Goal: Information Seeking & Learning: Find specific page/section

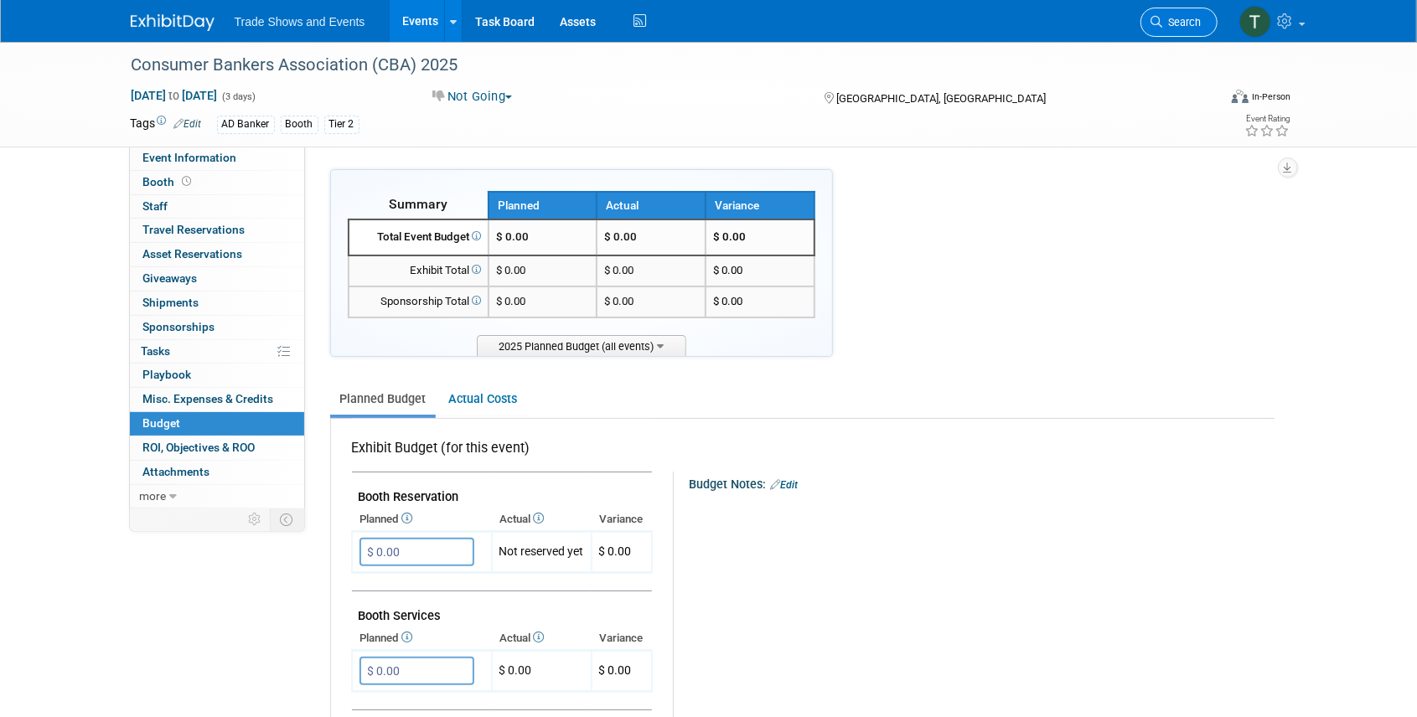
click at [1177, 23] on span "Search" at bounding box center [1182, 22] width 39 height 13
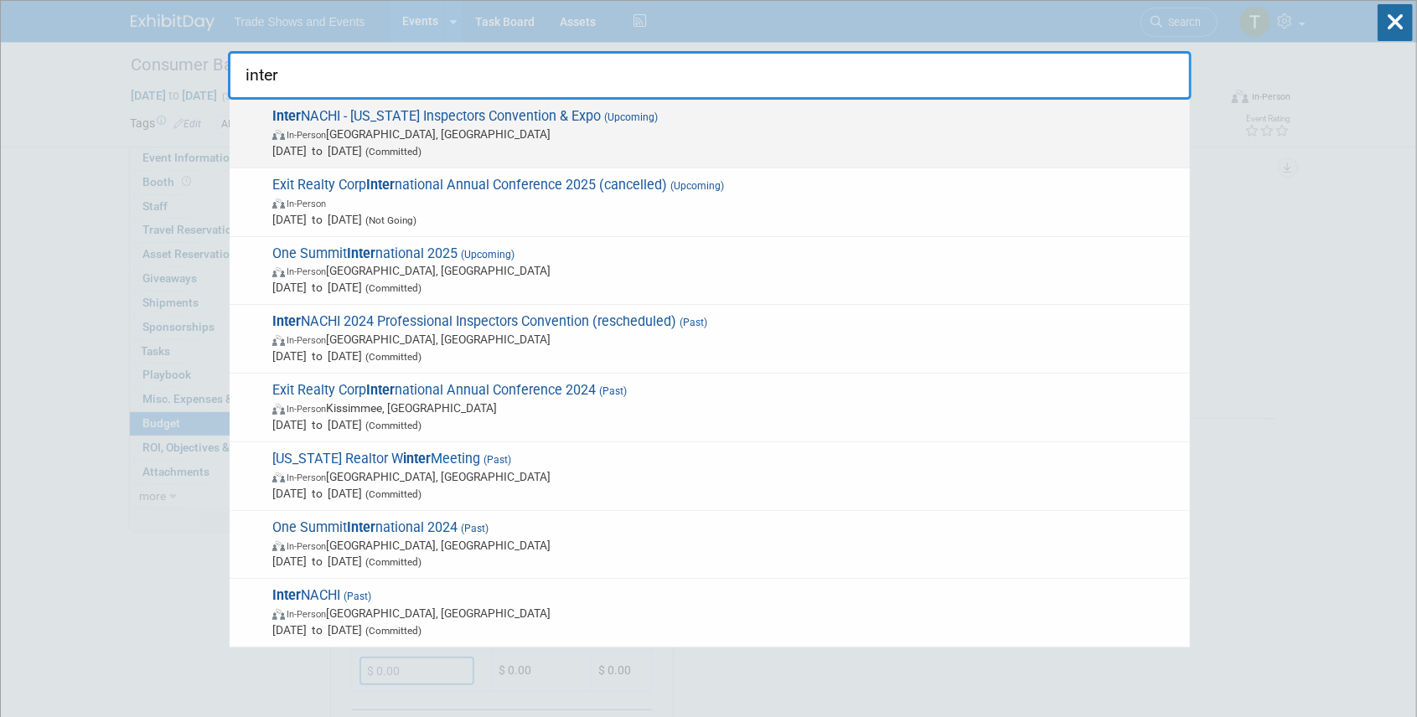
type input "inter"
click at [438, 112] on span "Inter NACHI - Texas Inspectors Convention & Expo (Upcoming) In-Person Dallas, T…" at bounding box center [724, 133] width 914 height 51
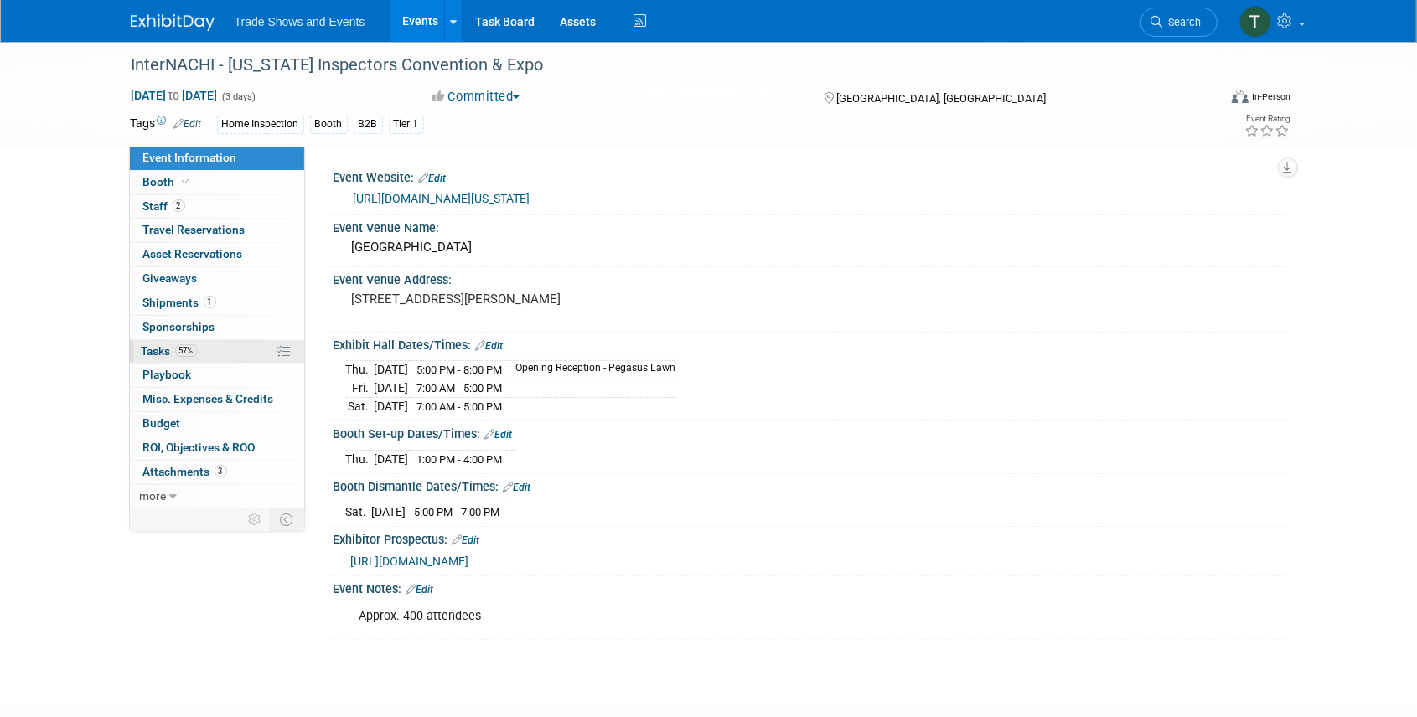
click at [159, 352] on span "Tasks 57%" at bounding box center [170, 350] width 56 height 13
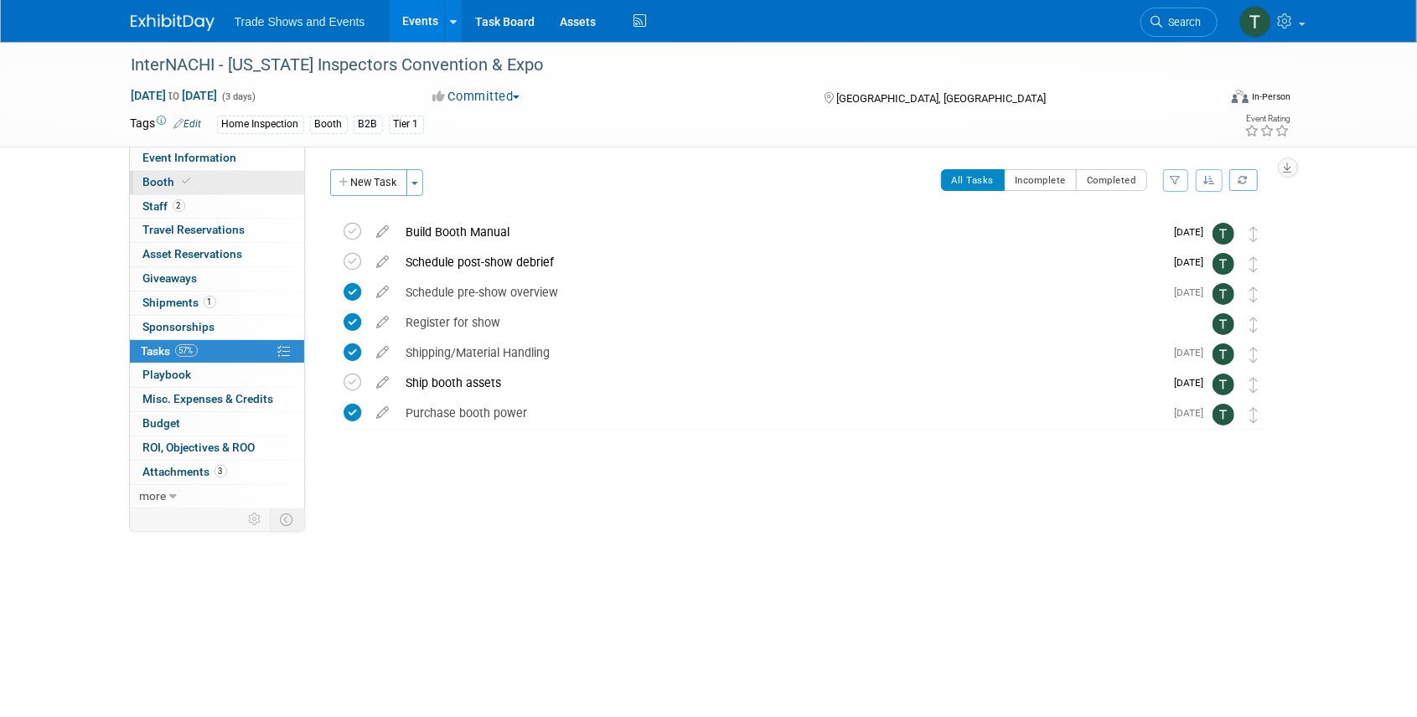
click at [172, 185] on span "Booth" at bounding box center [168, 181] width 51 height 13
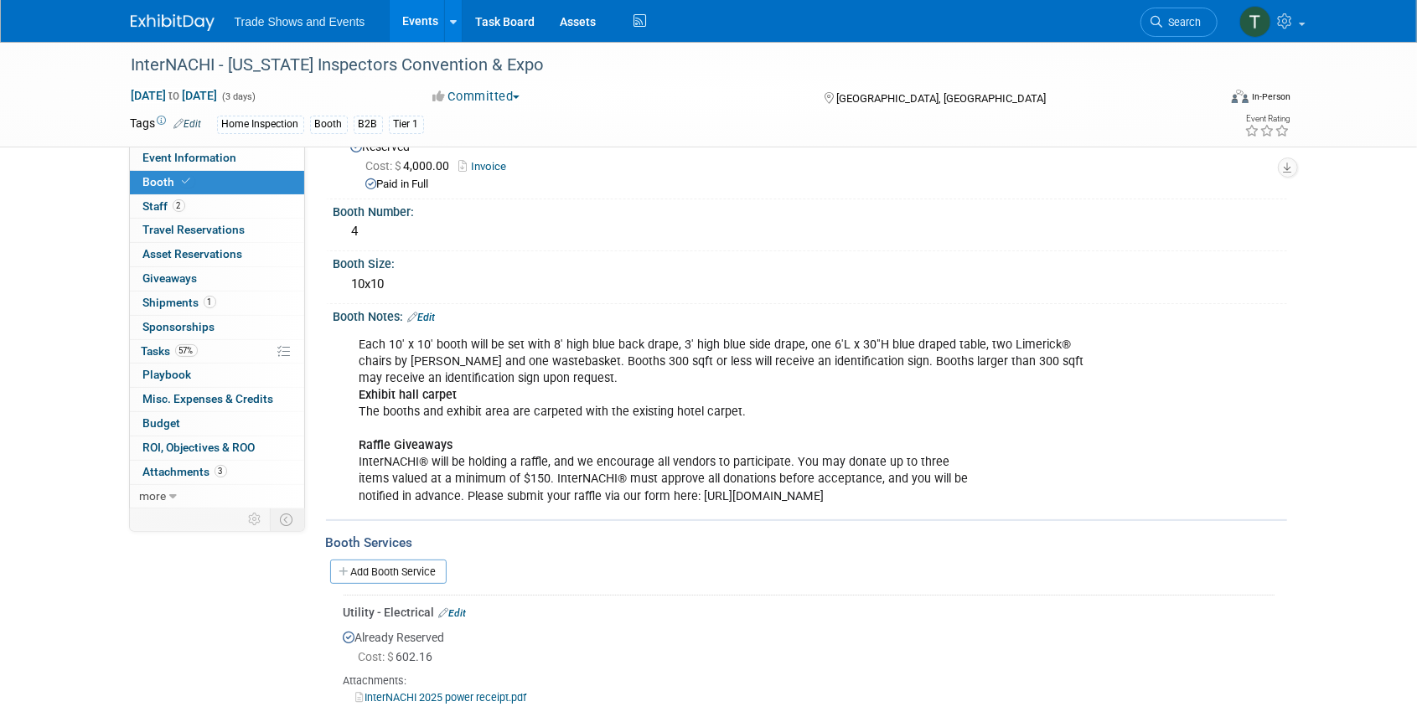
scroll to position [109, 0]
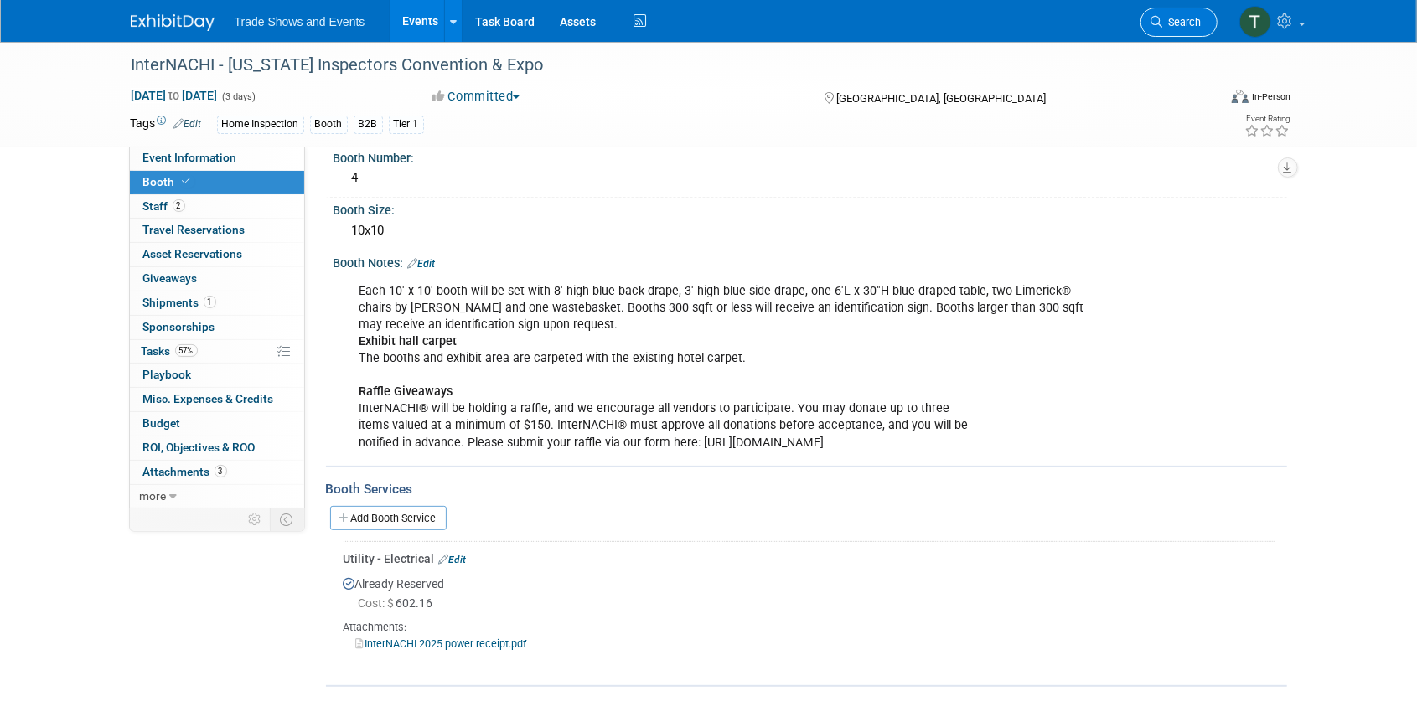
click at [1180, 12] on link "Search" at bounding box center [1179, 22] width 77 height 29
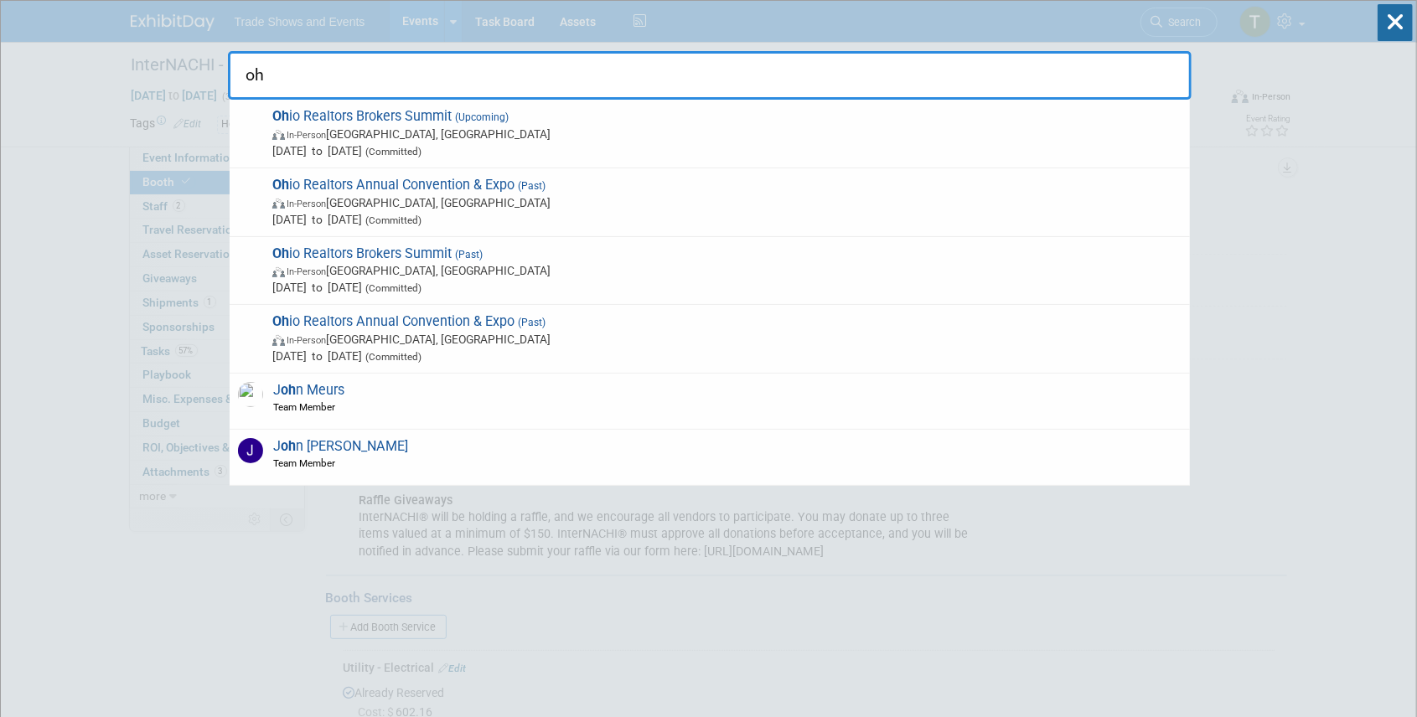
type input "o"
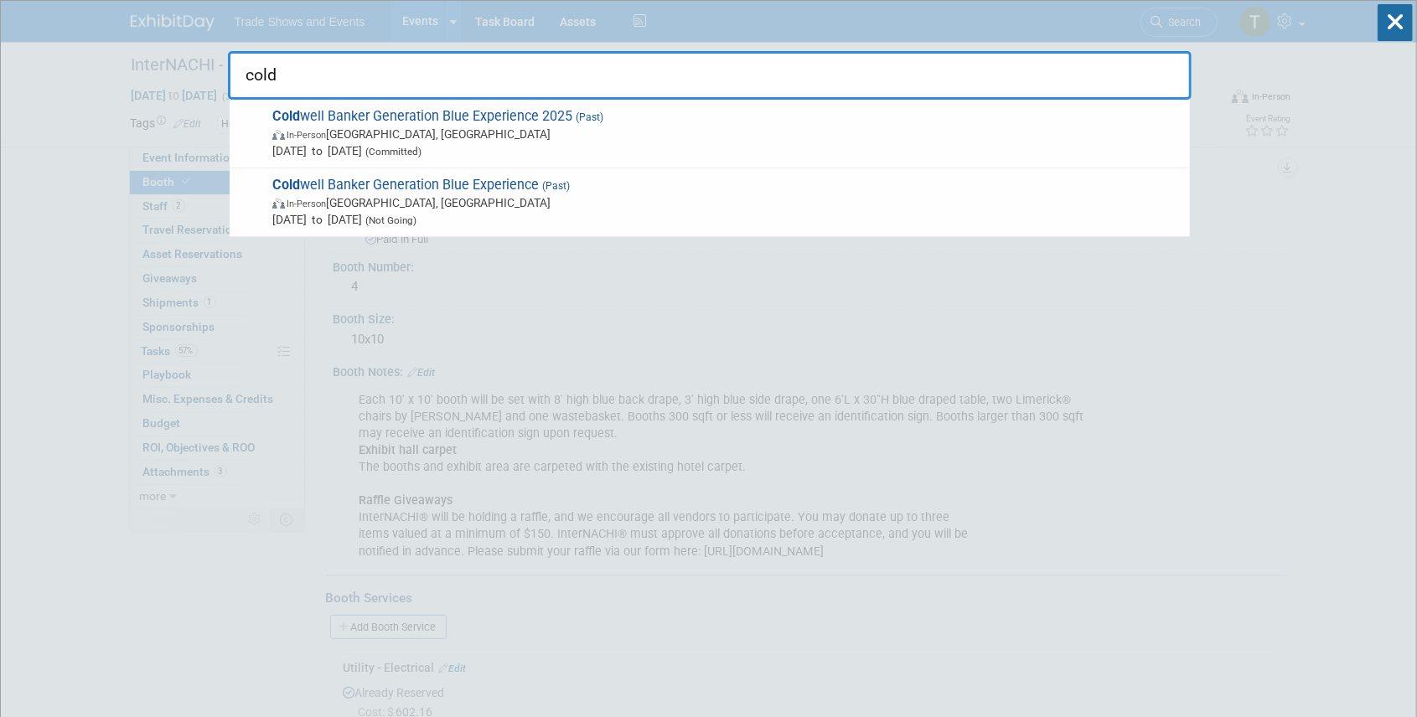
click at [937, 61] on input "cold" at bounding box center [710, 75] width 964 height 49
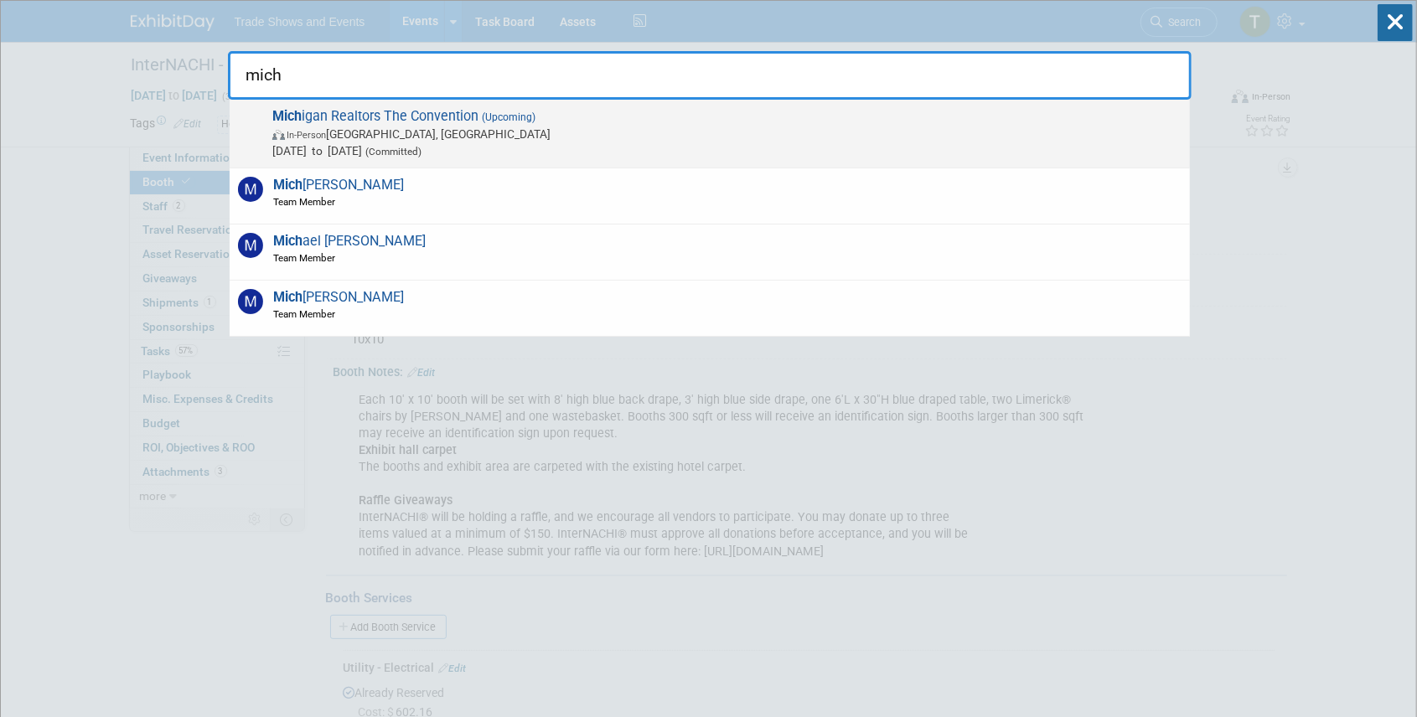
type input "mich"
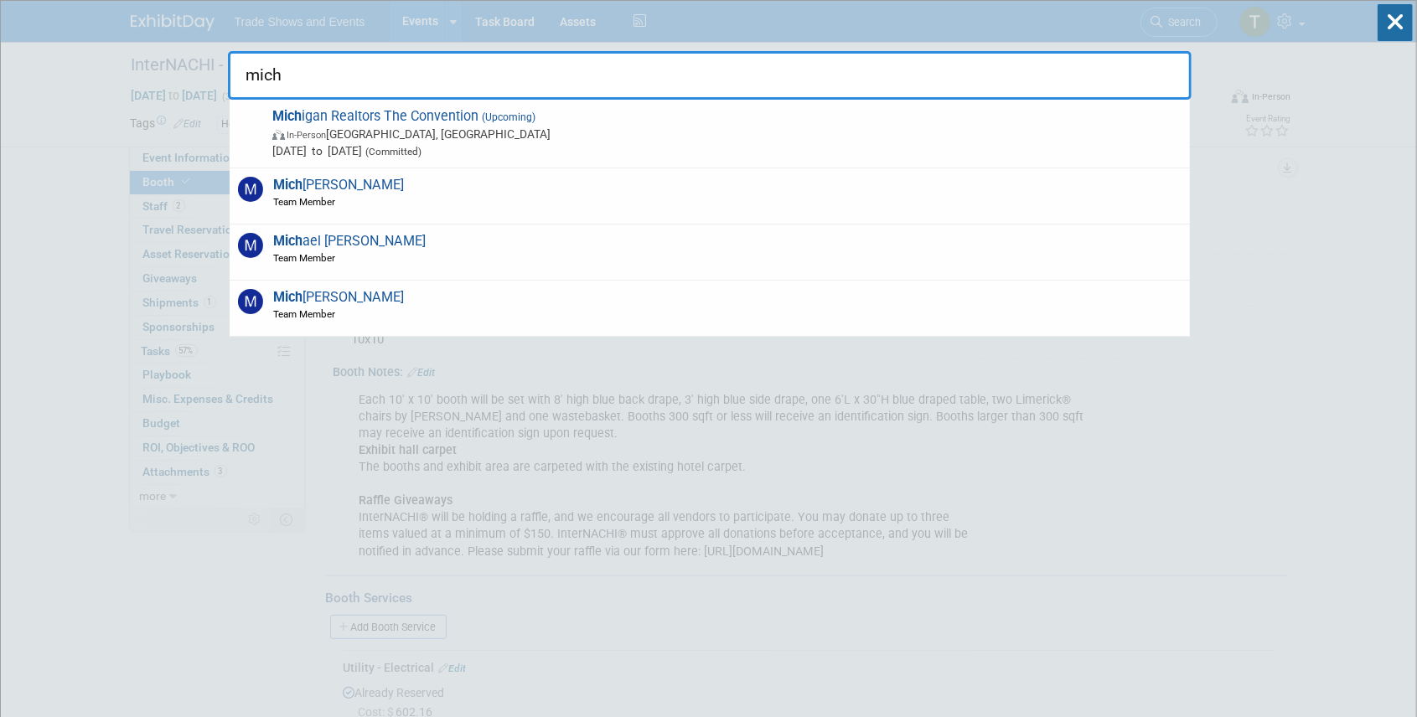
drag, startPoint x: 535, startPoint y: 122, endPoint x: 633, endPoint y: 102, distance: 99.9
click at [535, 122] on span "(Upcoming)" at bounding box center [507, 117] width 57 height 12
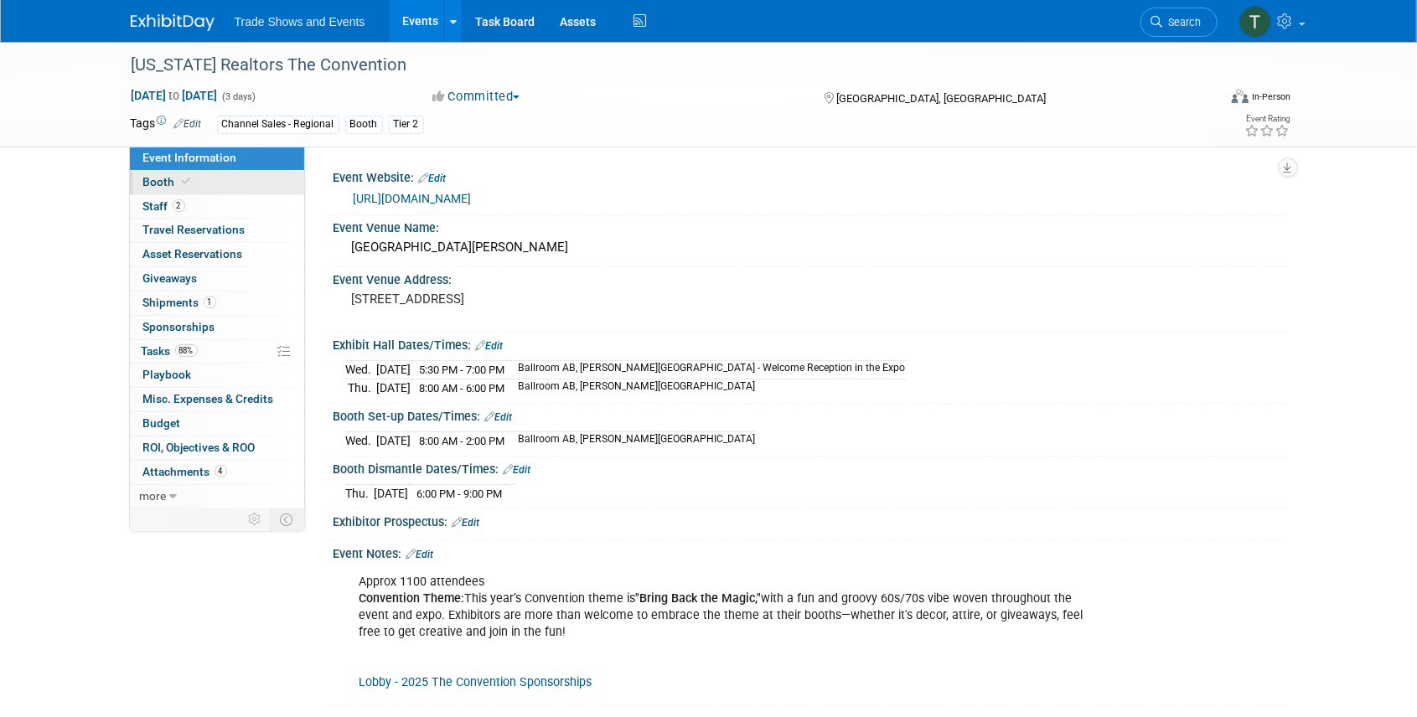
click at [173, 188] on span "Booth" at bounding box center [168, 181] width 51 height 13
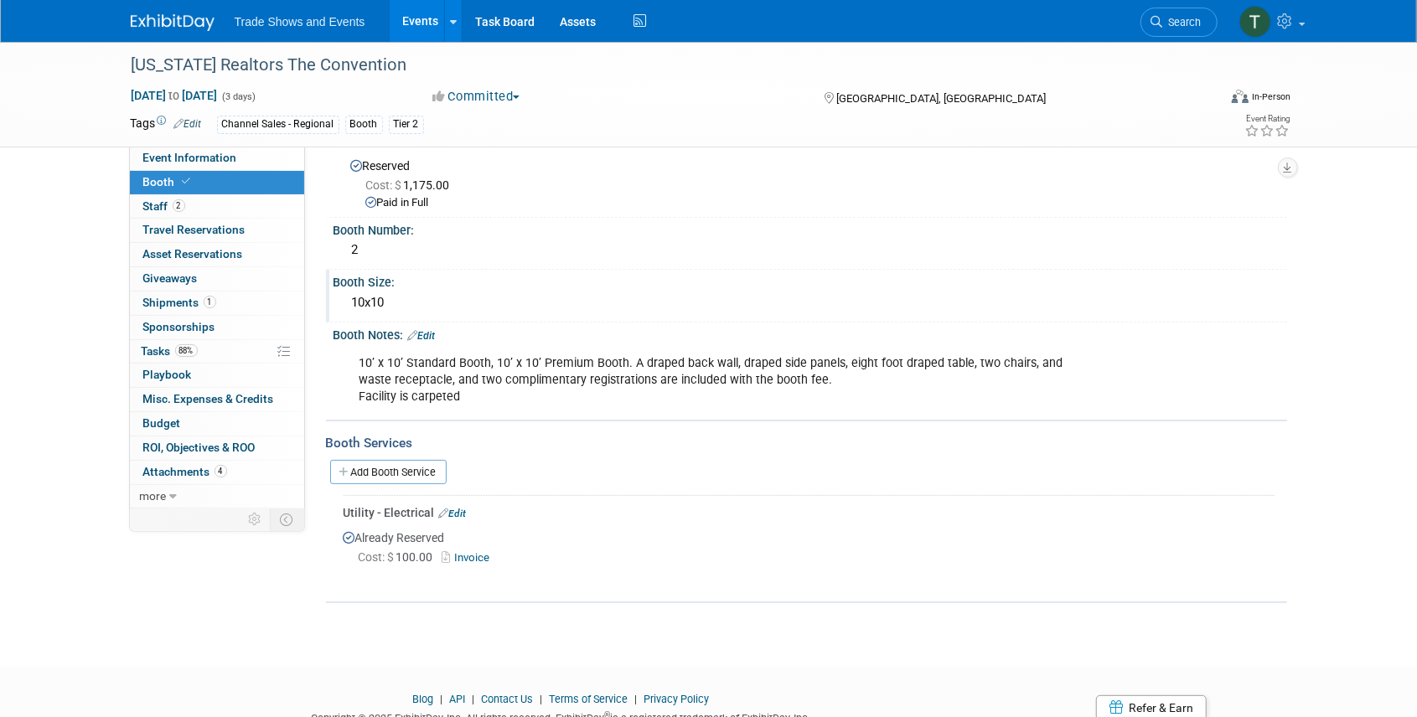
scroll to position [55, 0]
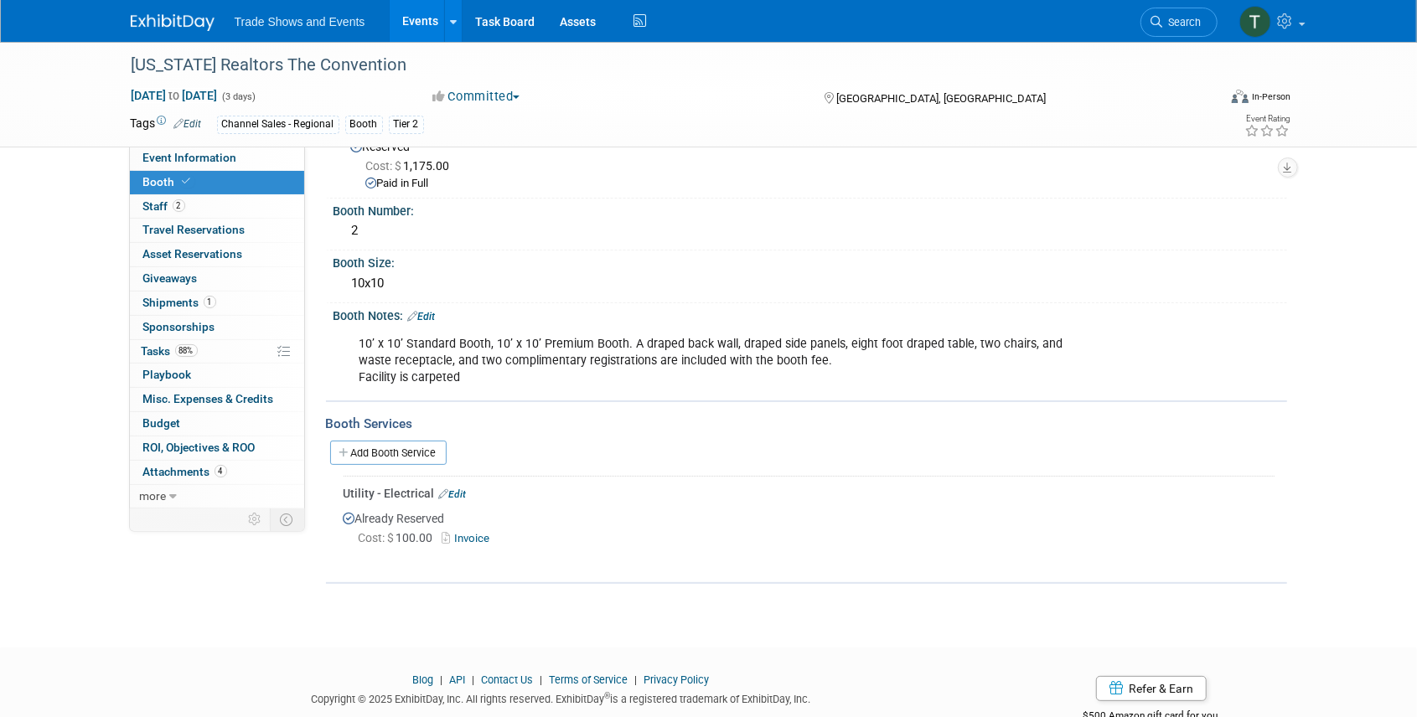
click at [470, 536] on link "Invoice" at bounding box center [469, 538] width 54 height 13
click at [1185, 17] on span "Search" at bounding box center [1182, 22] width 39 height 13
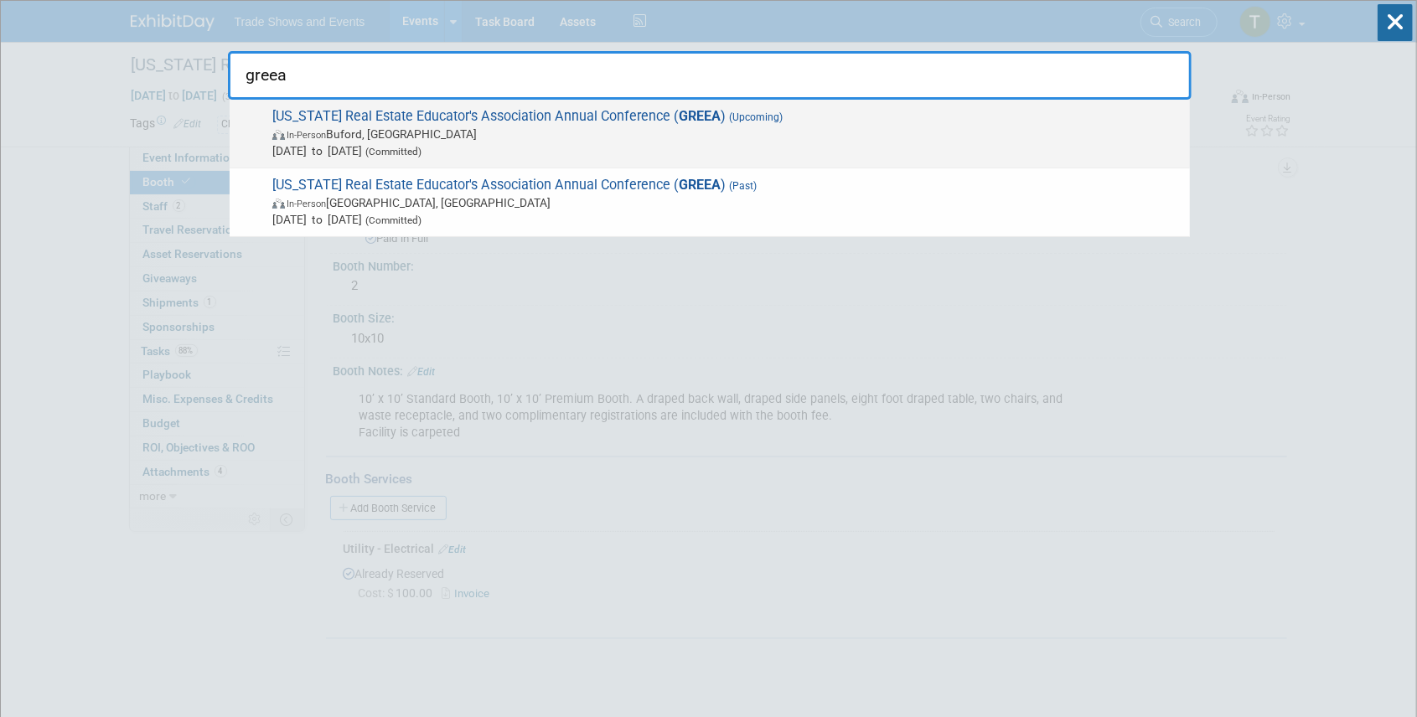
type input "greea"
click at [424, 119] on span "Georgia Real Estate Educator's Association Annual Conference ( GREEA ) (Upcomin…" at bounding box center [724, 133] width 914 height 51
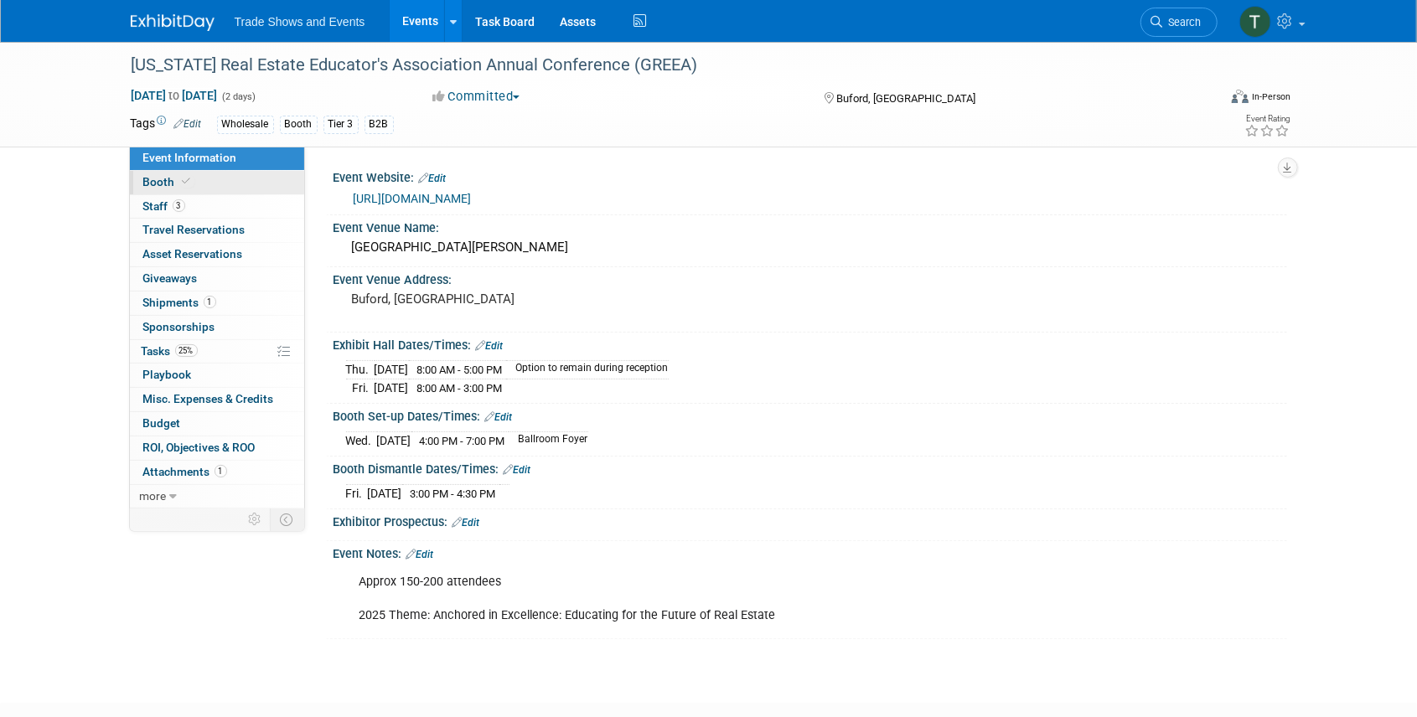
click at [151, 174] on link "Booth" at bounding box center [217, 182] width 174 height 23
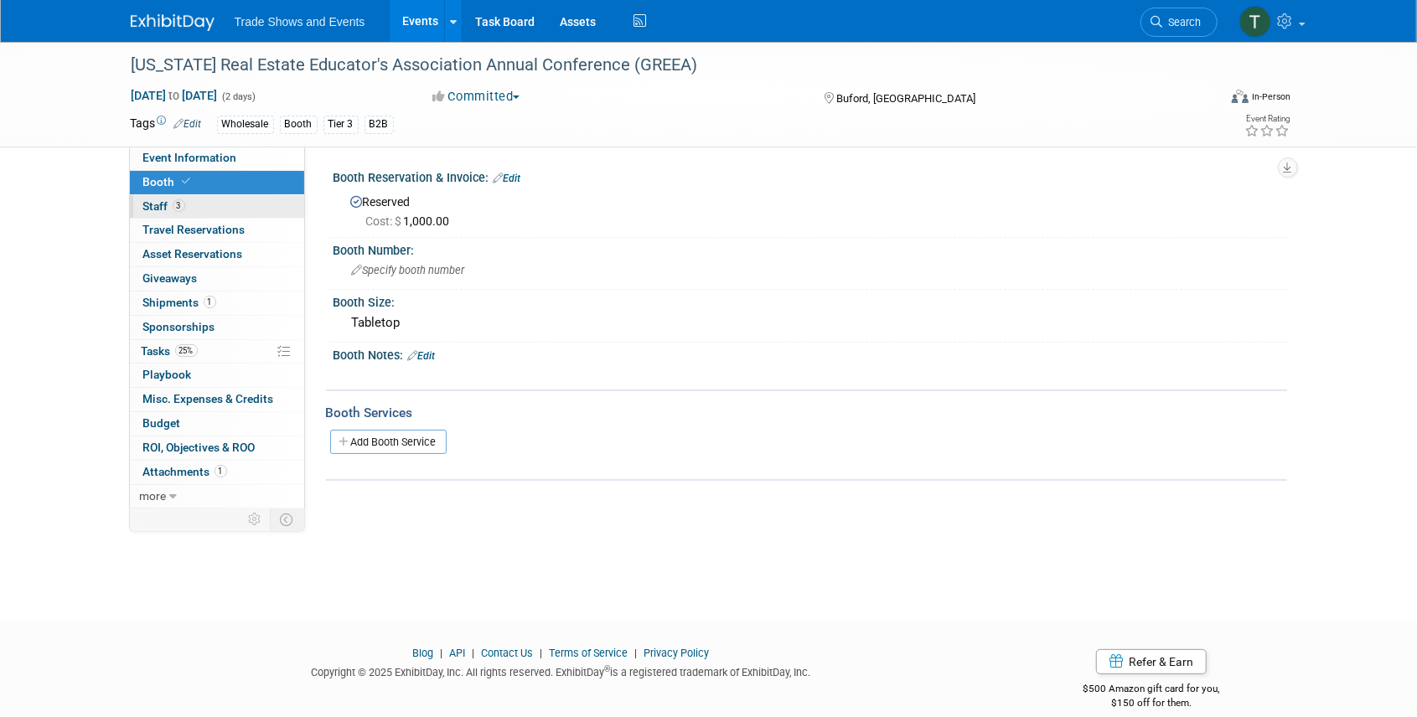
click at [171, 206] on span "Staff 3" at bounding box center [164, 205] width 42 height 13
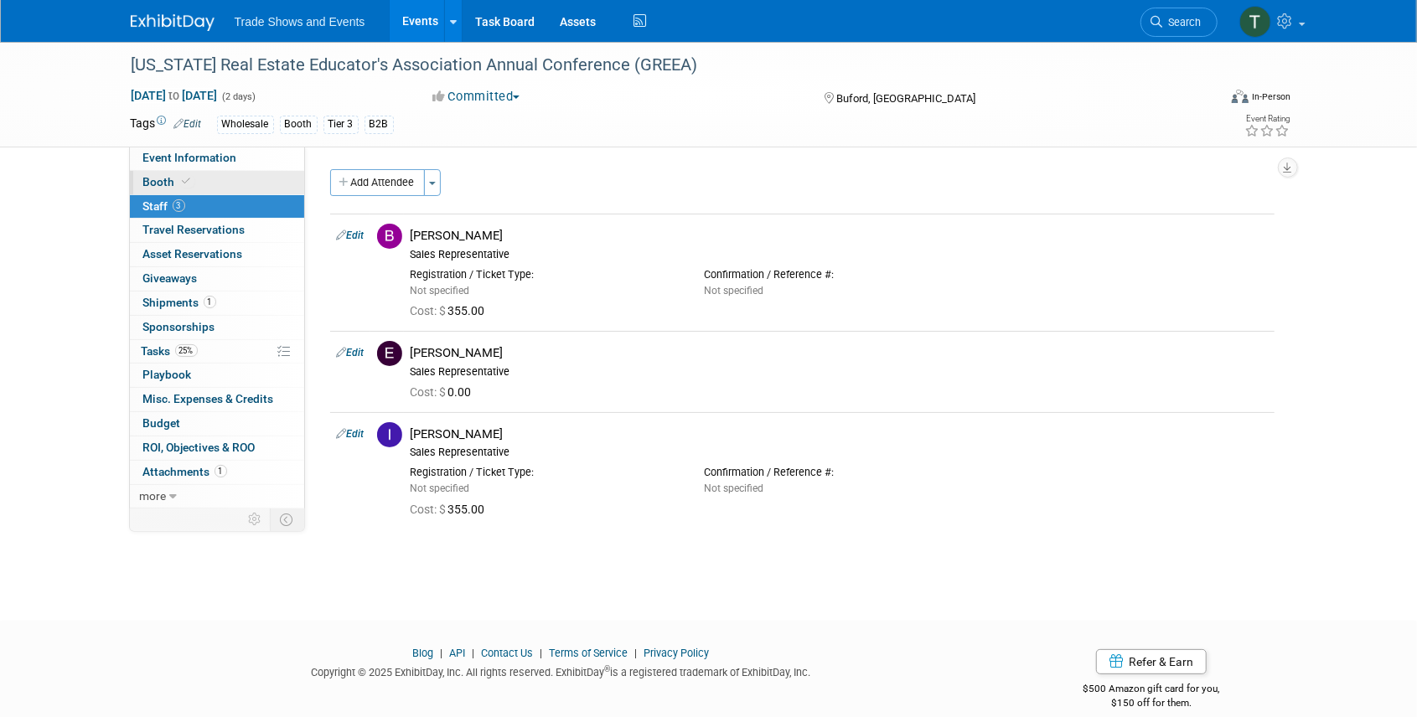
click at [183, 181] on icon at bounding box center [187, 181] width 8 height 9
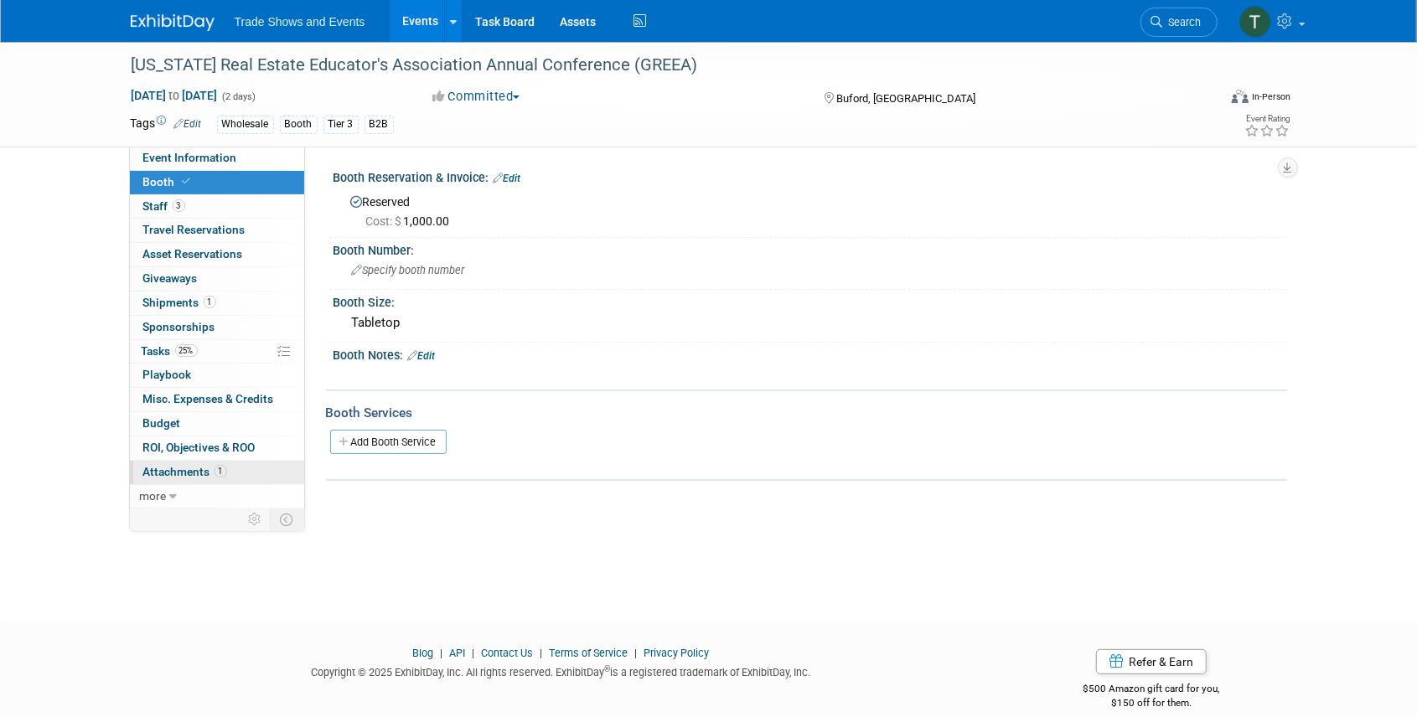
click at [200, 465] on span "Attachments 1" at bounding box center [185, 471] width 84 height 13
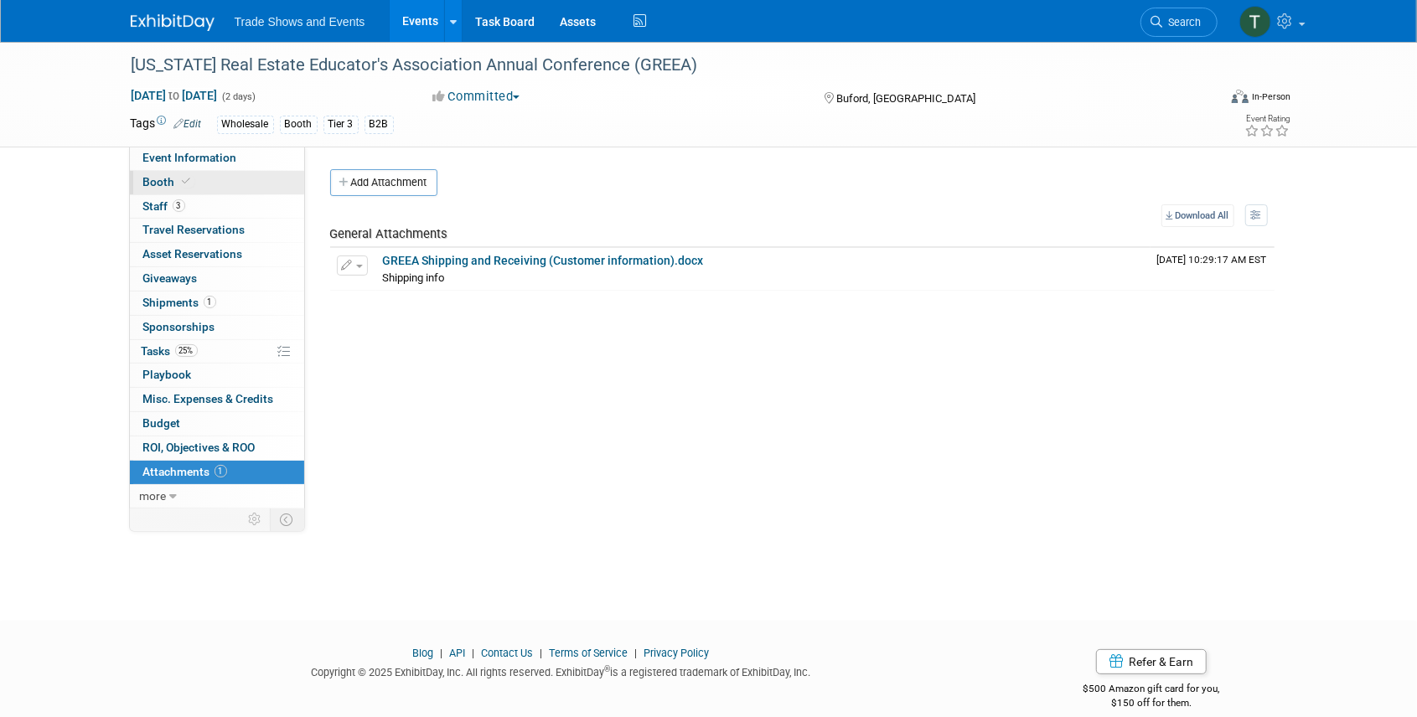
click at [194, 180] on link "Booth" at bounding box center [217, 182] width 174 height 23
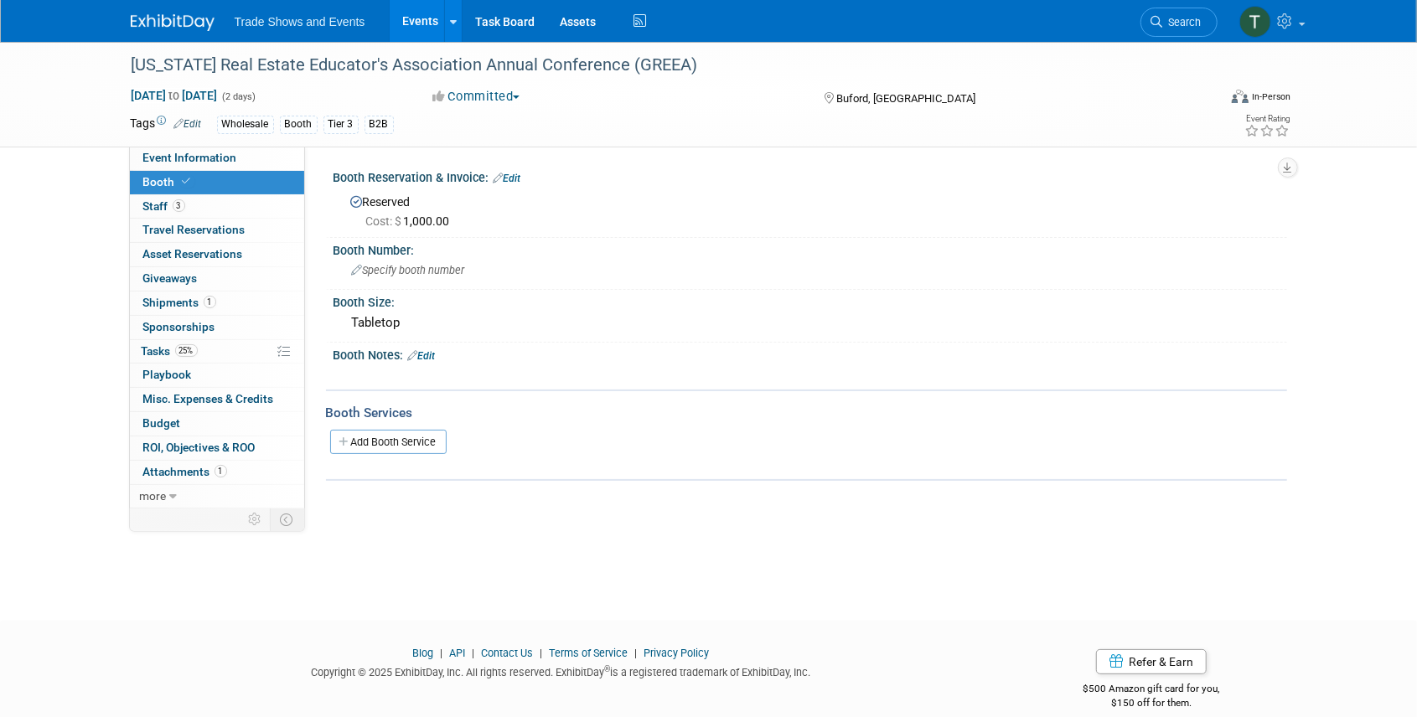
click at [424, 22] on link "Events" at bounding box center [420, 21] width 61 height 42
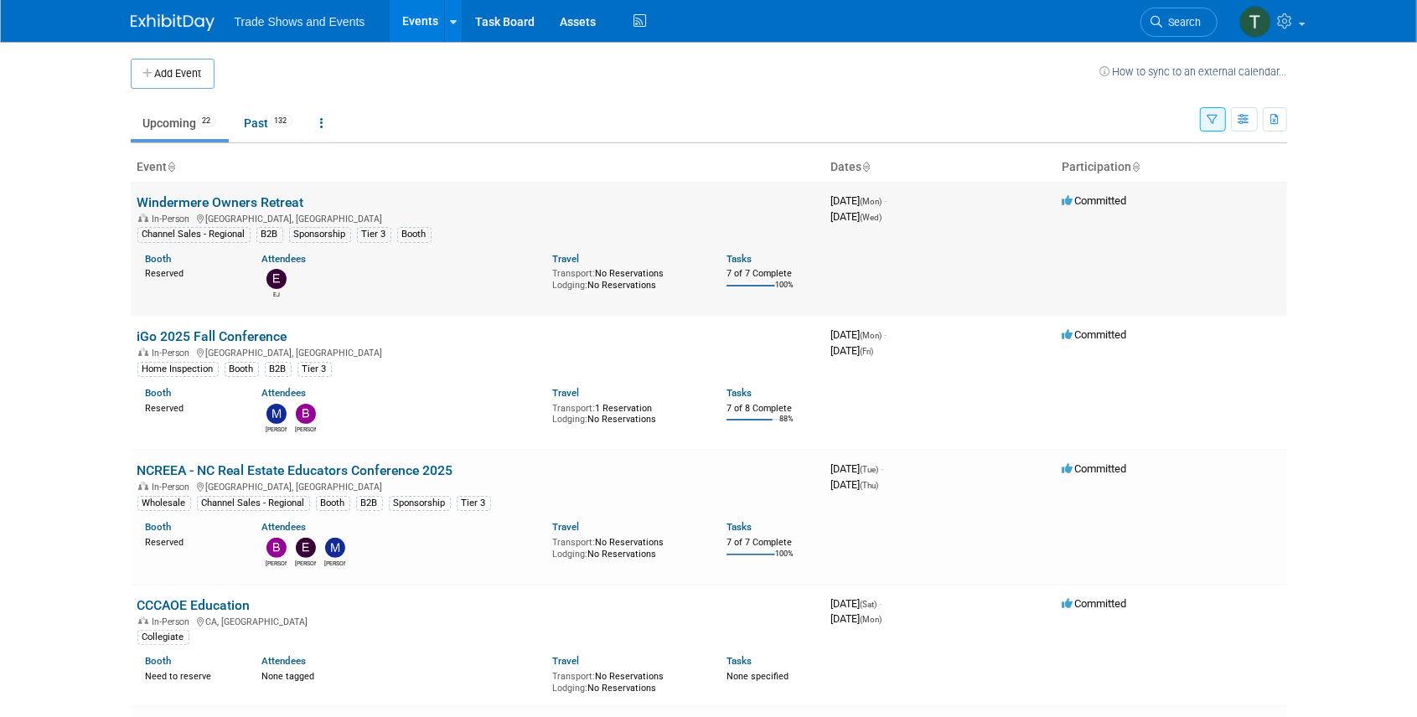
click at [243, 204] on link "Windermere Owners Retreat" at bounding box center [220, 202] width 167 height 16
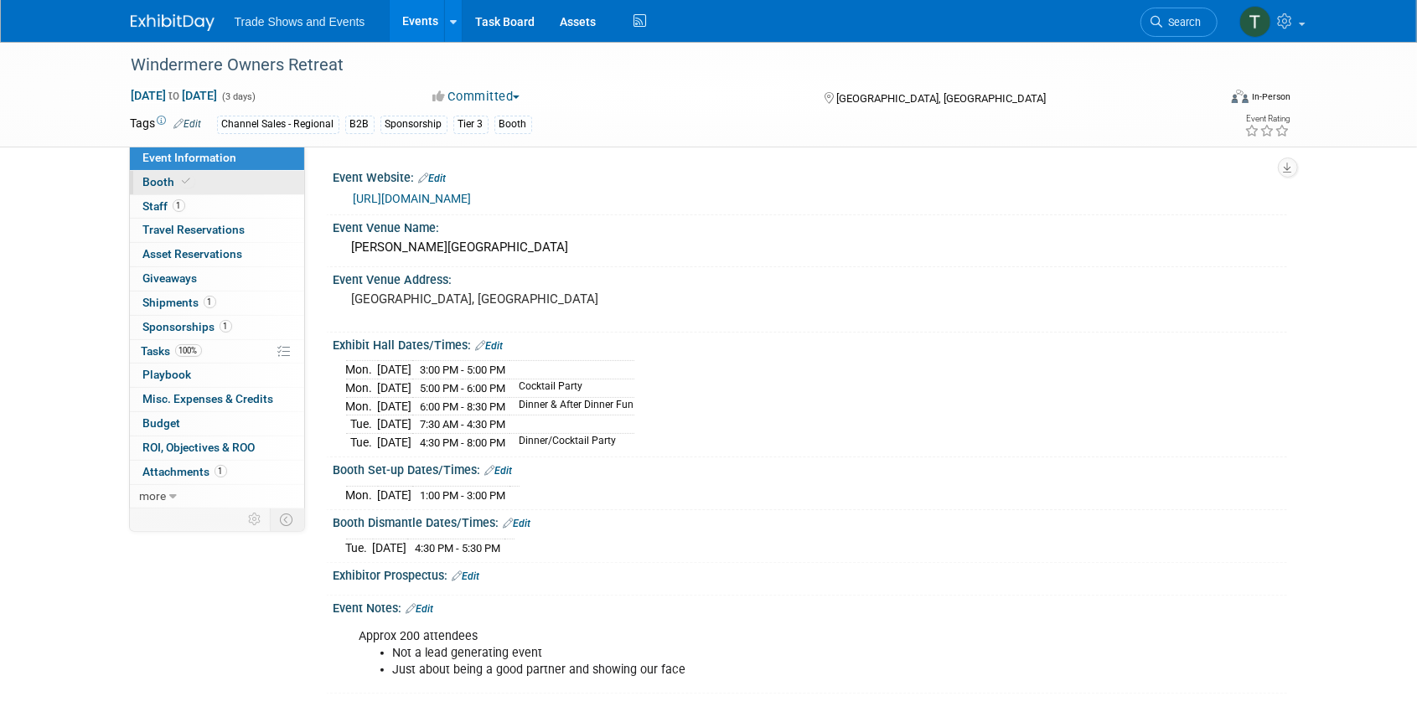
click at [225, 182] on link "Booth" at bounding box center [217, 182] width 174 height 23
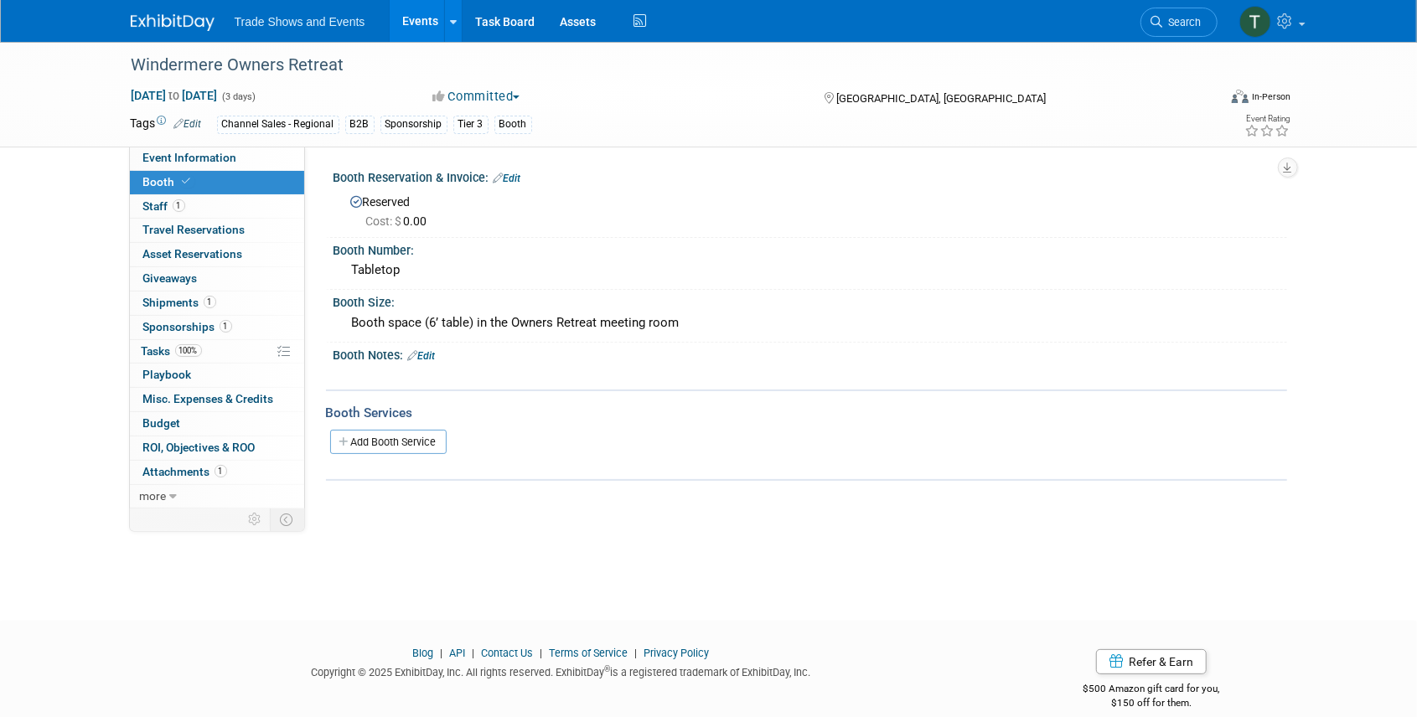
click at [408, 18] on link "Events" at bounding box center [420, 21] width 61 height 42
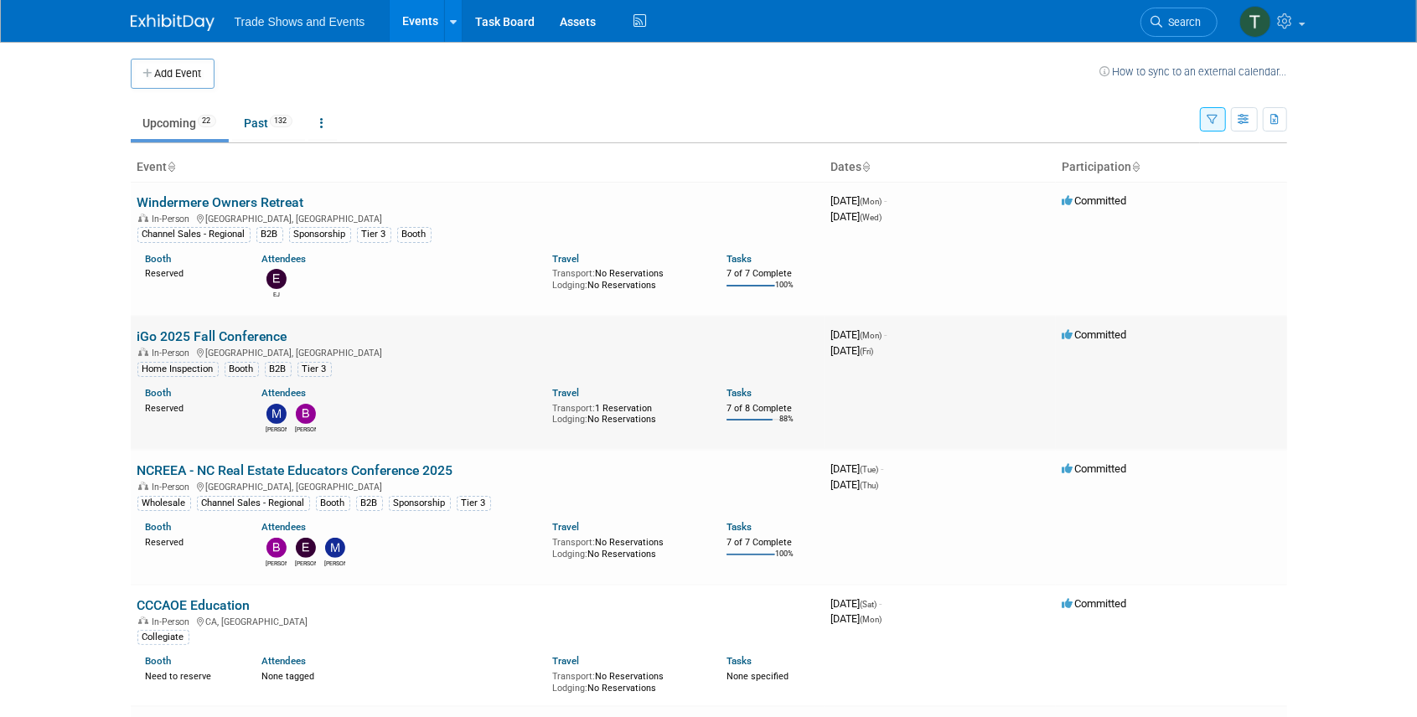
click at [176, 330] on link "iGo 2025 Fall Conference" at bounding box center [212, 337] width 150 height 16
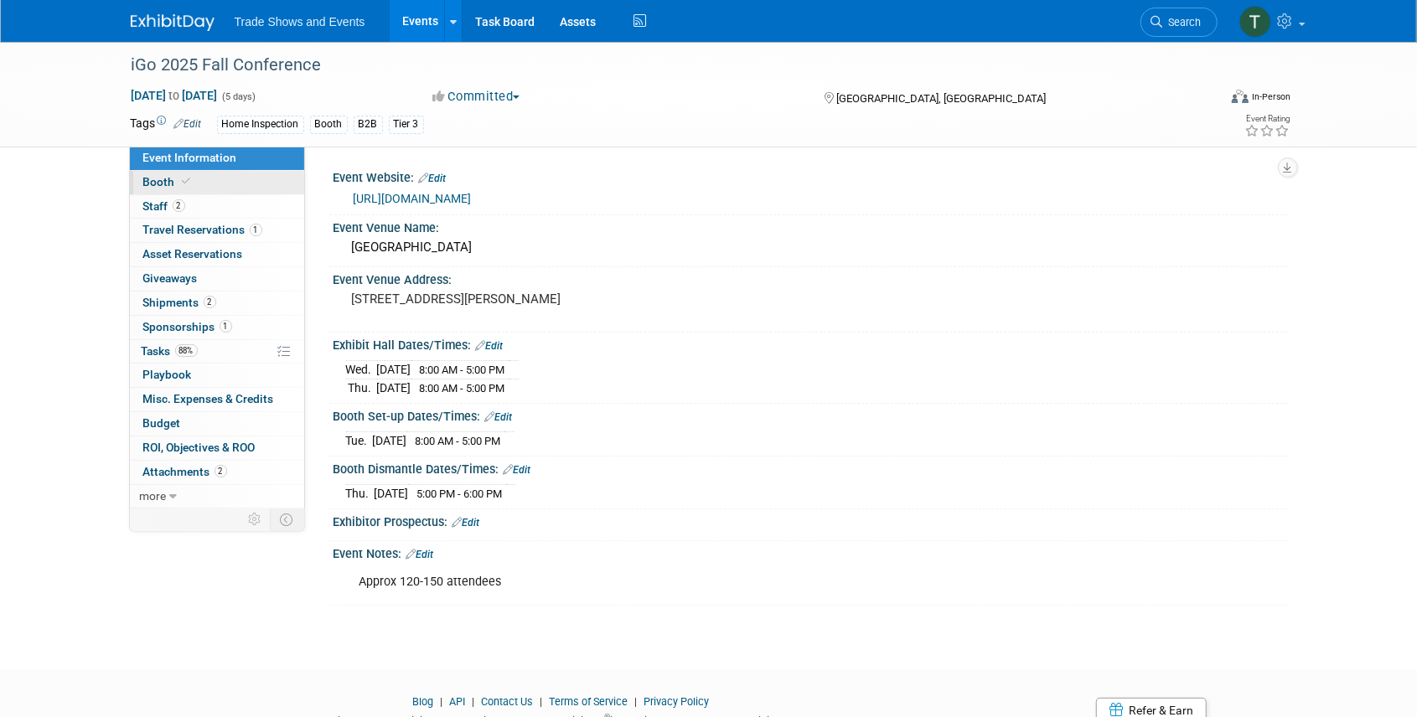
click at [173, 176] on span "Booth" at bounding box center [168, 181] width 51 height 13
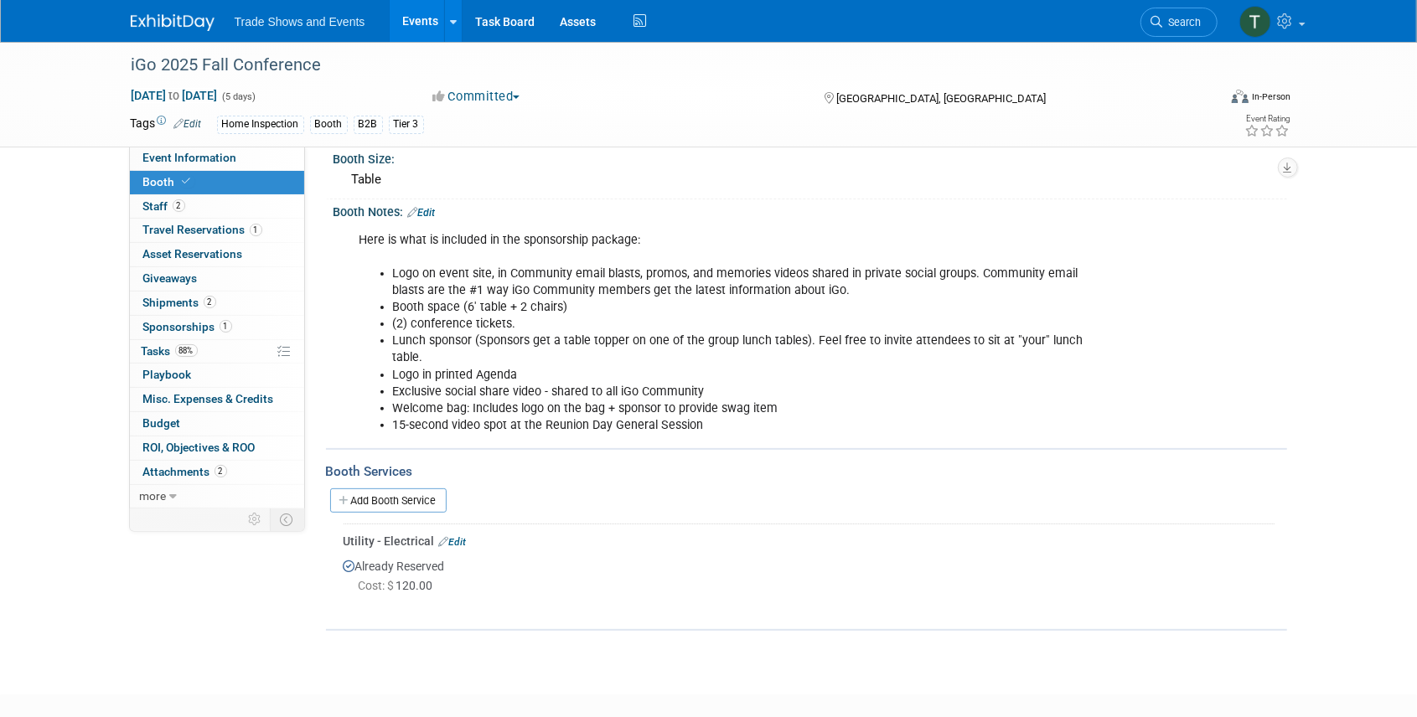
scroll to position [168, 0]
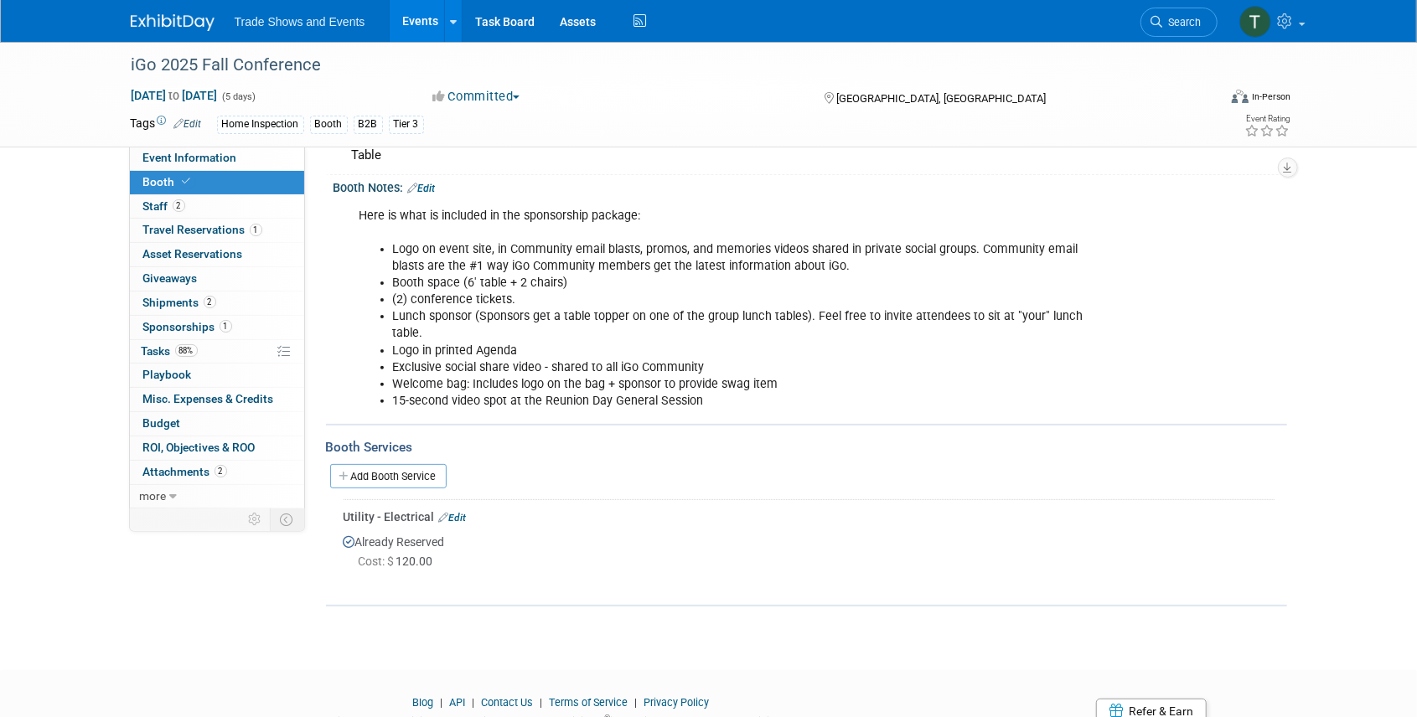
click at [409, 17] on link "Events" at bounding box center [420, 21] width 61 height 42
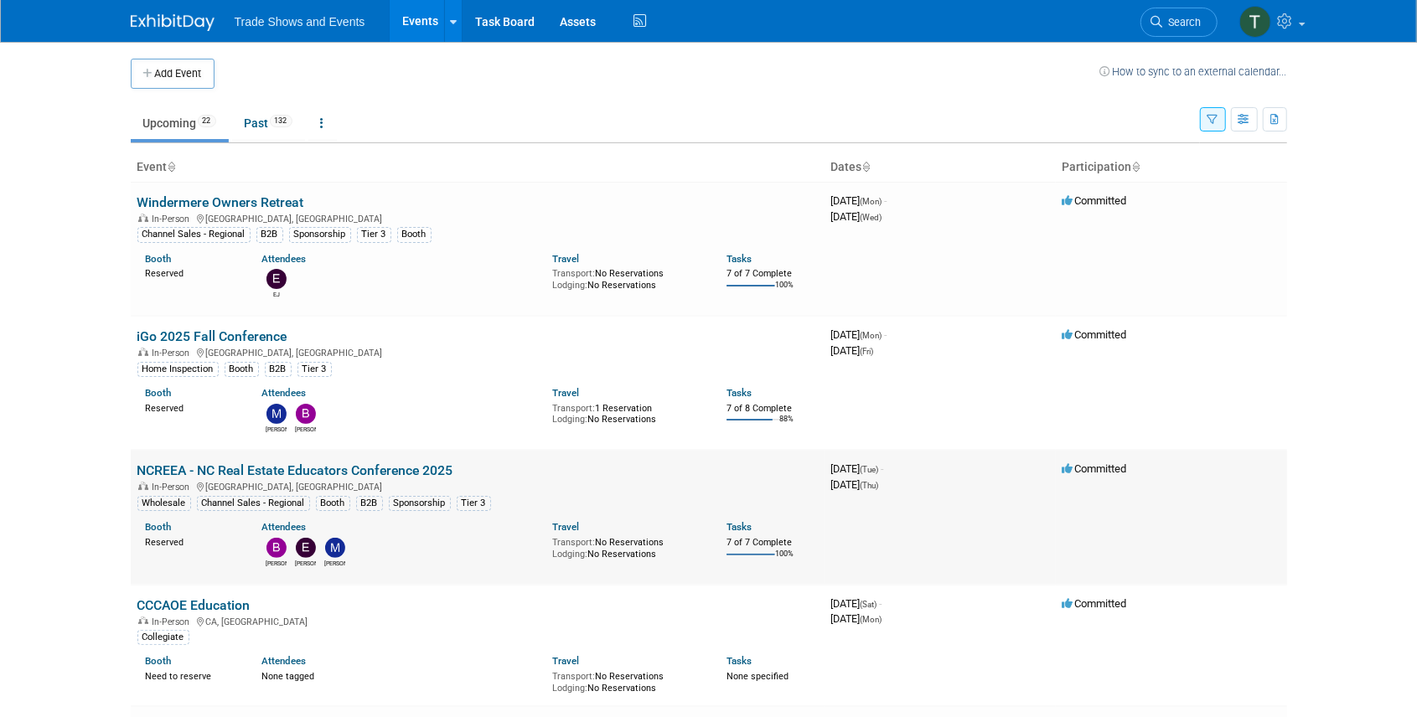
click at [186, 469] on link "NCREEA - NC Real Estate Educators Conference 2025" at bounding box center [295, 471] width 316 height 16
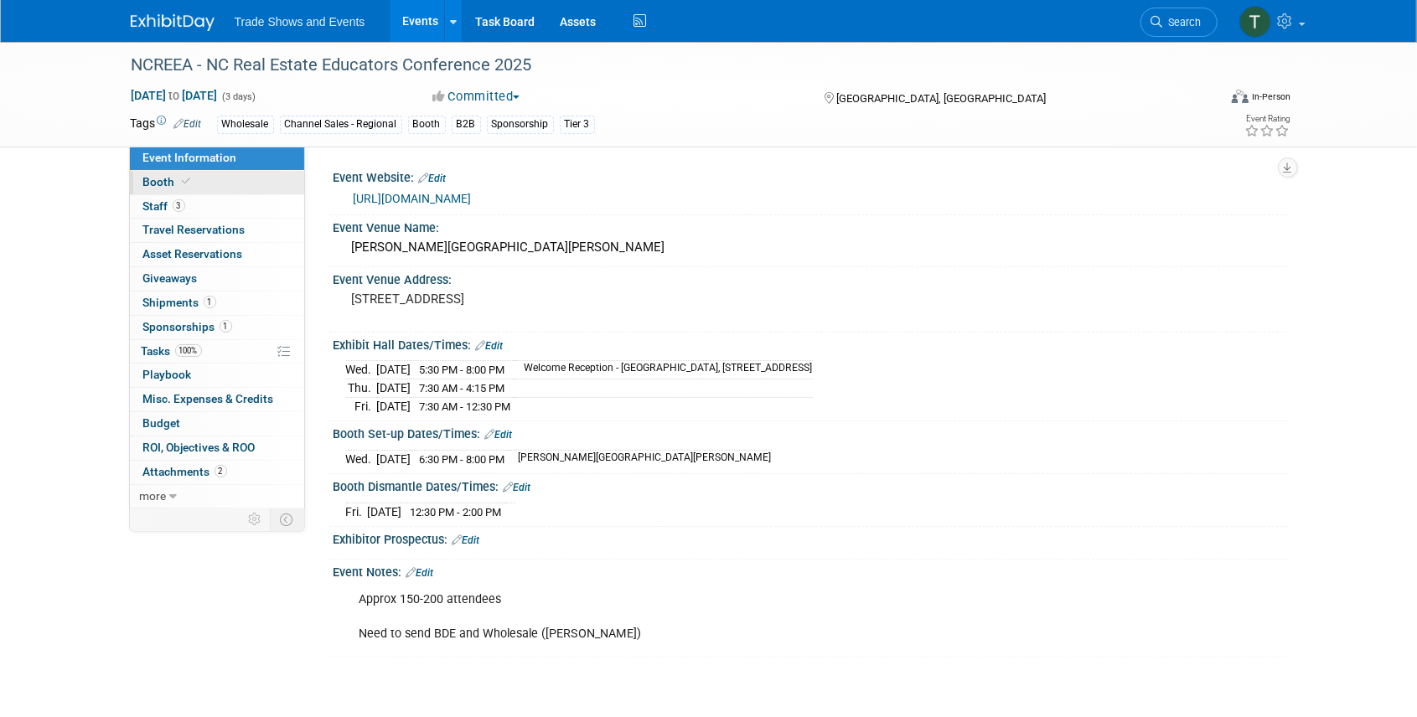
click at [175, 171] on link "Booth" at bounding box center [217, 182] width 174 height 23
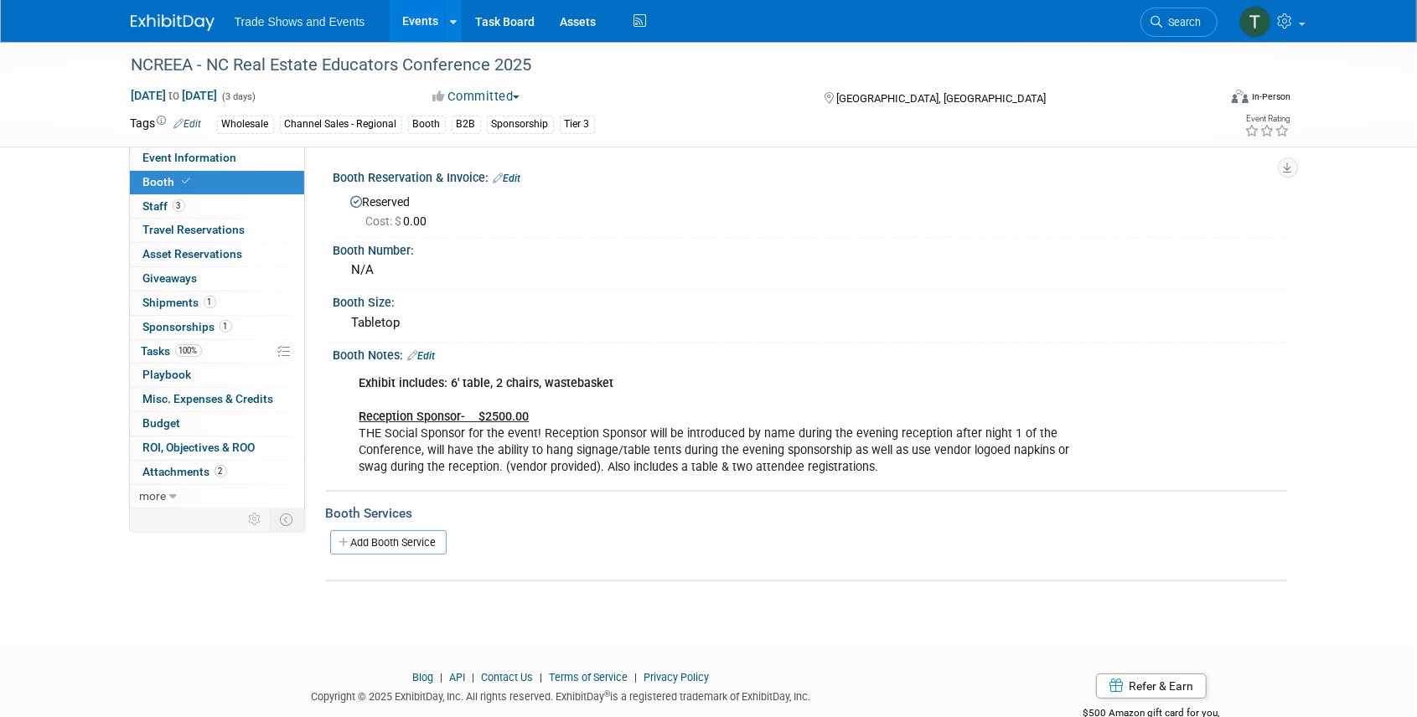
click at [437, 23] on link "Events" at bounding box center [420, 21] width 61 height 42
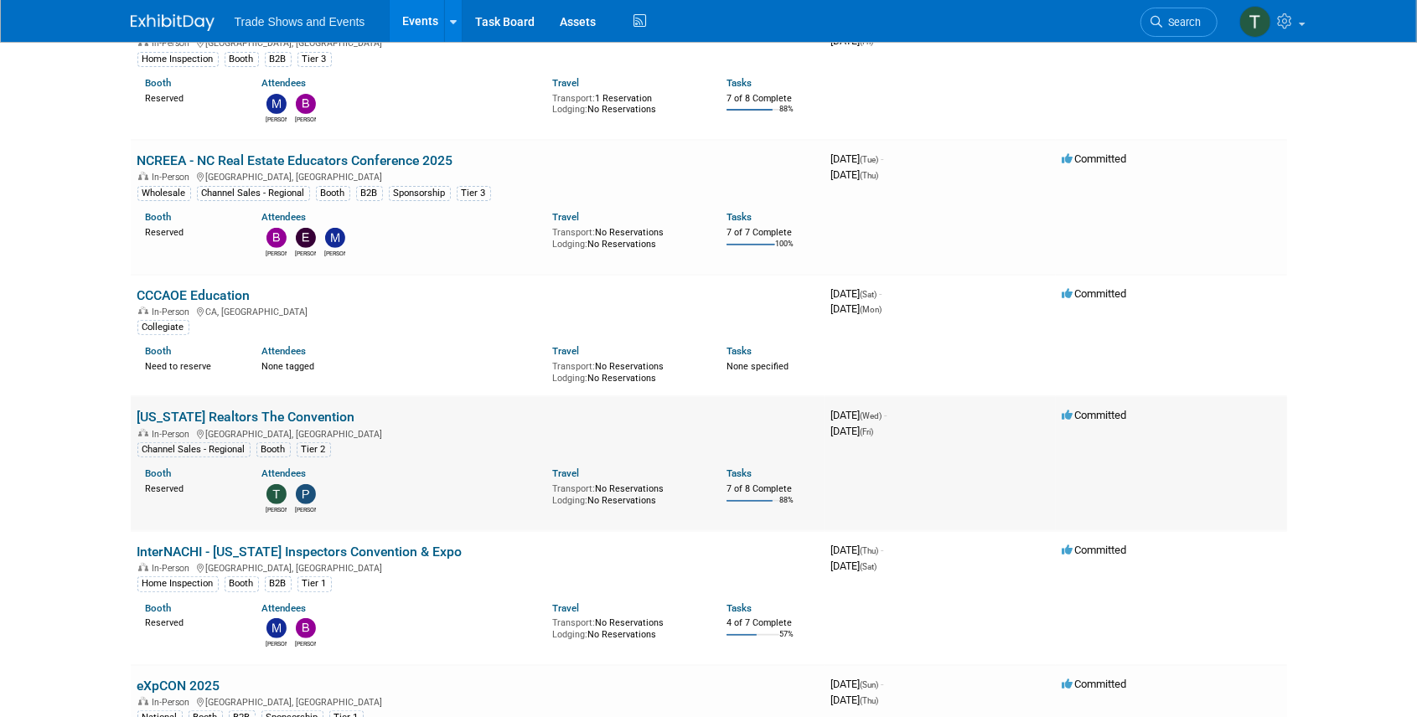
scroll to position [335, 0]
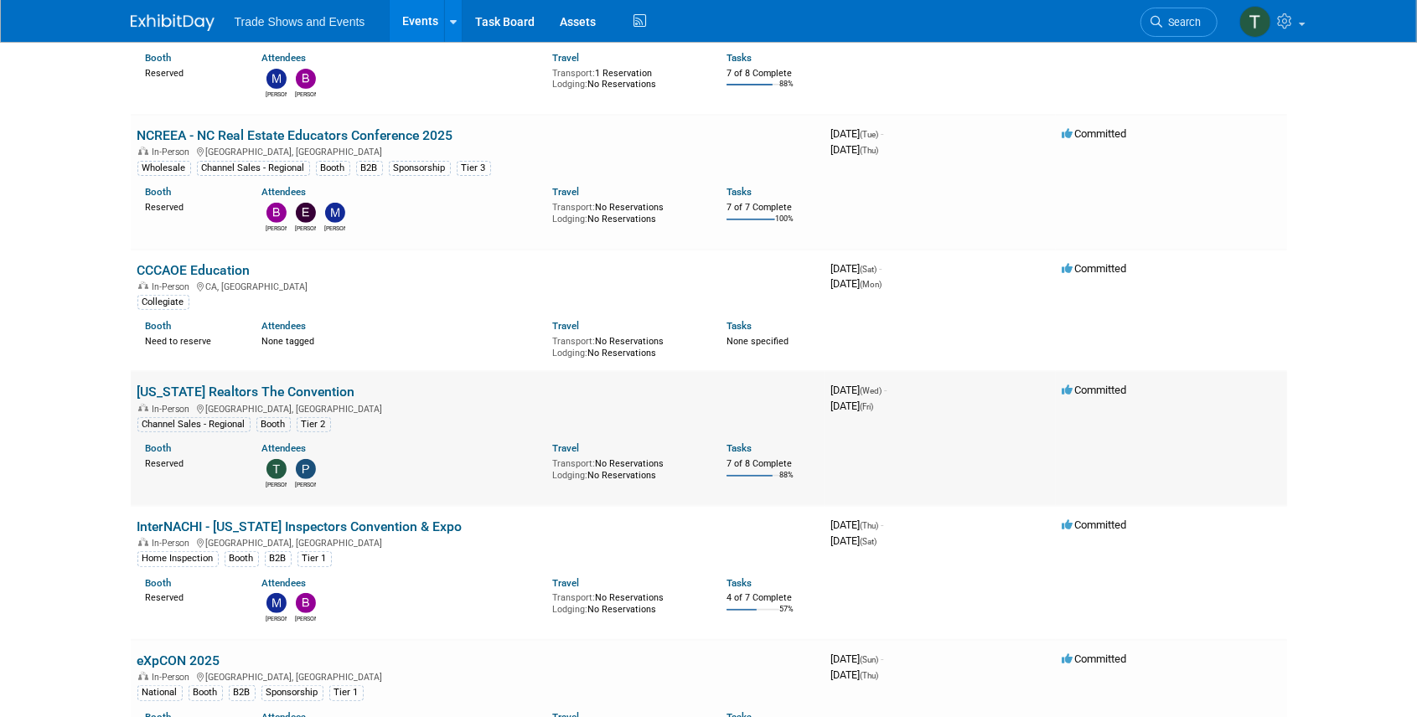
click at [260, 384] on link "[US_STATE] Realtors The Convention" at bounding box center [246, 392] width 218 height 16
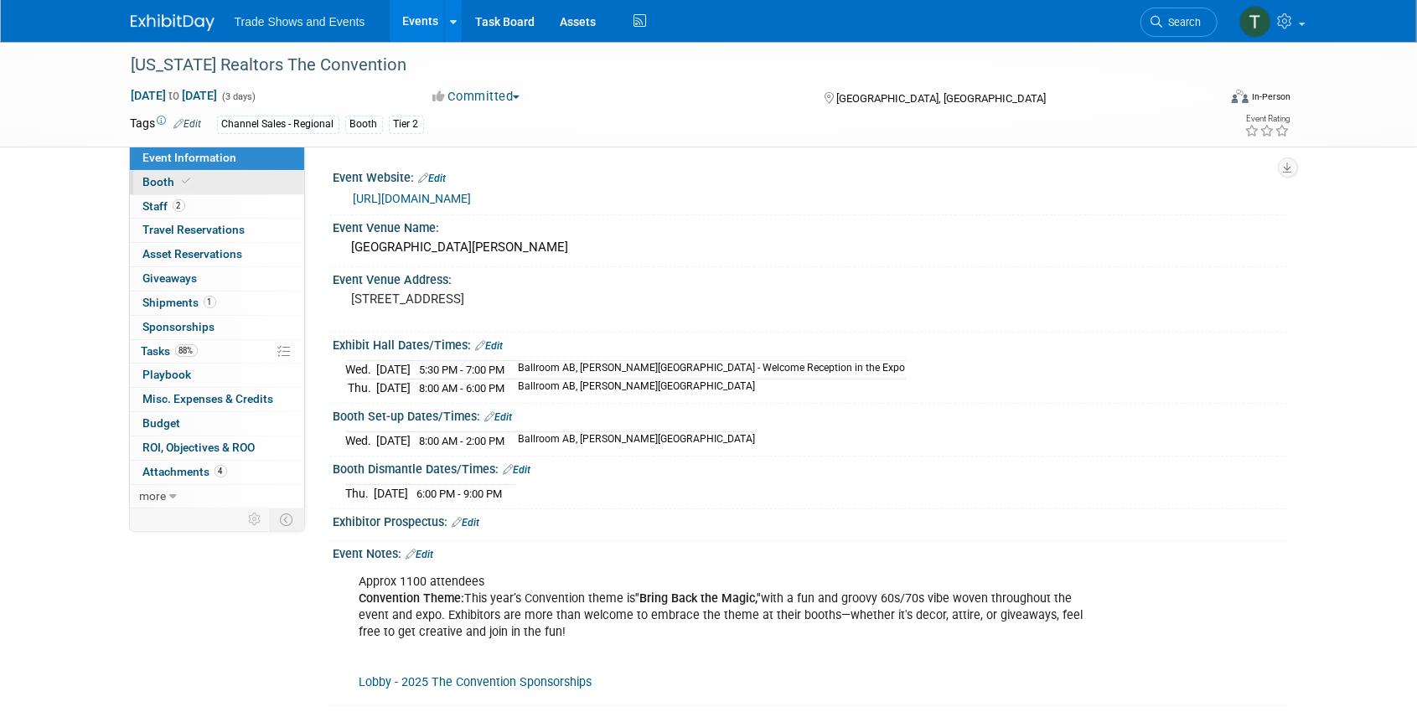
click at [179, 178] on span at bounding box center [186, 181] width 15 height 13
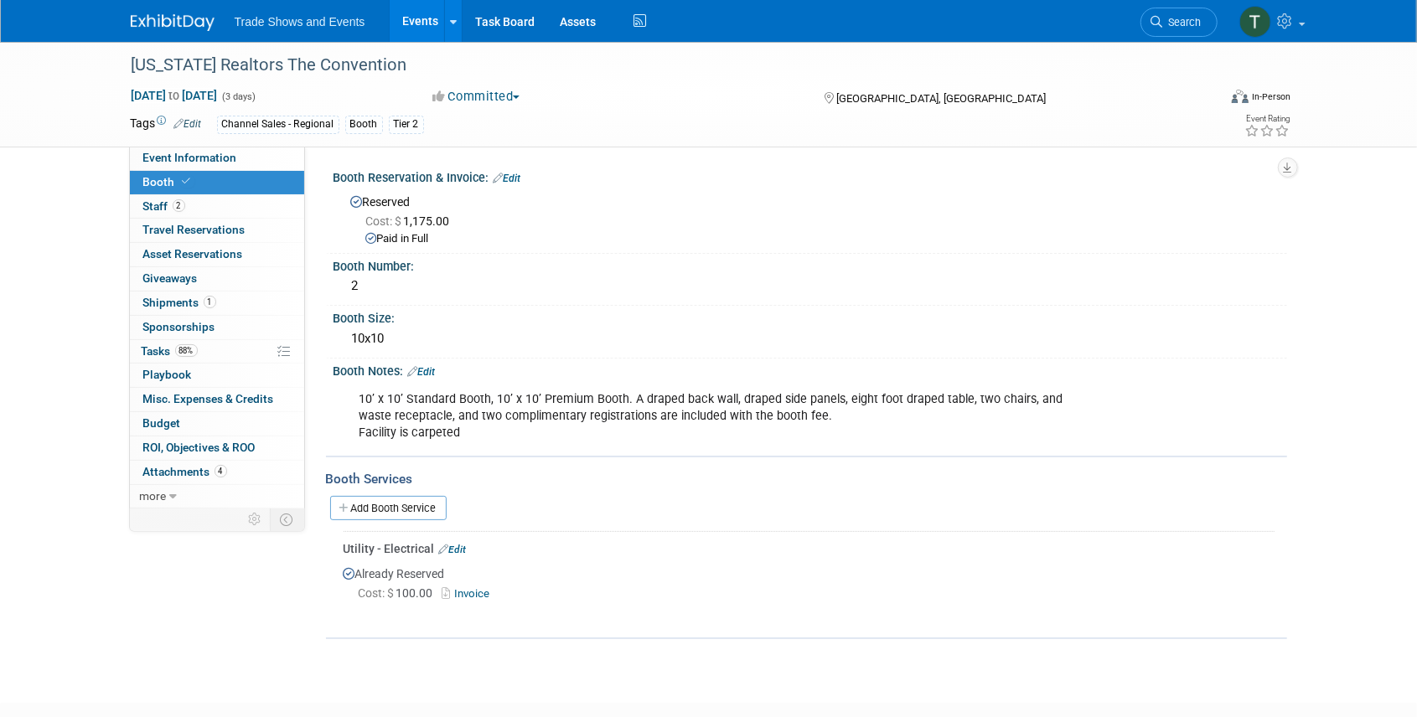
click at [422, 24] on link "Events" at bounding box center [420, 21] width 61 height 42
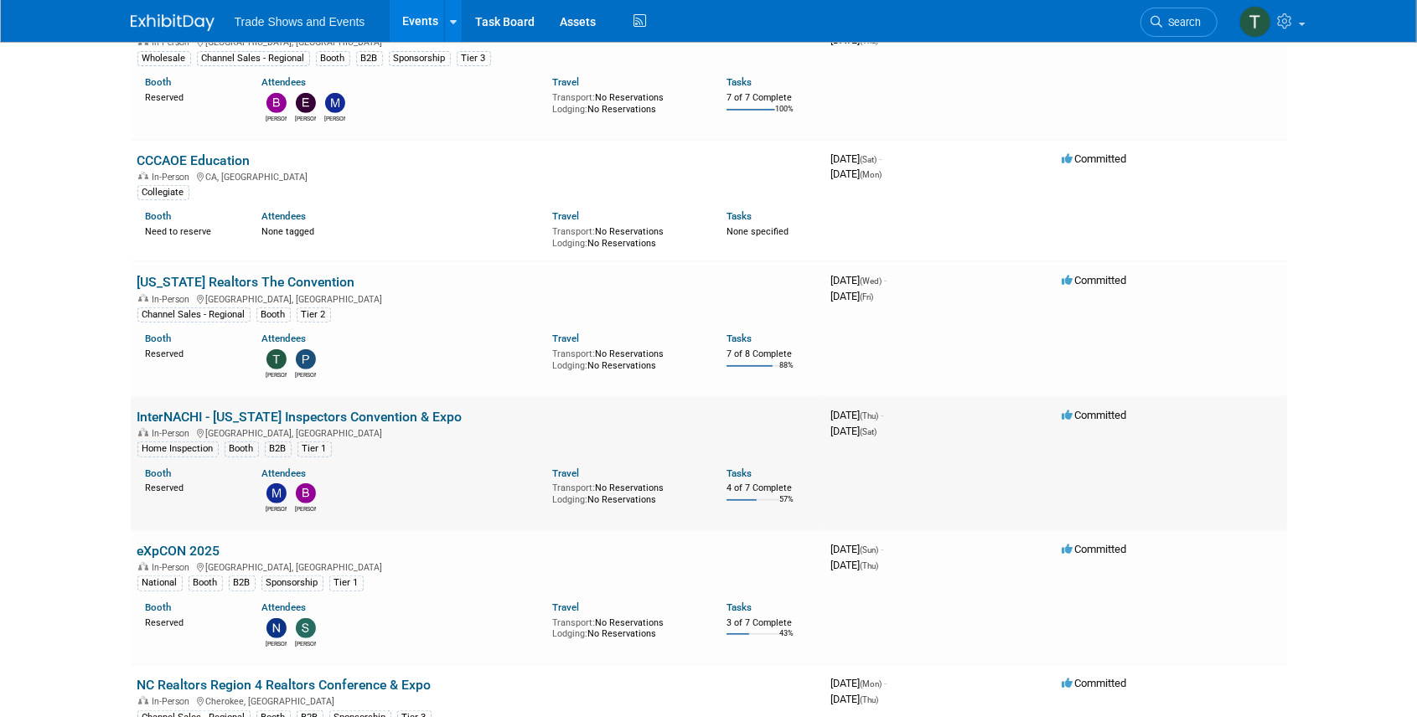
scroll to position [447, 0]
click at [365, 407] on link "InterNACHI - [US_STATE] Inspectors Convention & Expo" at bounding box center [299, 415] width 325 height 16
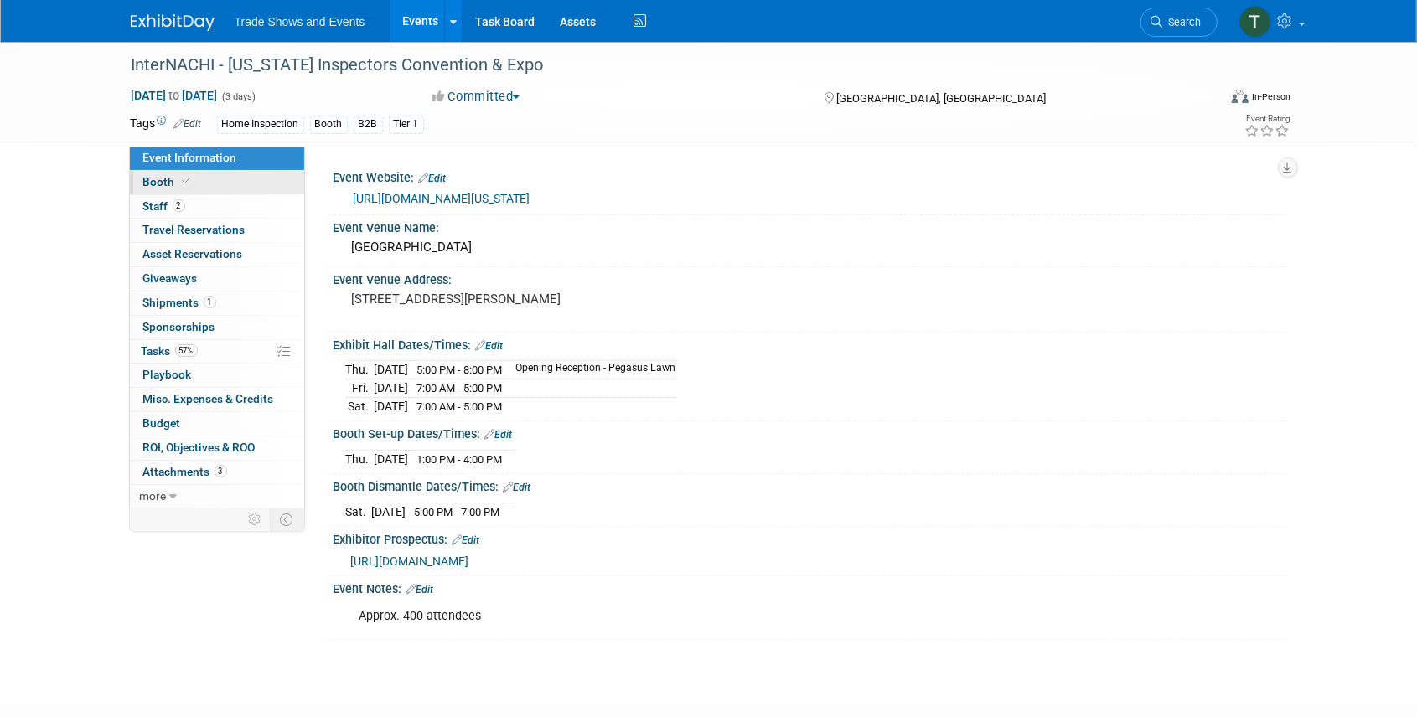
click at [199, 178] on link "Booth" at bounding box center [217, 182] width 174 height 23
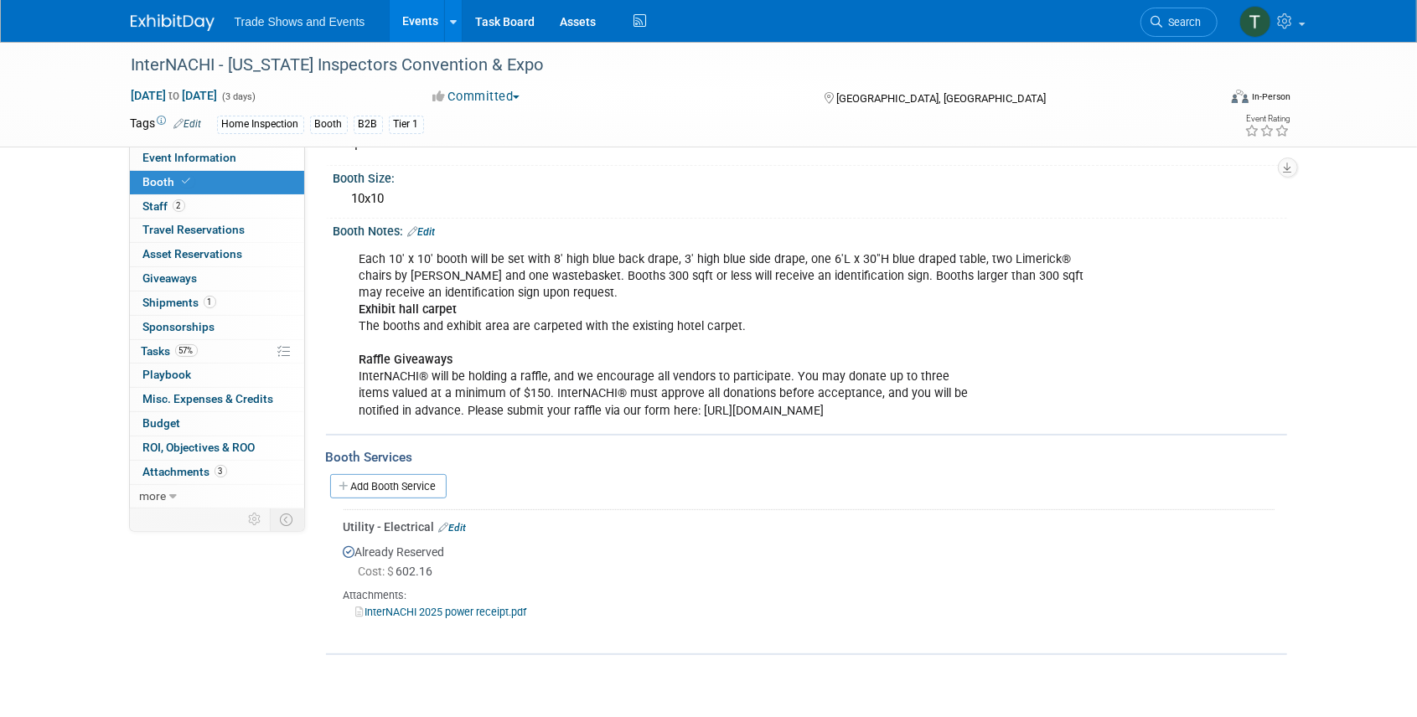
scroll to position [168, 0]
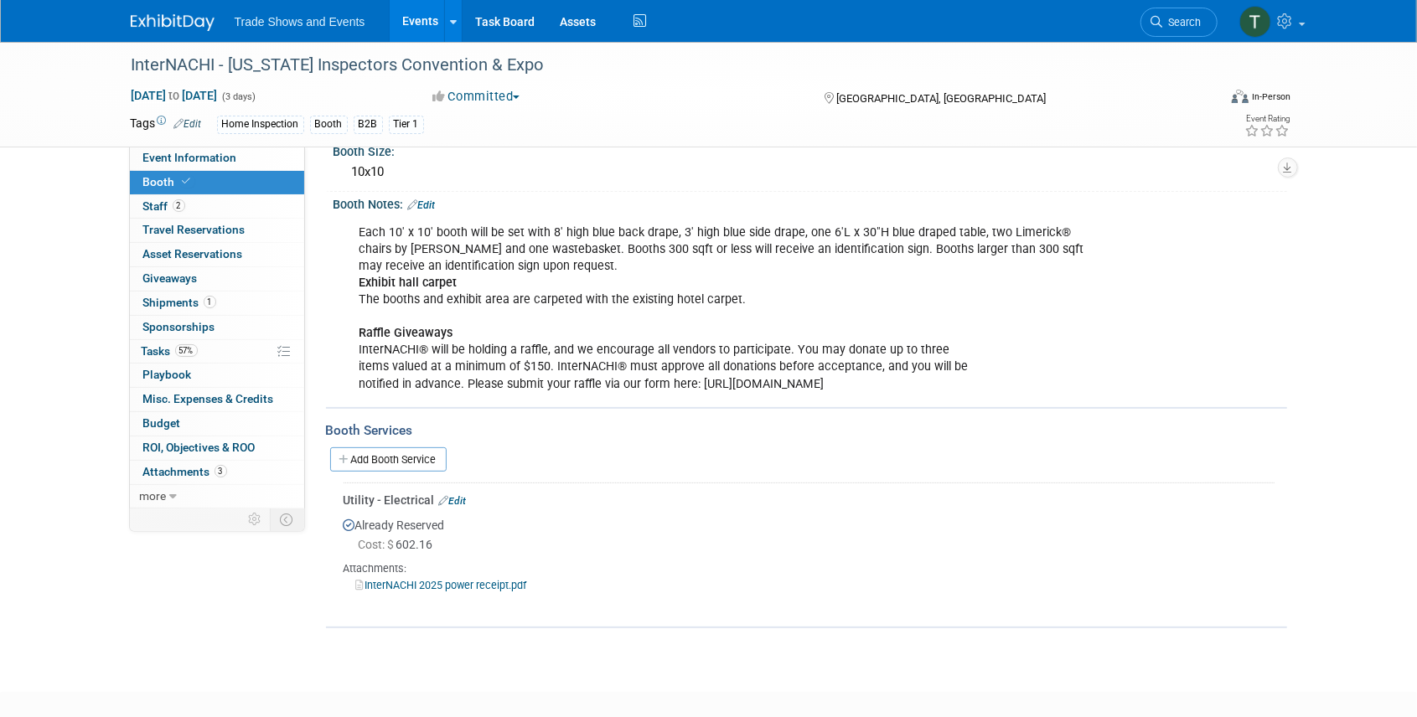
click at [414, 13] on link "Events" at bounding box center [420, 21] width 61 height 42
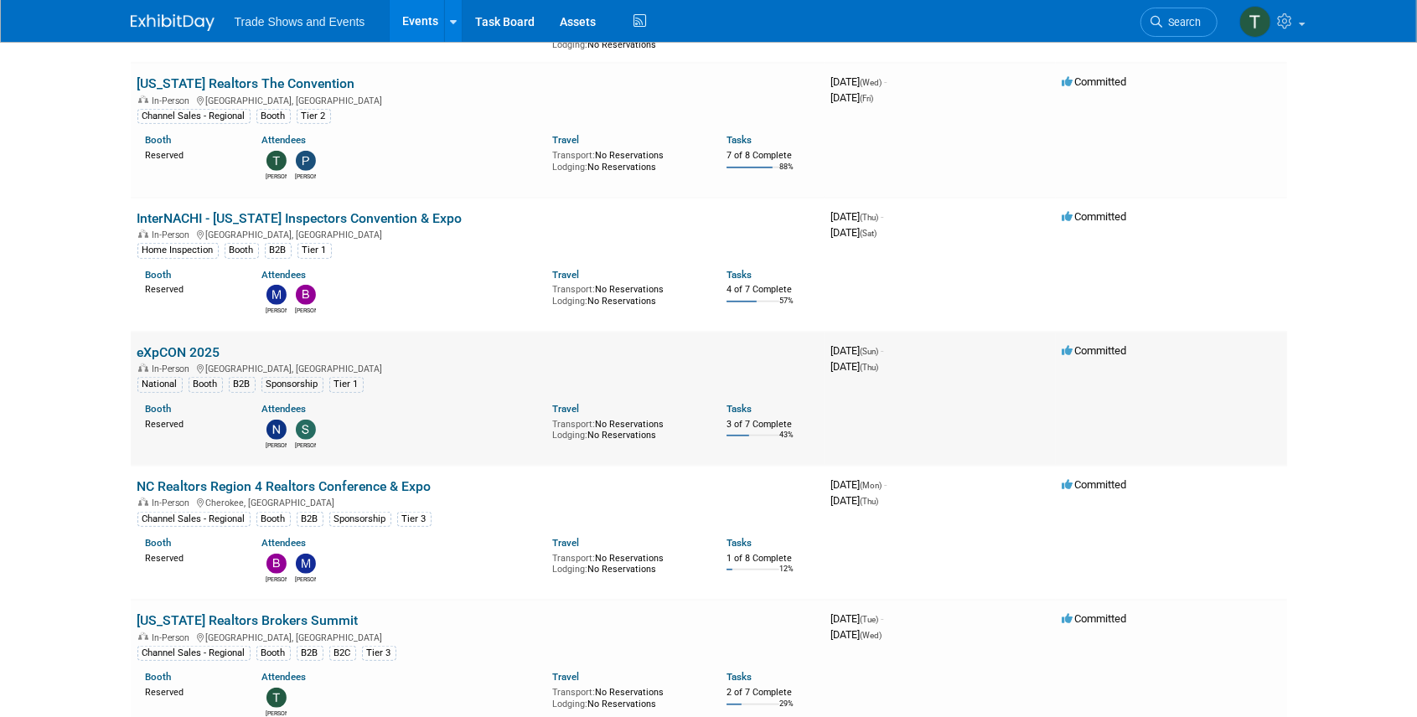
scroll to position [726, 0]
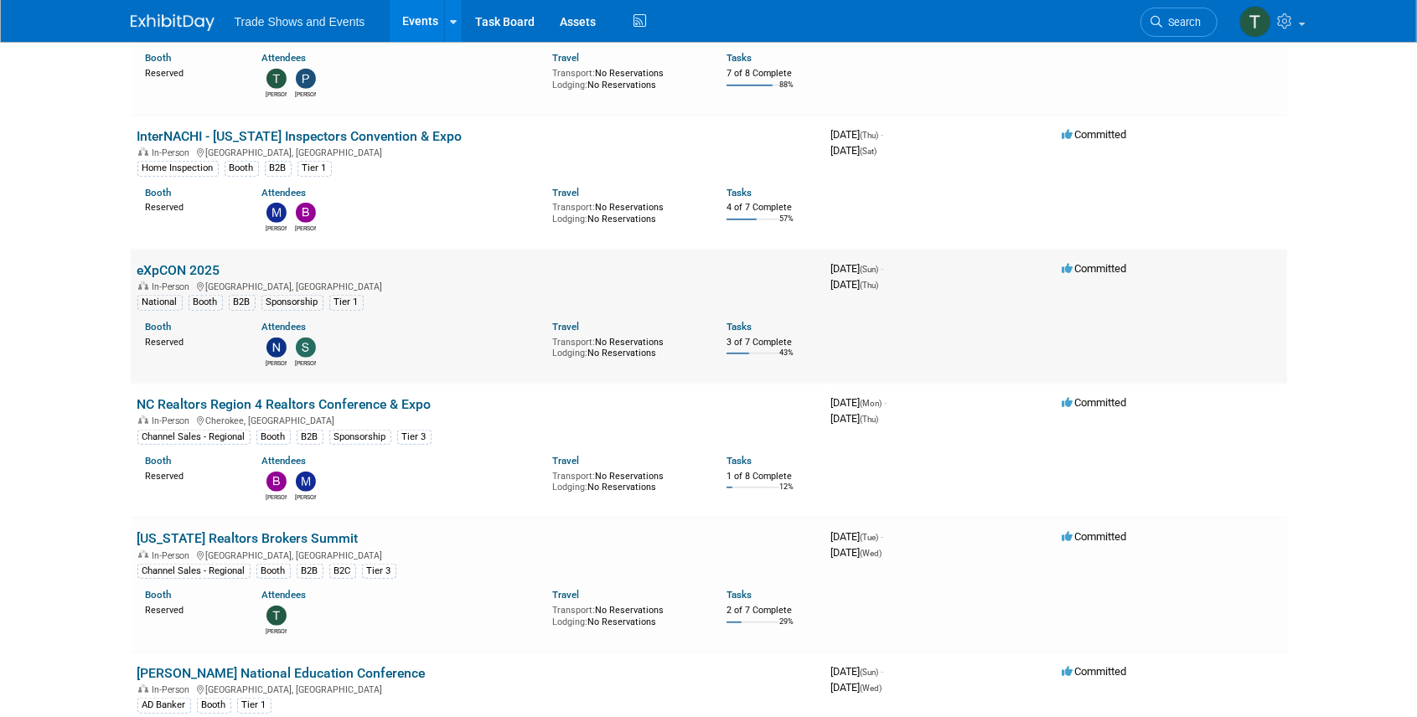
click at [189, 269] on link "eXpCON 2025" at bounding box center [178, 270] width 83 height 16
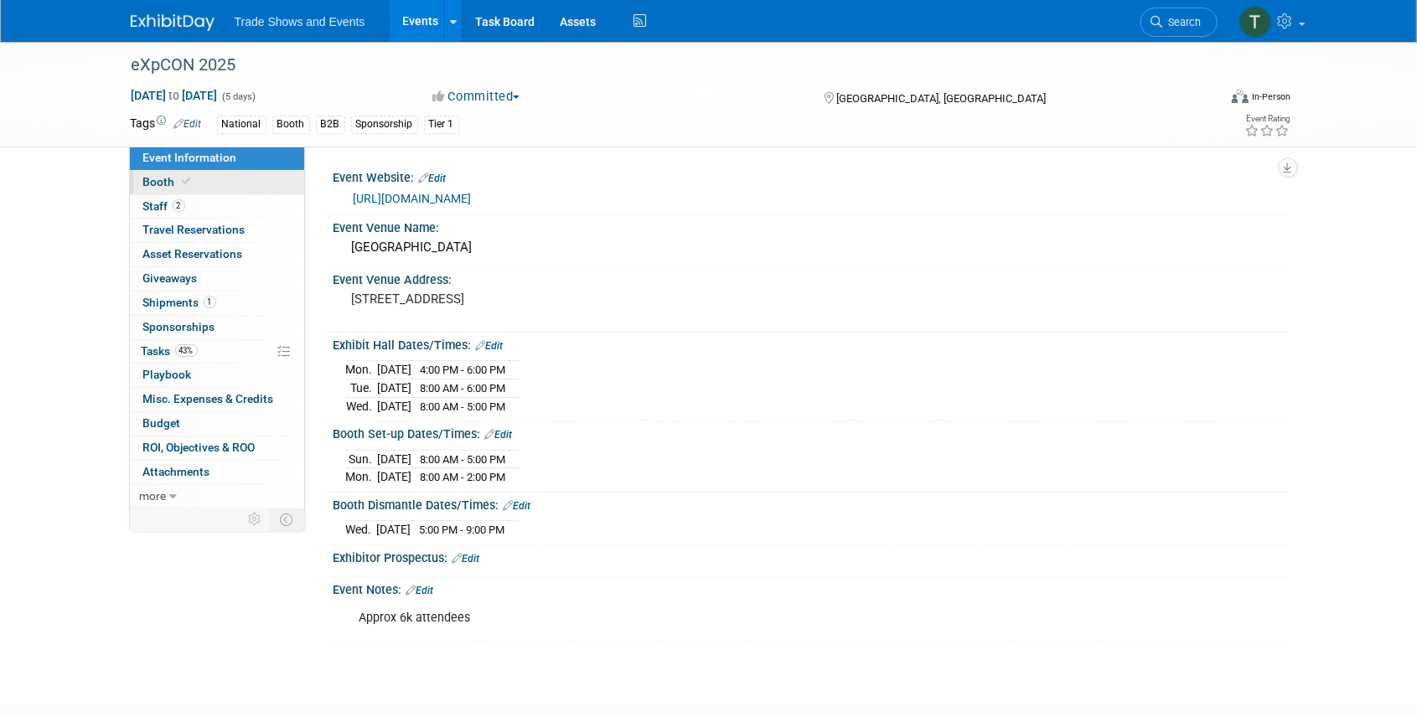
click at [173, 180] on span "Booth" at bounding box center [168, 181] width 51 height 13
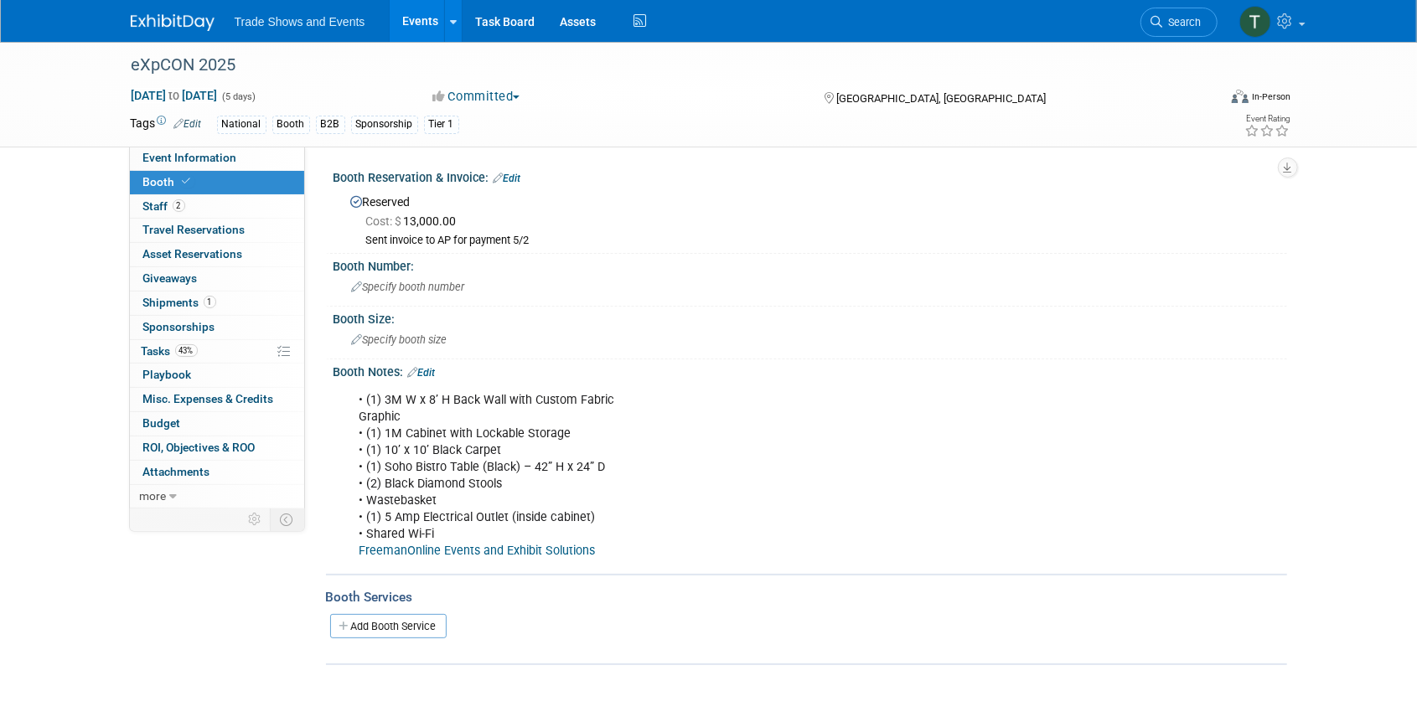
click at [411, 26] on link "Events" at bounding box center [420, 21] width 61 height 42
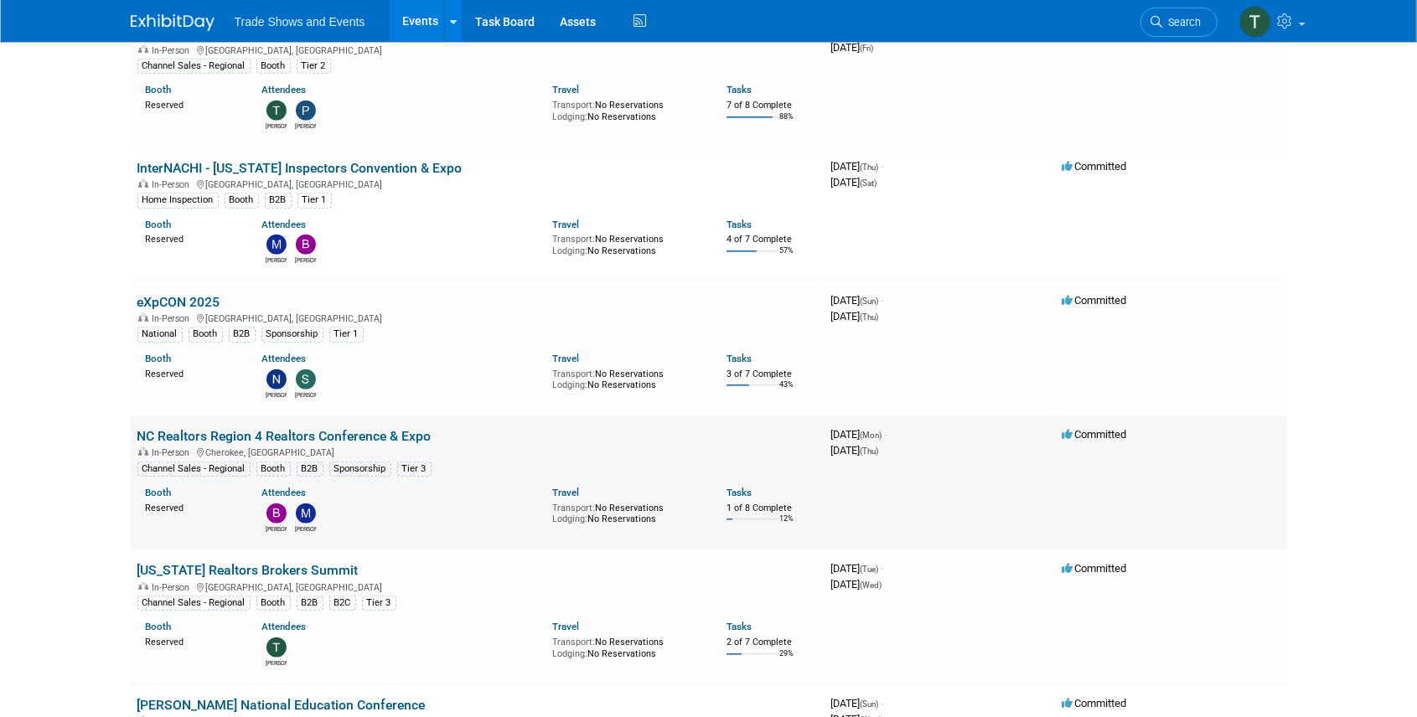
scroll to position [726, 0]
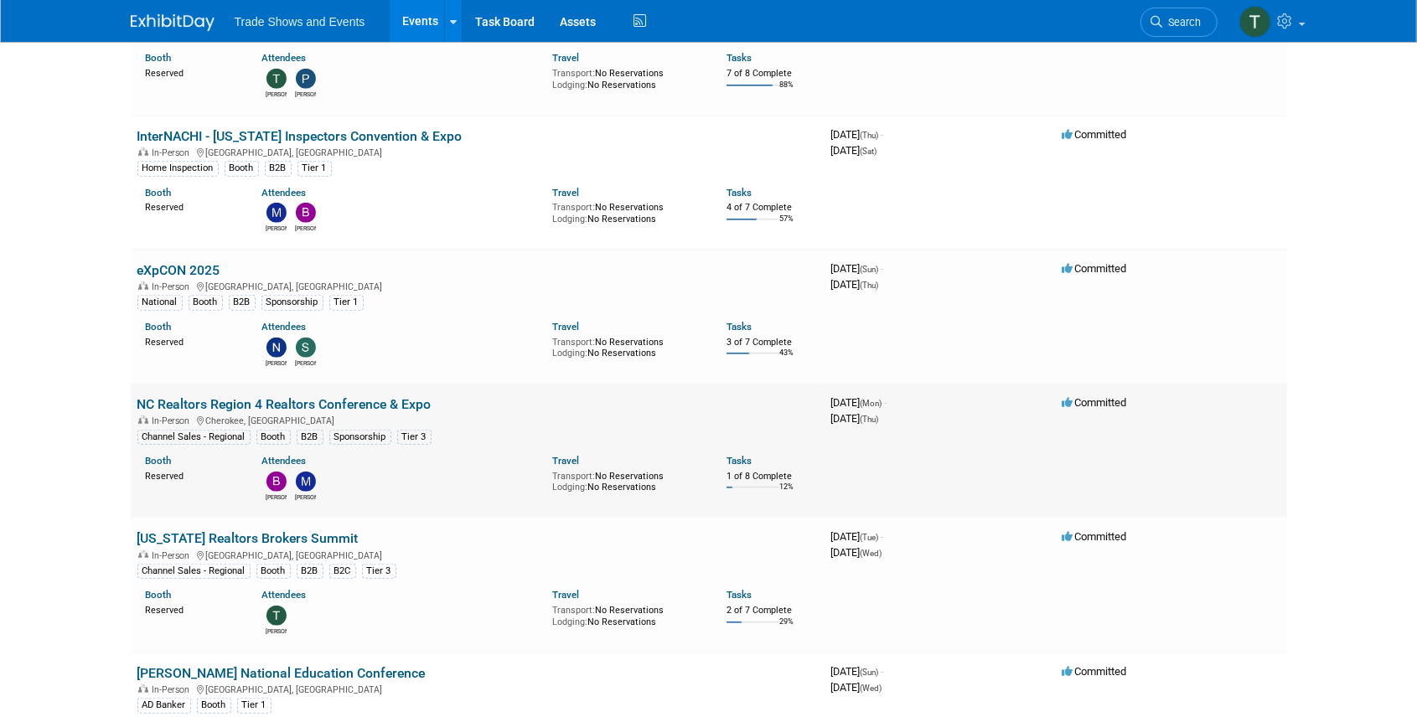
click at [273, 400] on link "NC Realtors Region 4 Realtors Conference & Expo" at bounding box center [284, 404] width 294 height 16
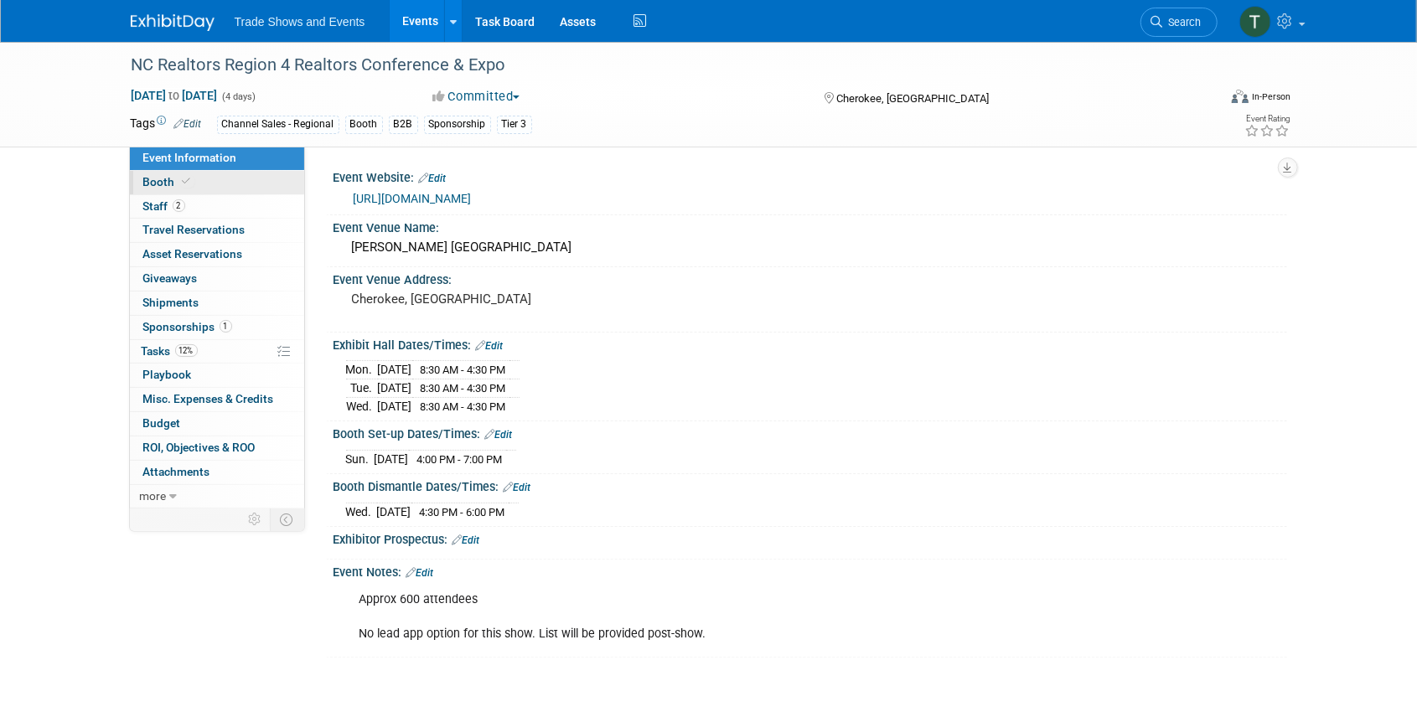
click at [168, 173] on link "Booth" at bounding box center [217, 182] width 174 height 23
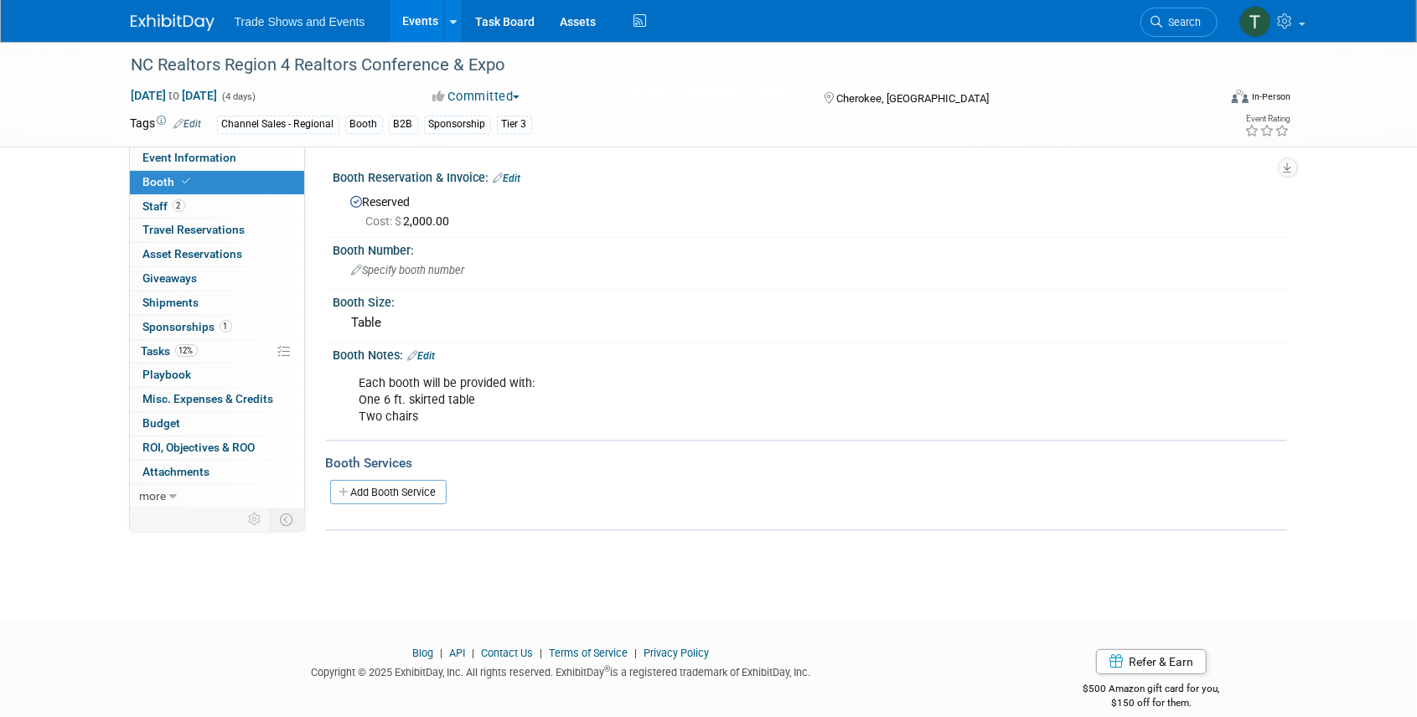
click at [424, 18] on link "Events" at bounding box center [420, 21] width 61 height 42
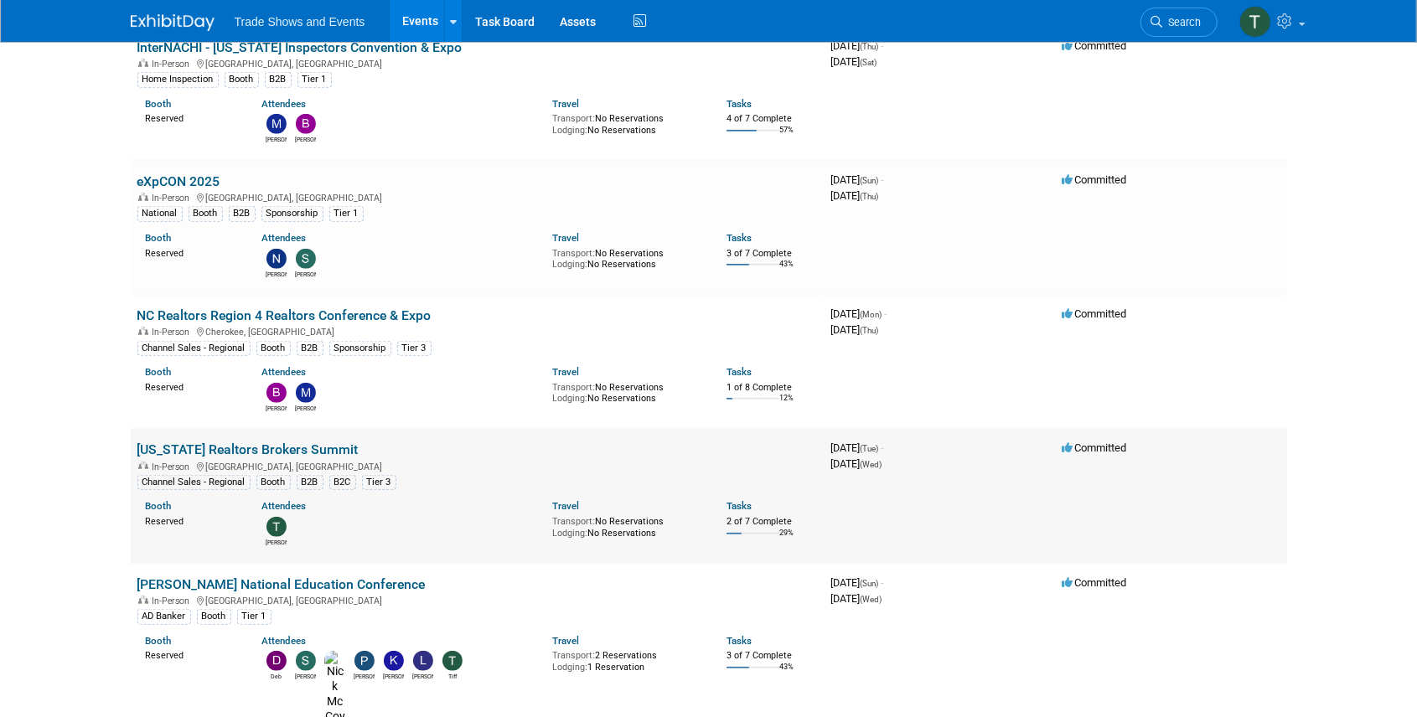
scroll to position [838, 0]
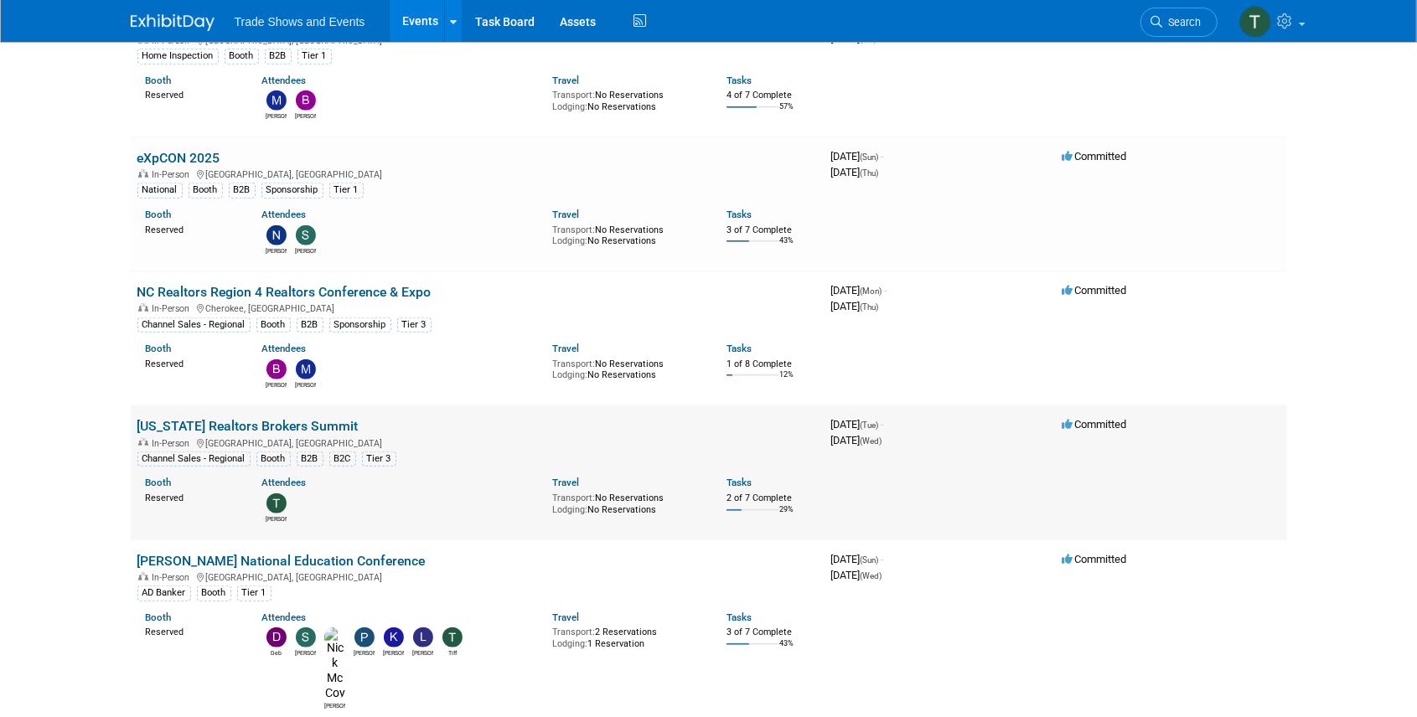
click at [236, 418] on link "[US_STATE] Realtors Brokers Summit" at bounding box center [247, 426] width 221 height 16
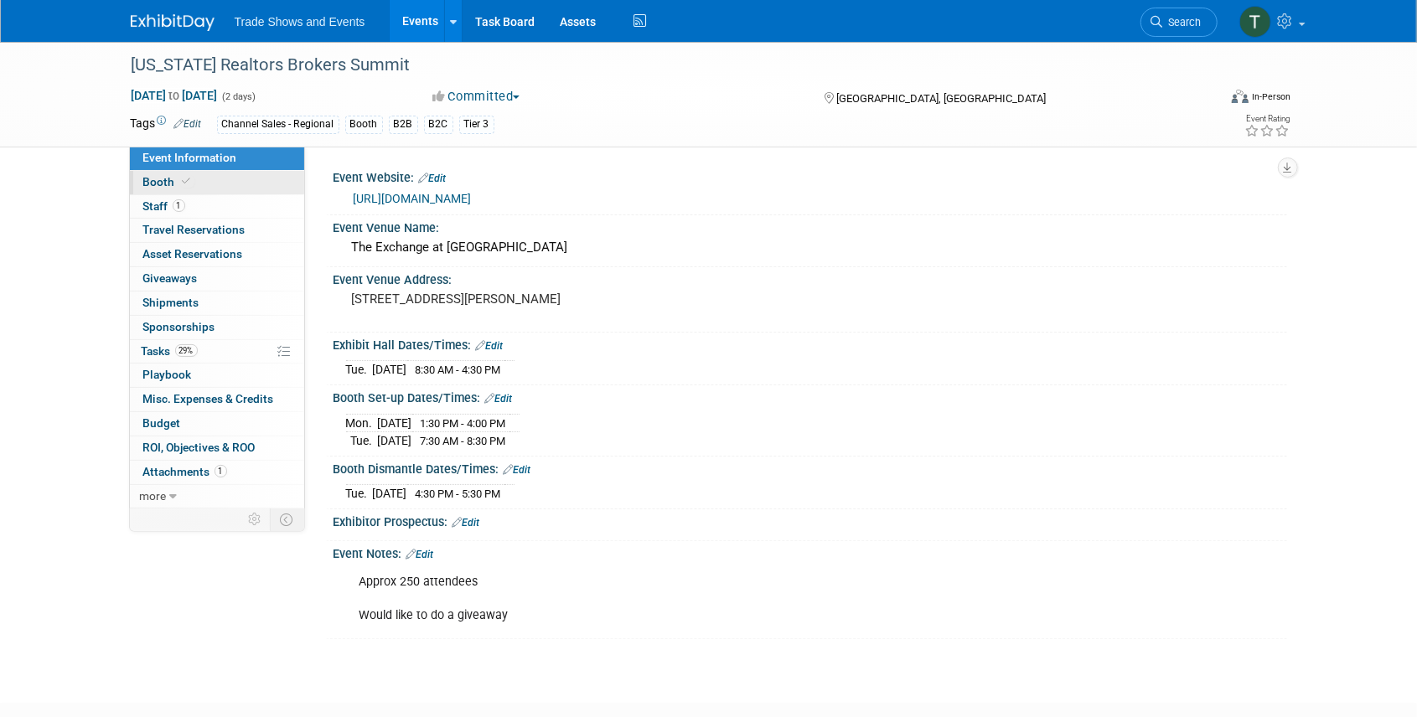
click at [185, 179] on icon at bounding box center [187, 181] width 8 height 9
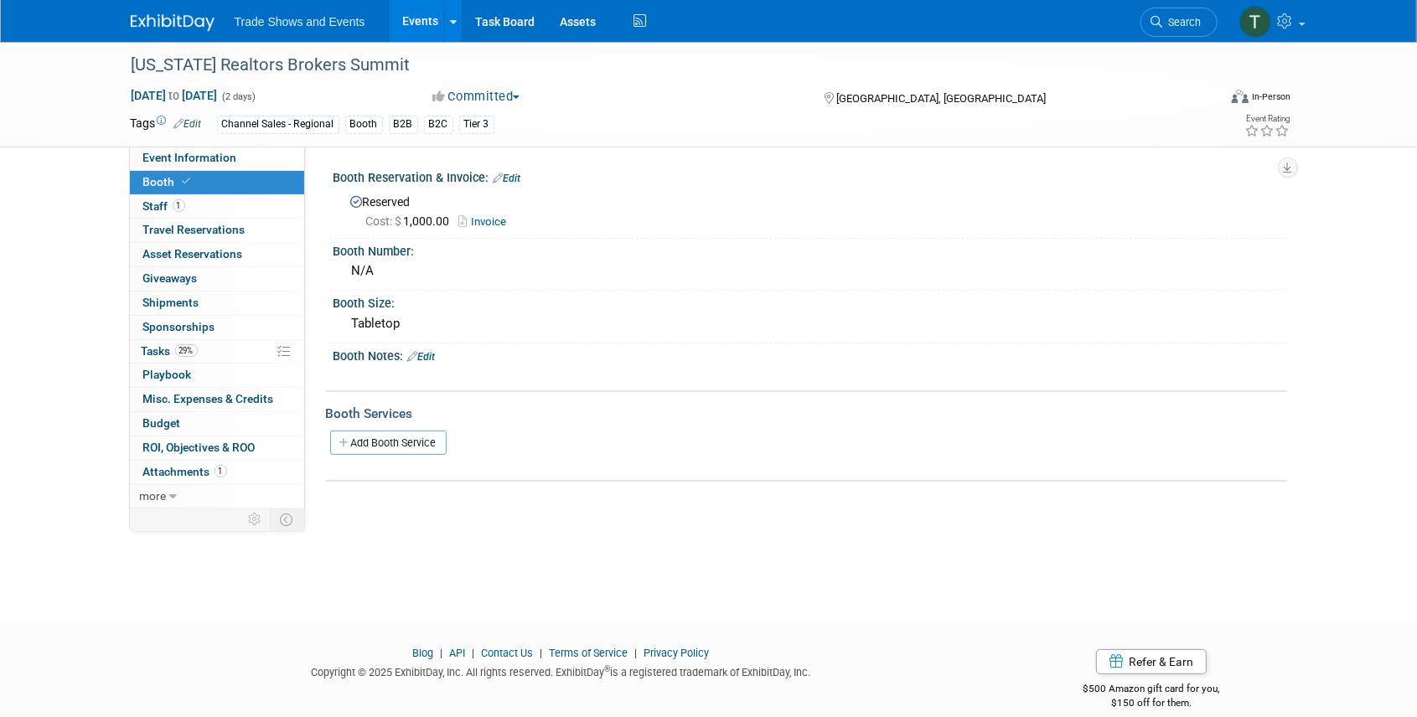
click at [411, 18] on link "Events" at bounding box center [420, 21] width 61 height 42
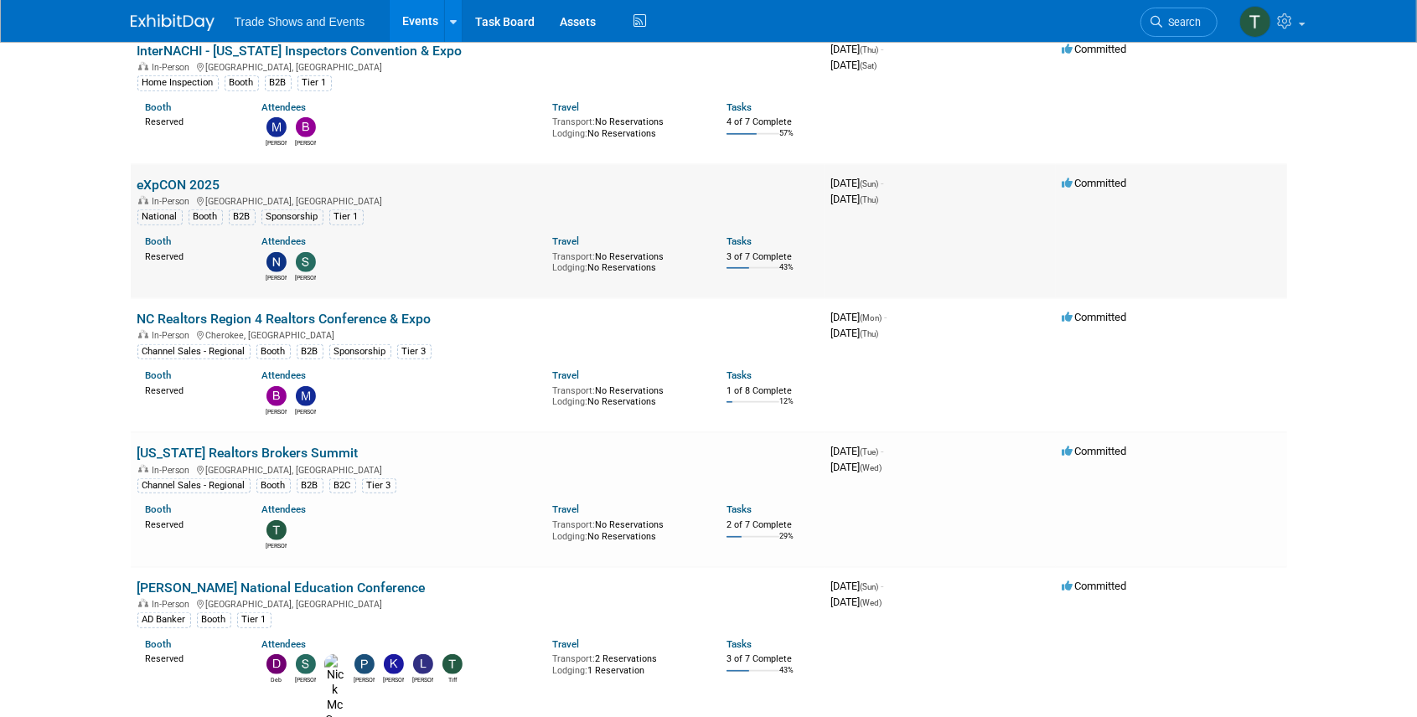
scroll to position [949, 0]
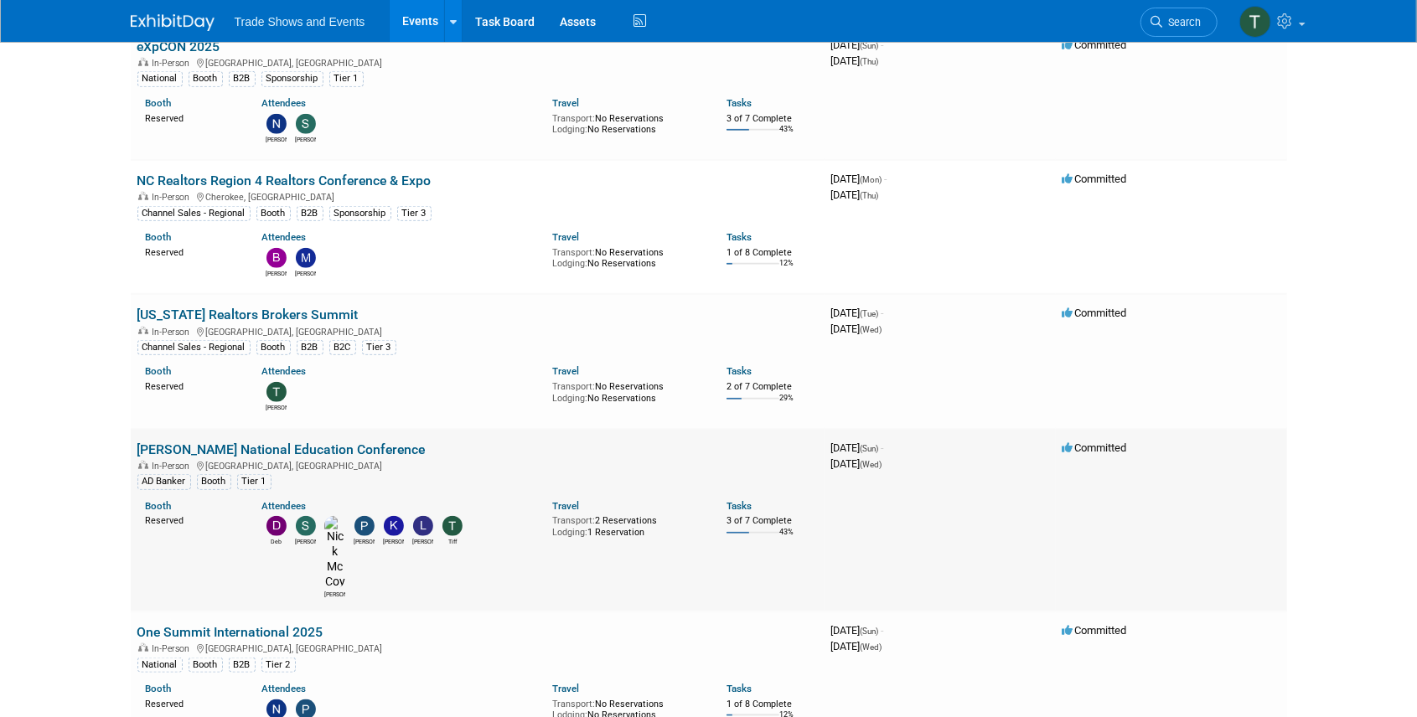
click at [280, 443] on link "[PERSON_NAME] National Education Conference" at bounding box center [281, 450] width 288 height 16
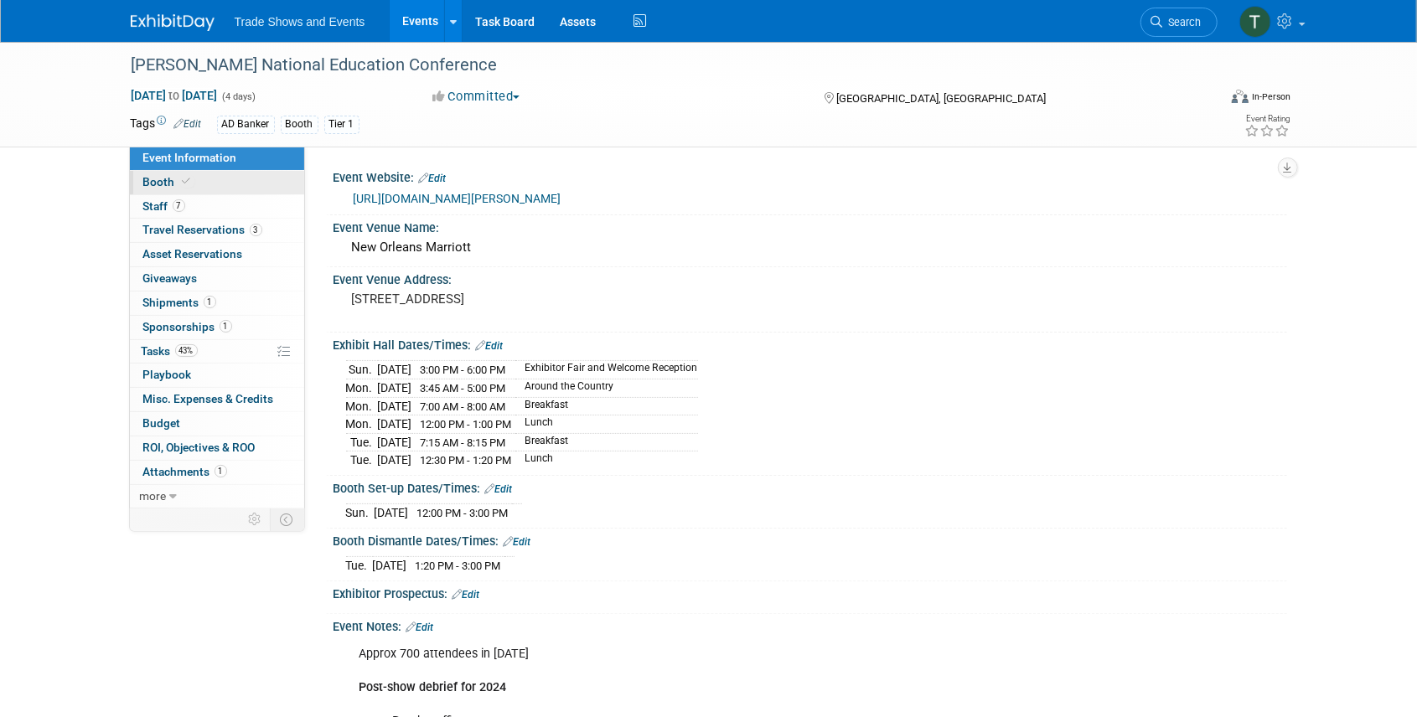
click at [159, 175] on span "Booth" at bounding box center [168, 181] width 51 height 13
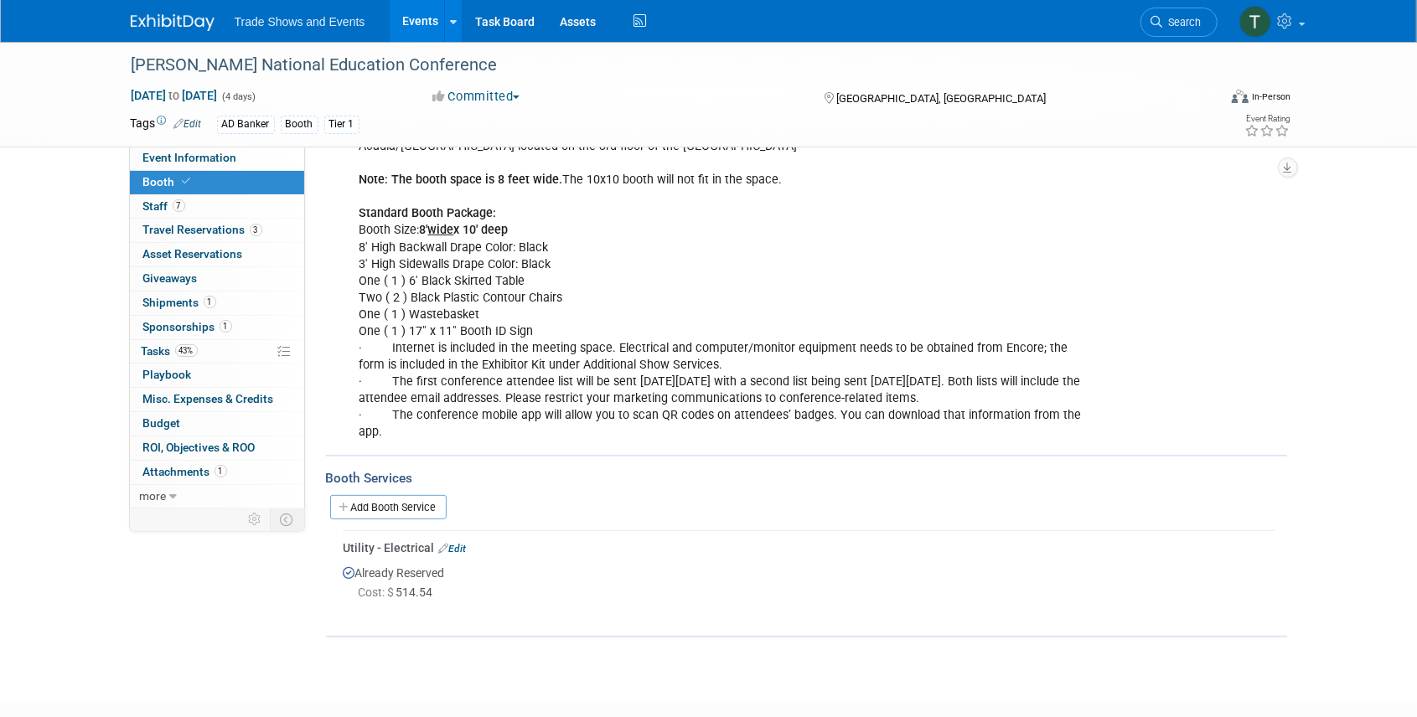
scroll to position [279, 0]
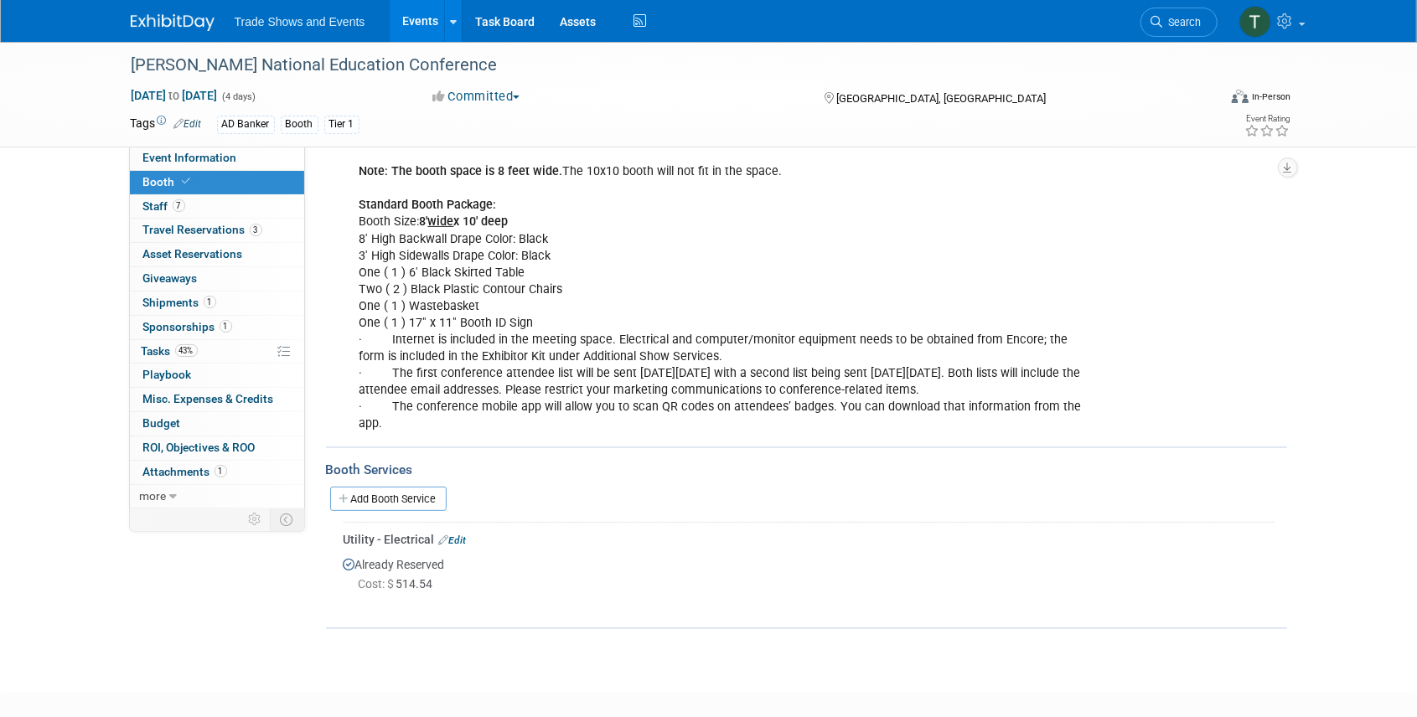
click at [404, 24] on link "Events" at bounding box center [420, 21] width 61 height 42
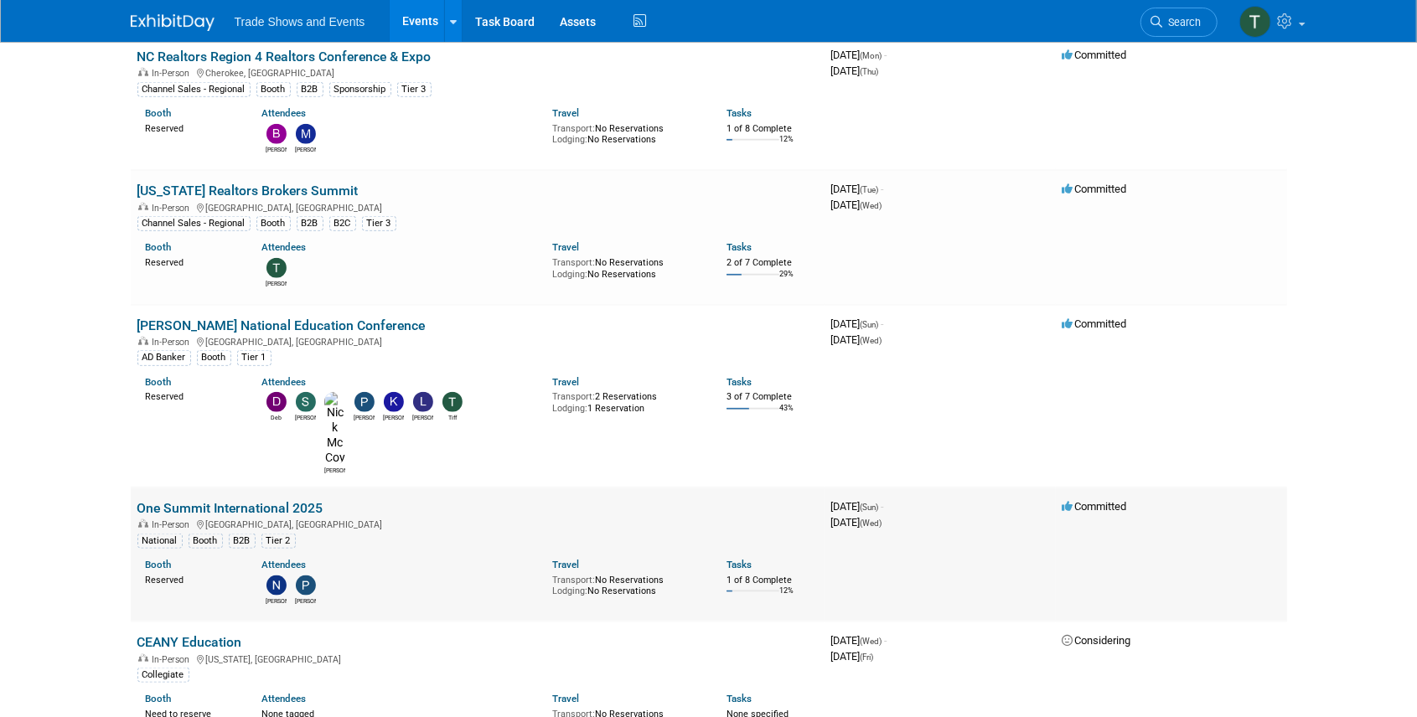
scroll to position [1117, 0]
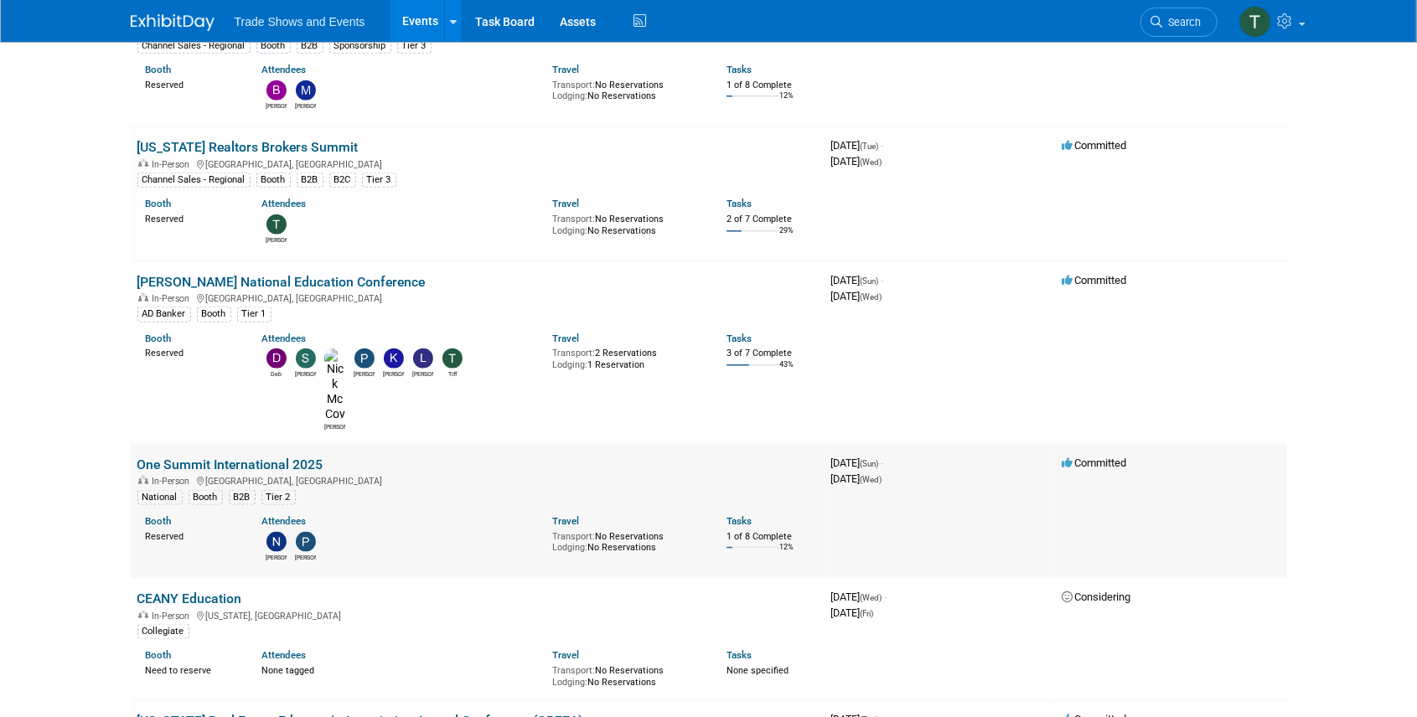
click at [238, 457] on link "One Summit International 2025" at bounding box center [230, 465] width 186 height 16
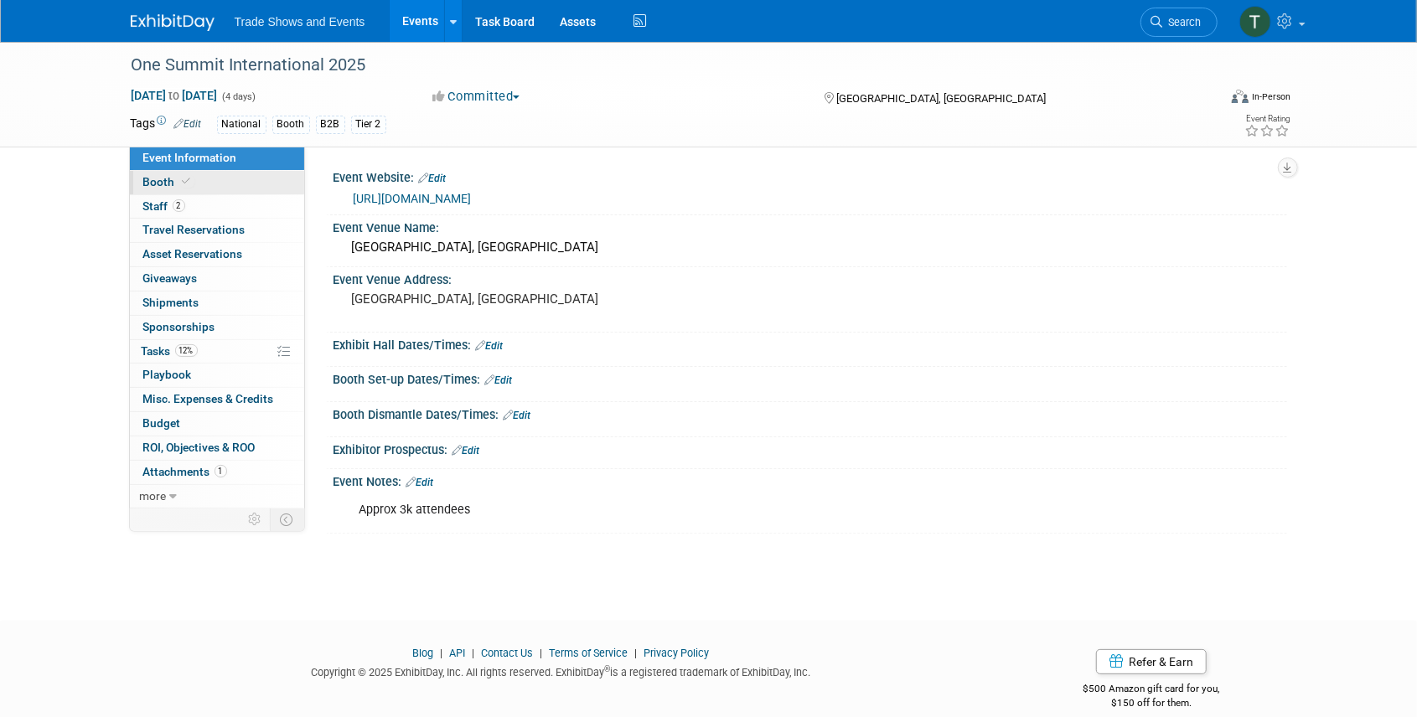
click at [174, 178] on span "Booth" at bounding box center [168, 181] width 51 height 13
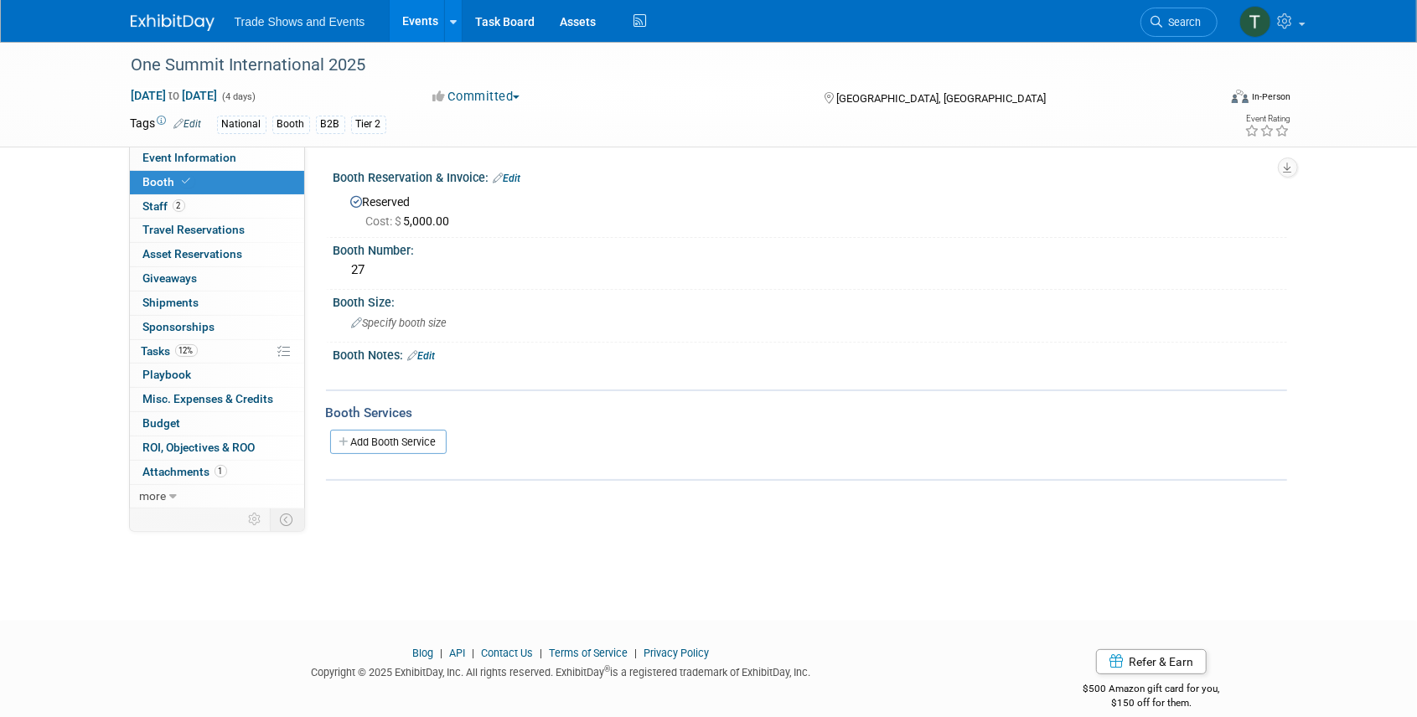
click at [404, 23] on link "Events" at bounding box center [420, 21] width 61 height 42
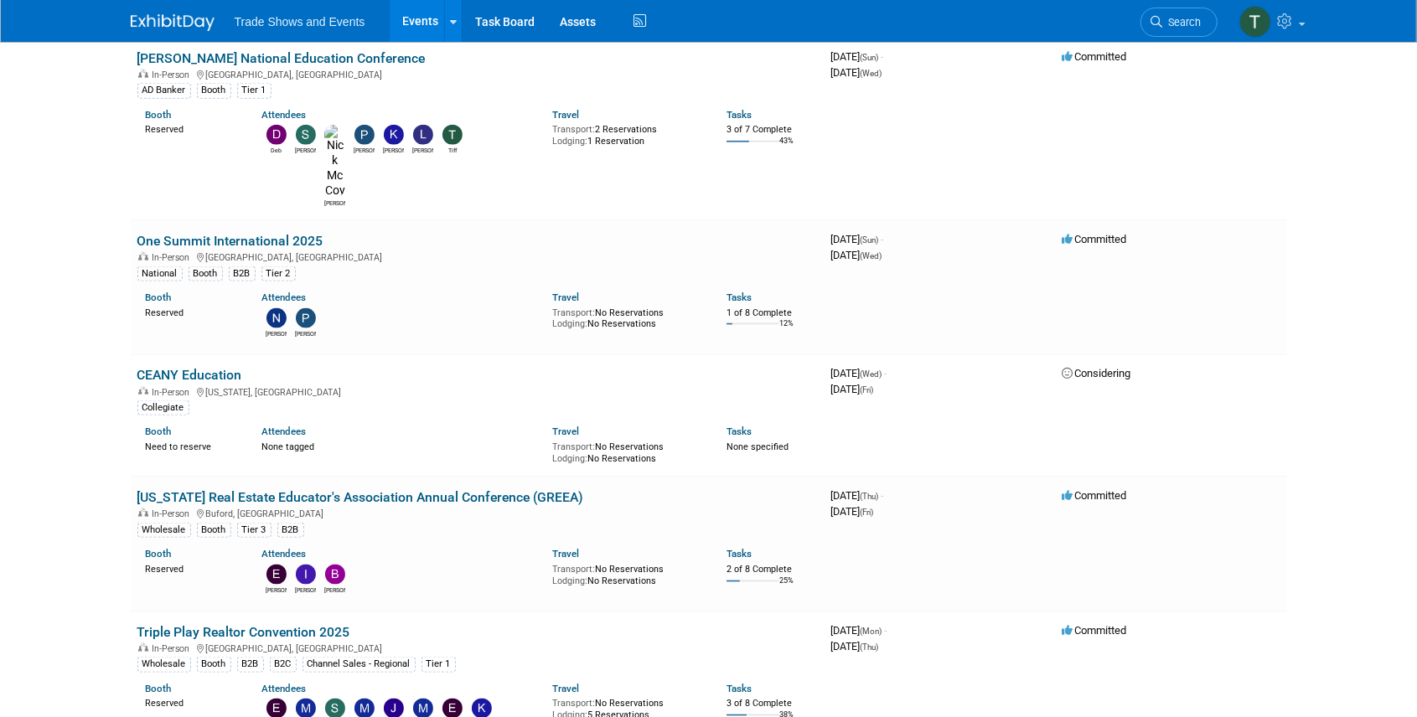
scroll to position [1229, 0]
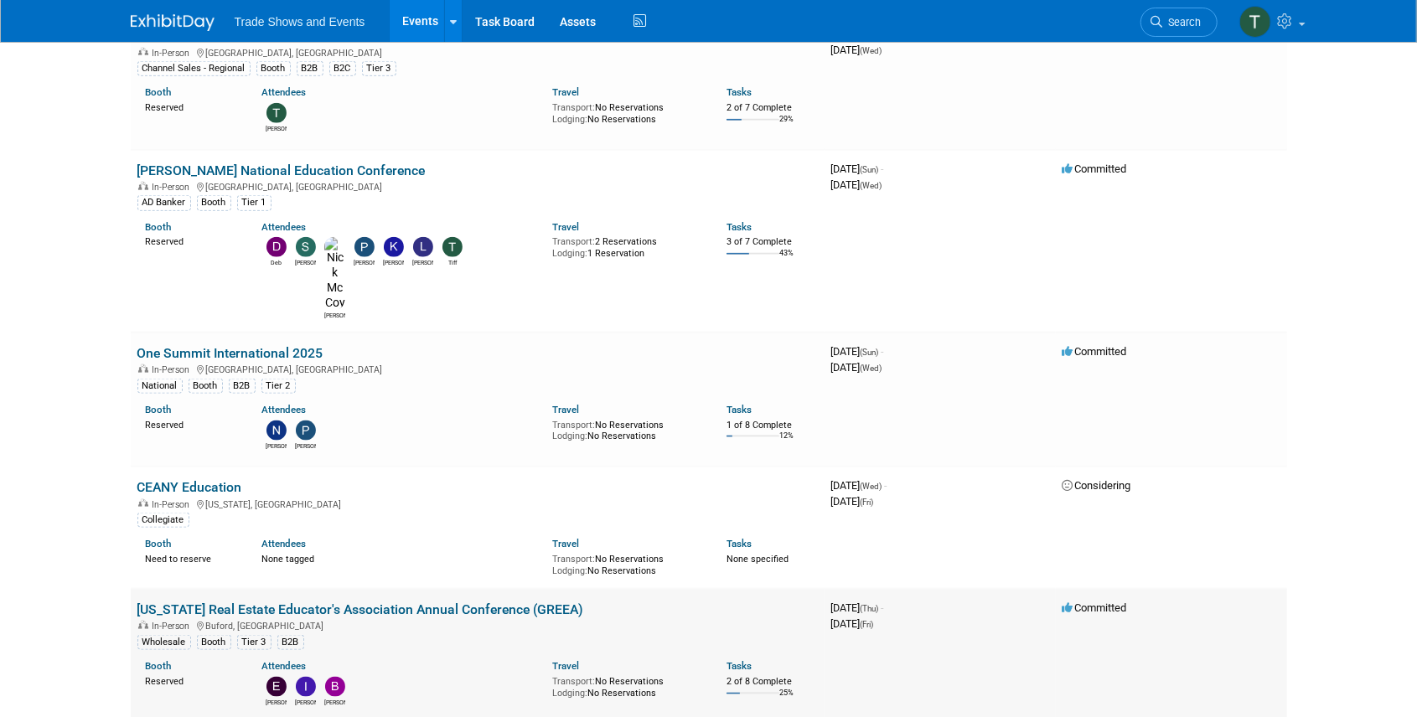
click at [215, 602] on link "[US_STATE] Real Estate Educator's Association Annual Conference (GREEA)" at bounding box center [360, 610] width 447 height 16
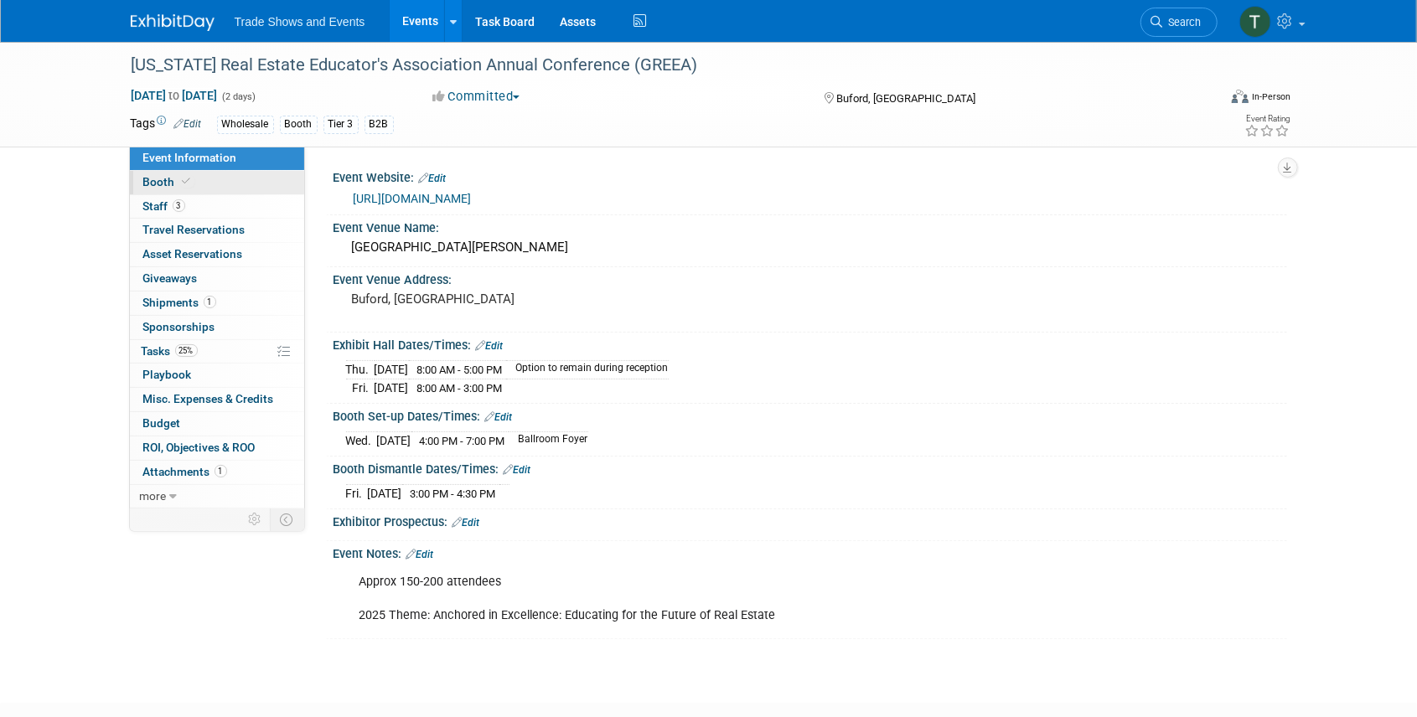
click at [183, 178] on icon at bounding box center [187, 181] width 8 height 9
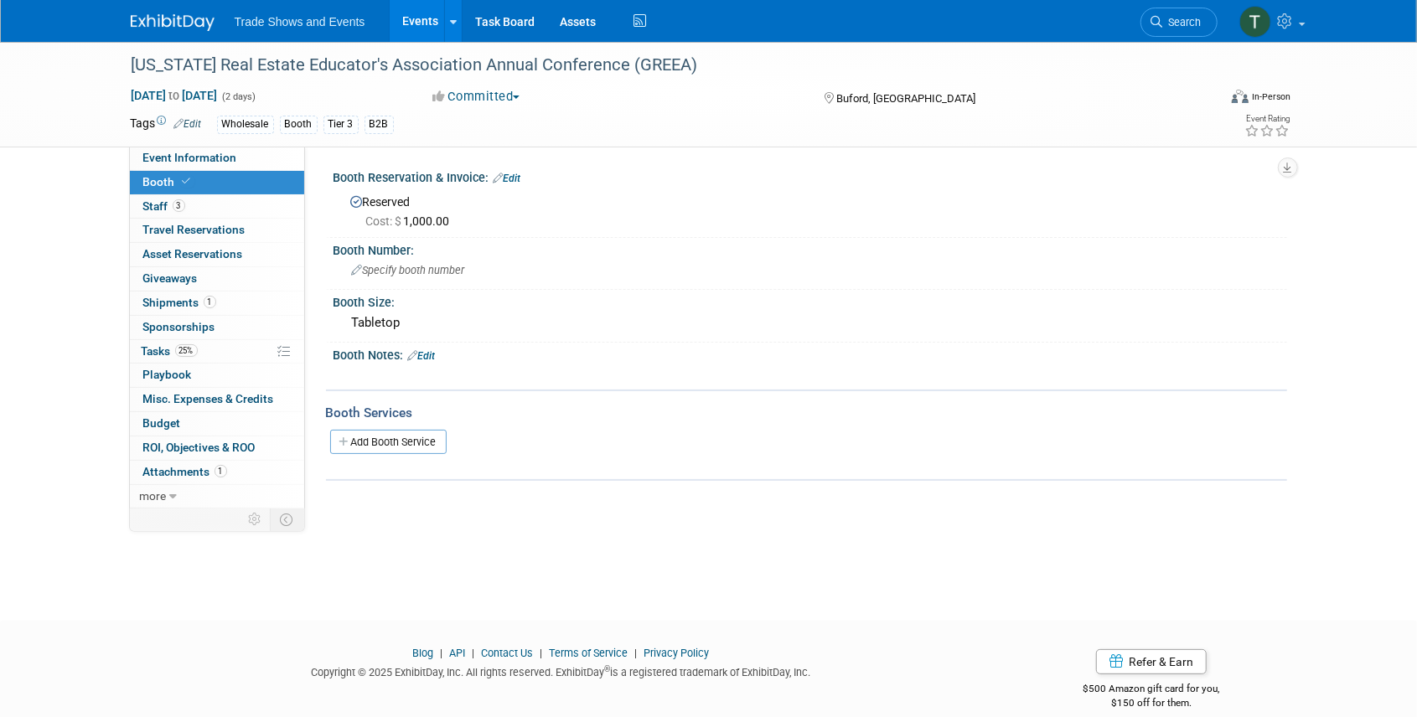
click at [405, 31] on link "Events" at bounding box center [420, 21] width 61 height 42
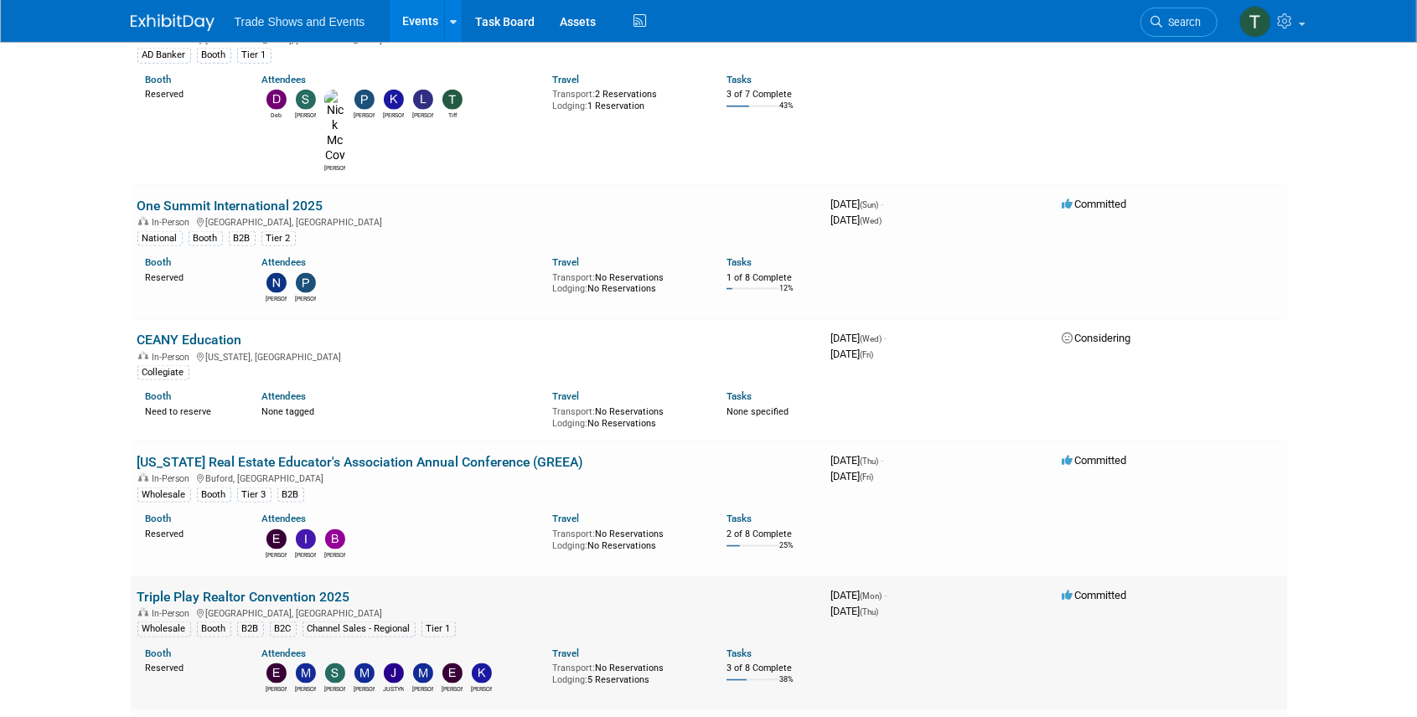
scroll to position [1396, 0]
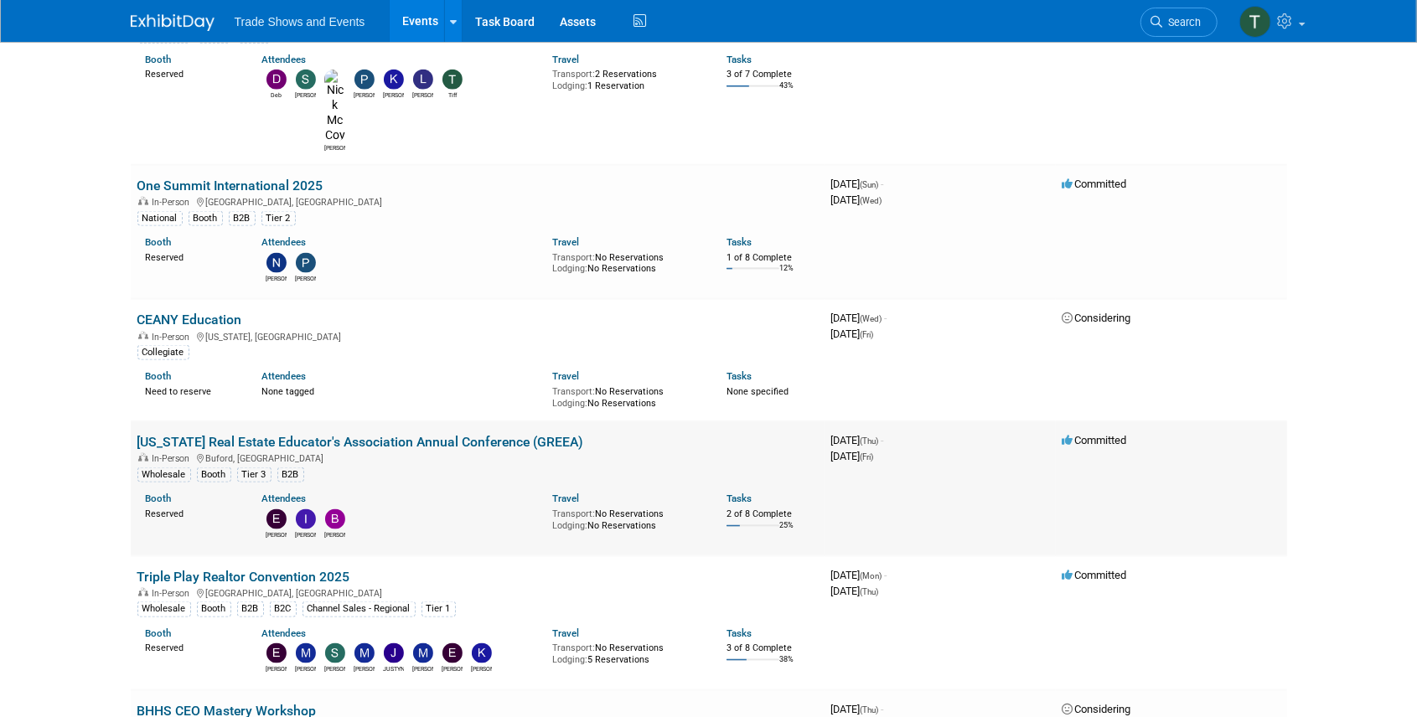
click at [434, 434] on link "[US_STATE] Real Estate Educator's Association Annual Conference (GREEA)" at bounding box center [360, 442] width 447 height 16
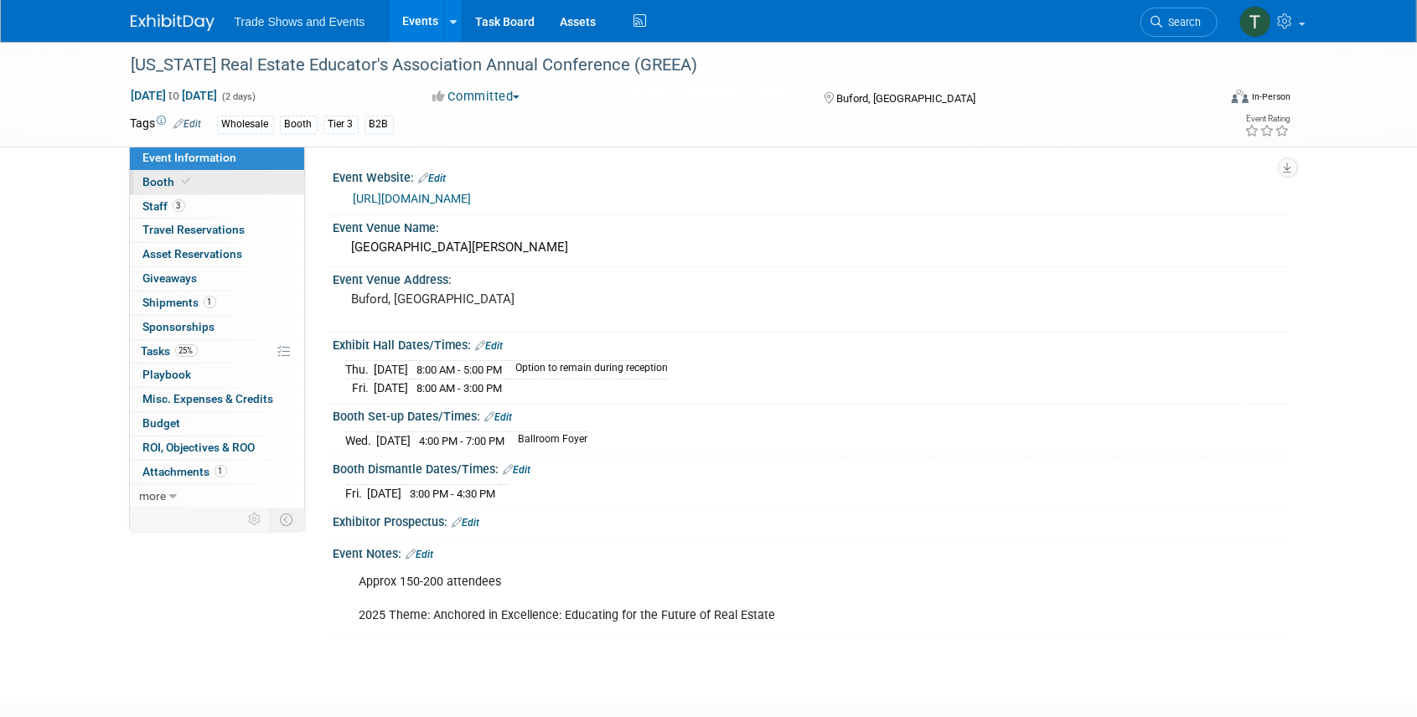
click at [178, 175] on span "Booth" at bounding box center [168, 181] width 51 height 13
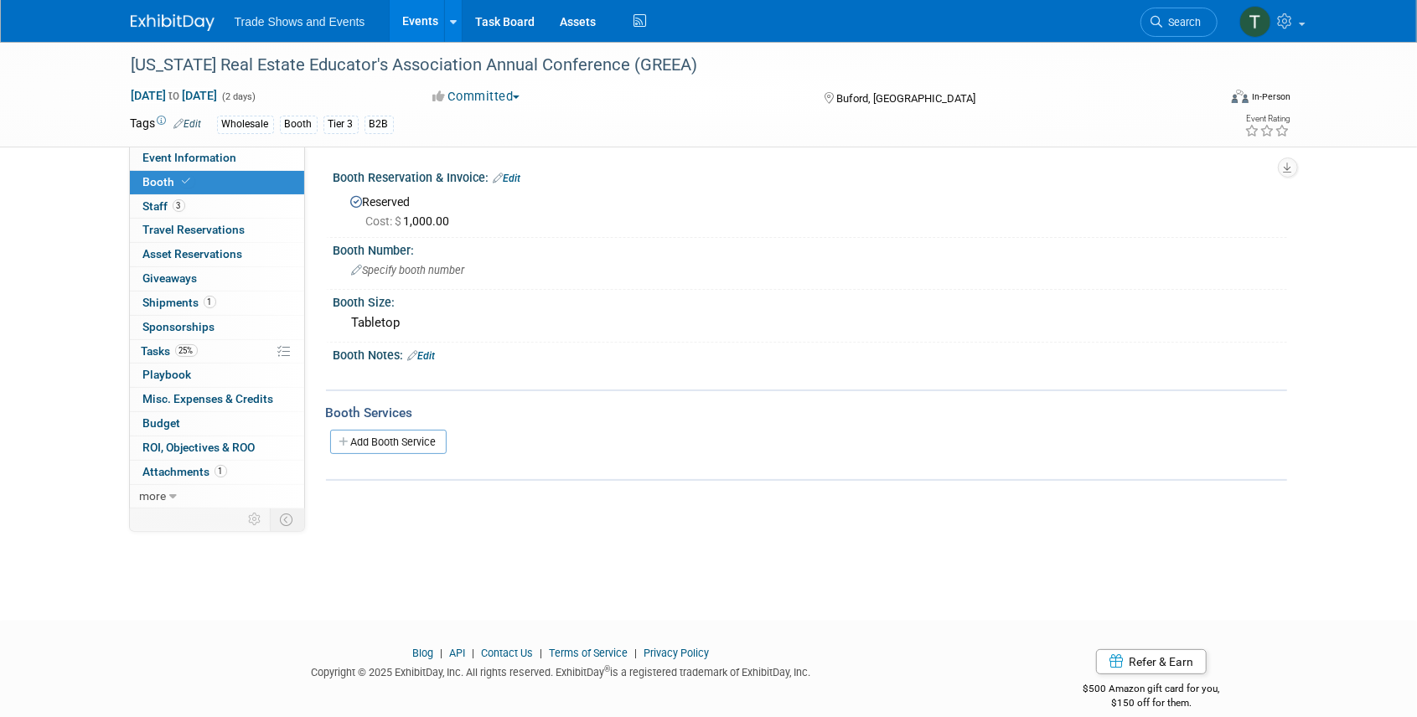
click at [417, 18] on link "Events" at bounding box center [420, 21] width 61 height 42
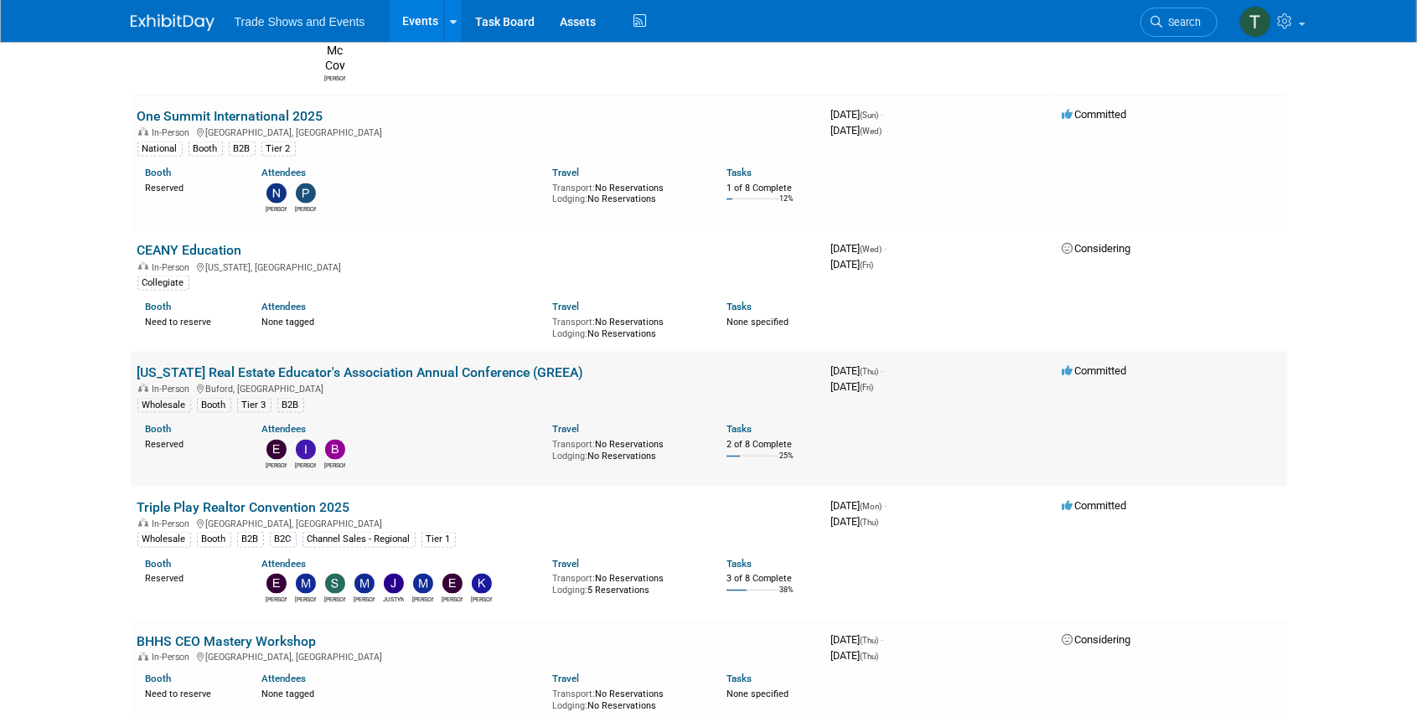
scroll to position [1564, 0]
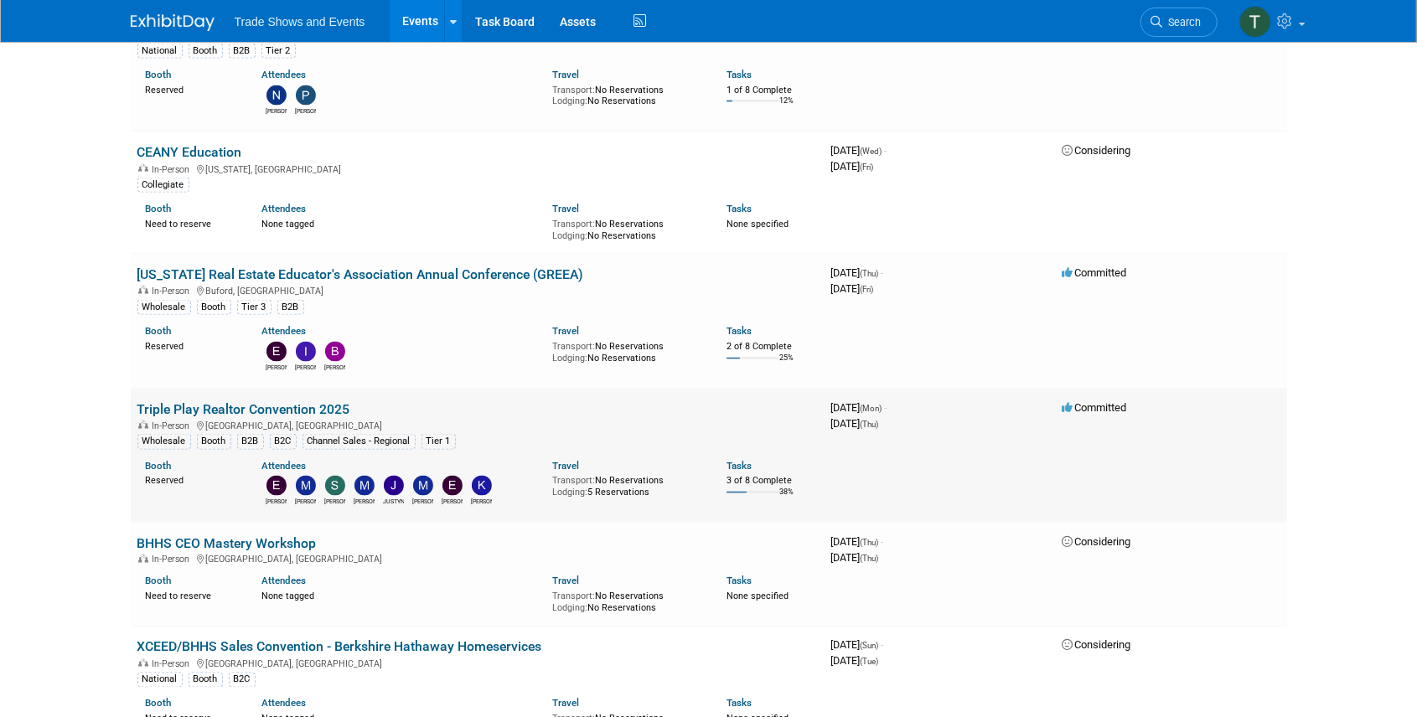
click at [243, 401] on link "Triple Play Realtor Convention 2025" at bounding box center [243, 409] width 213 height 16
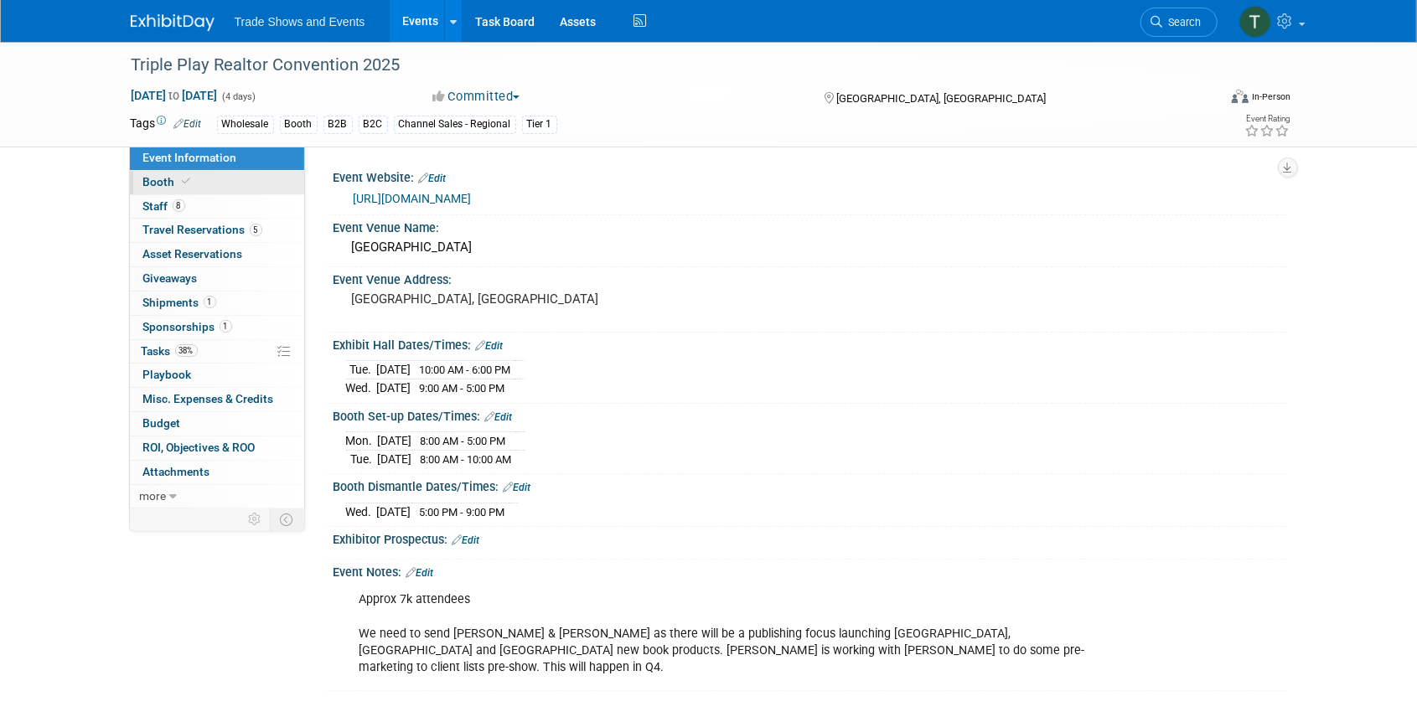
click at [166, 178] on span "Booth" at bounding box center [168, 181] width 51 height 13
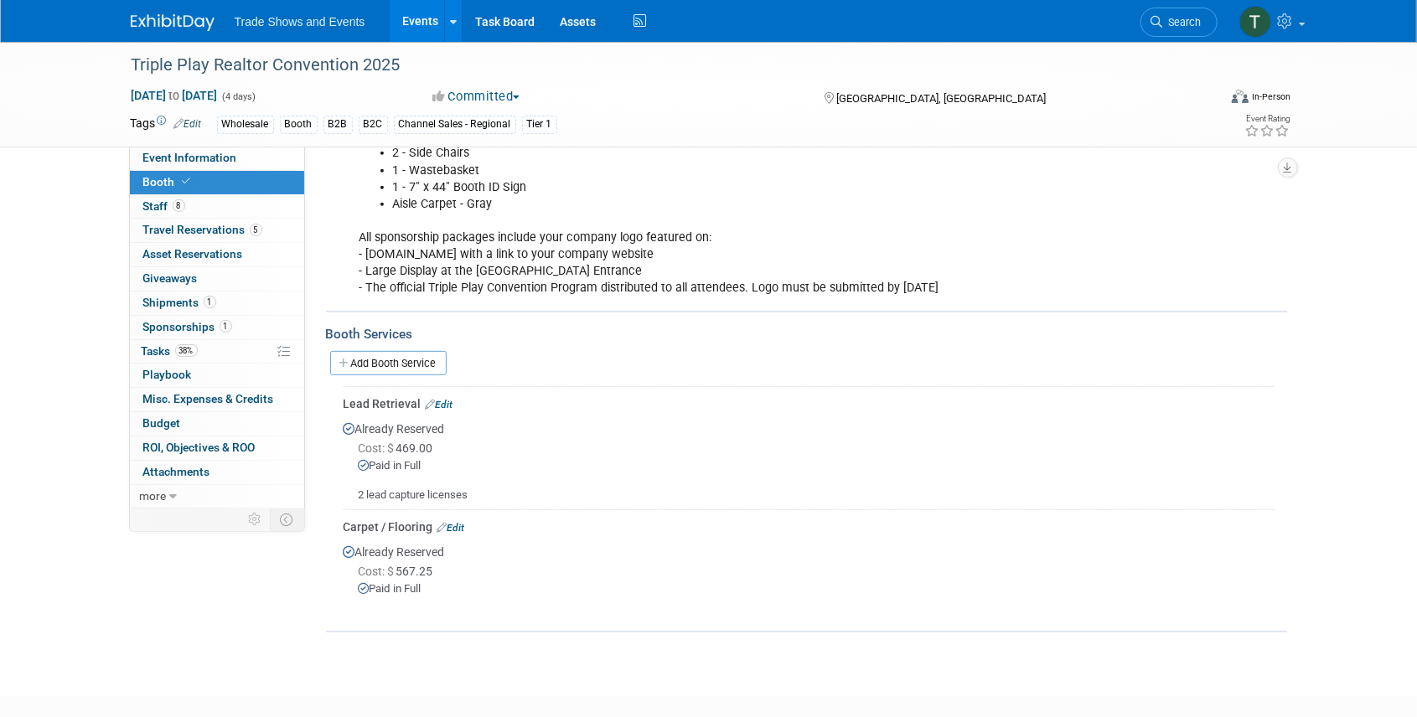
scroll to position [391, 0]
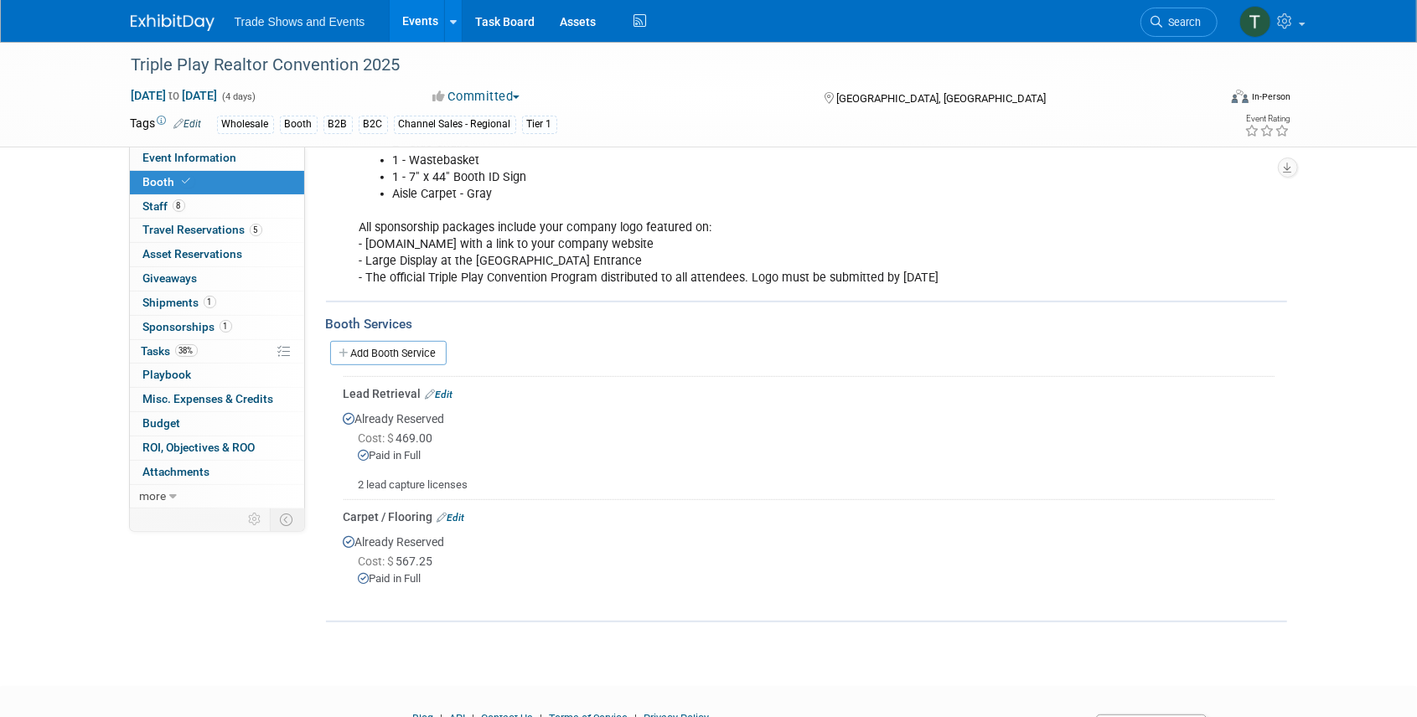
click at [412, 28] on link "Events" at bounding box center [420, 21] width 61 height 42
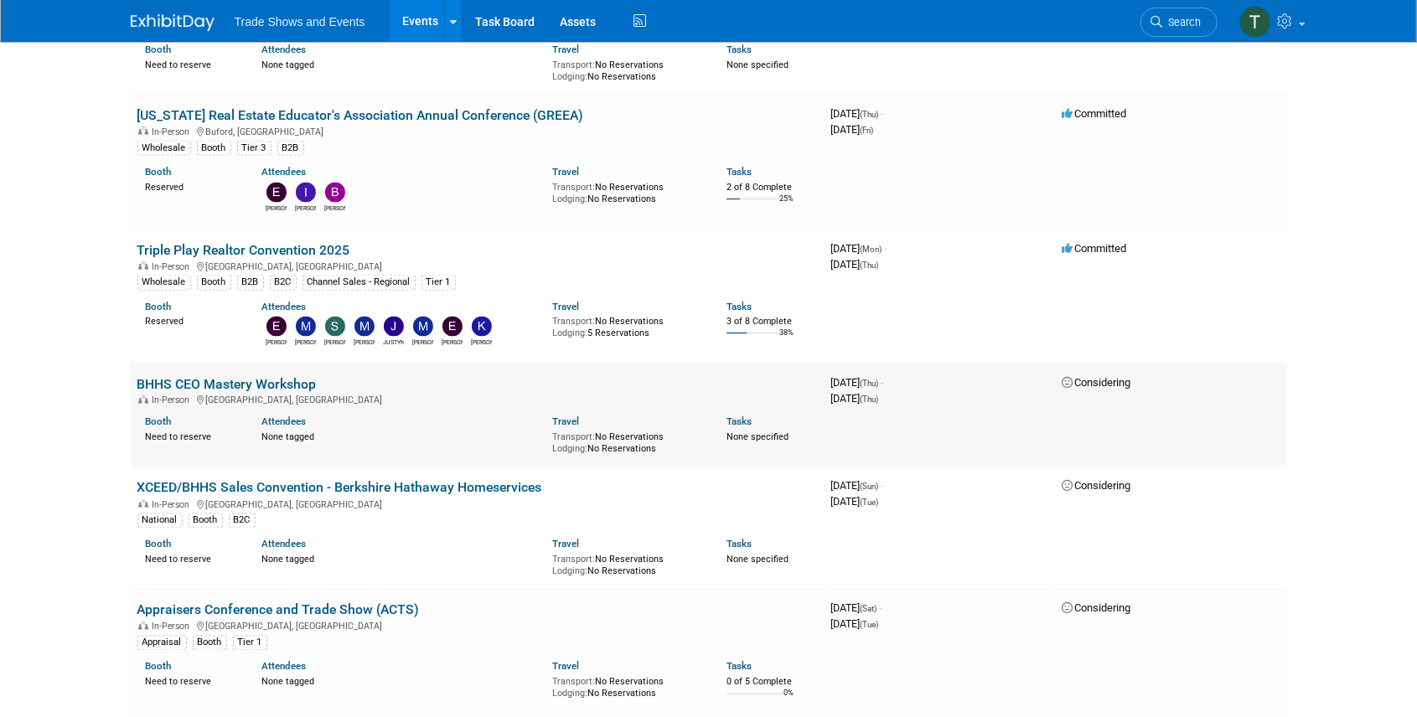
scroll to position [1788, 0]
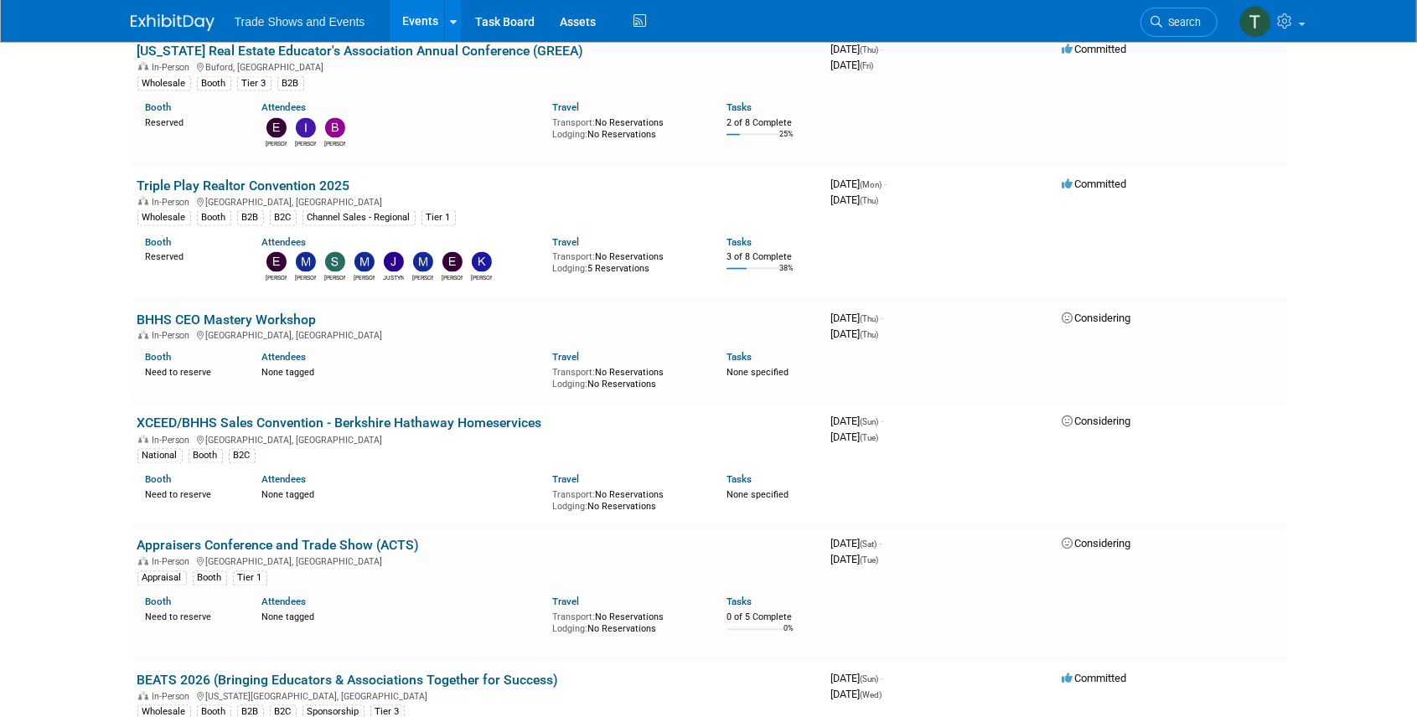
click at [421, 23] on link "Events" at bounding box center [420, 21] width 61 height 42
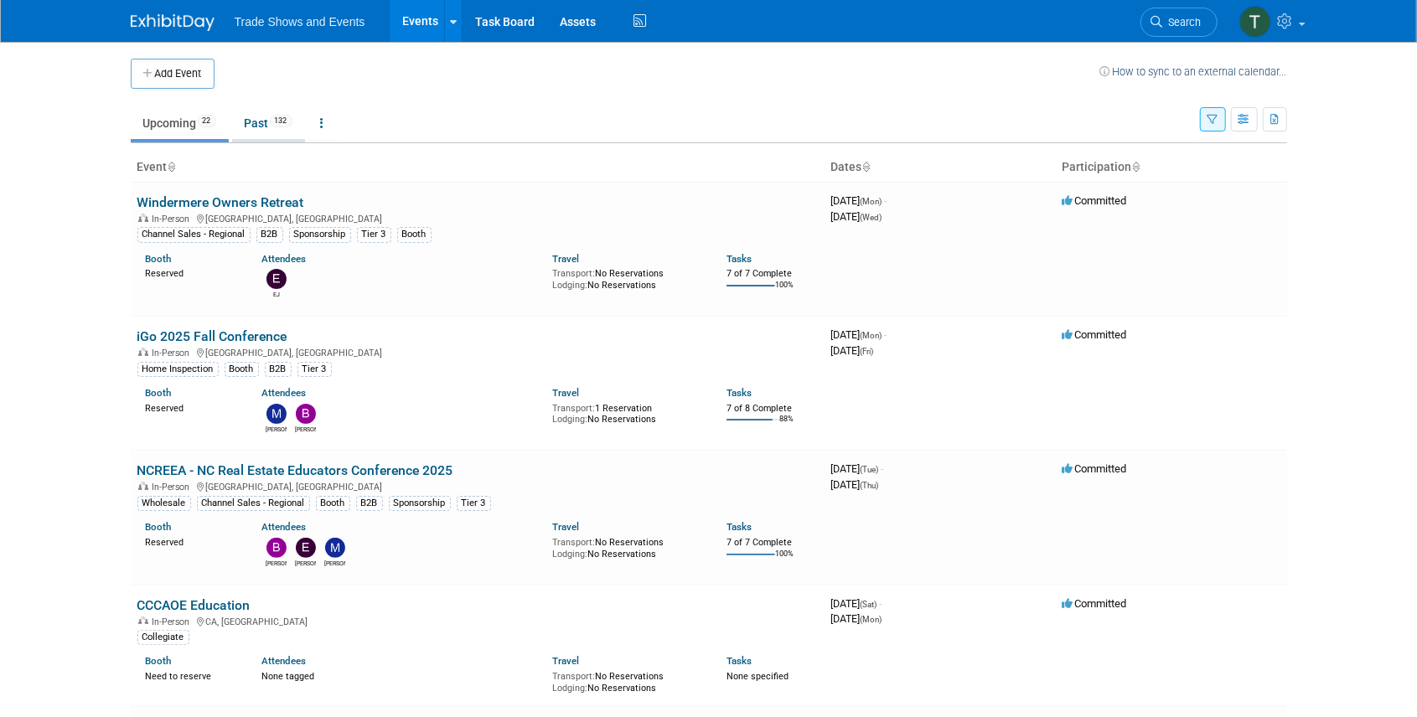
click at [277, 127] on link "Past 132" at bounding box center [268, 123] width 73 height 32
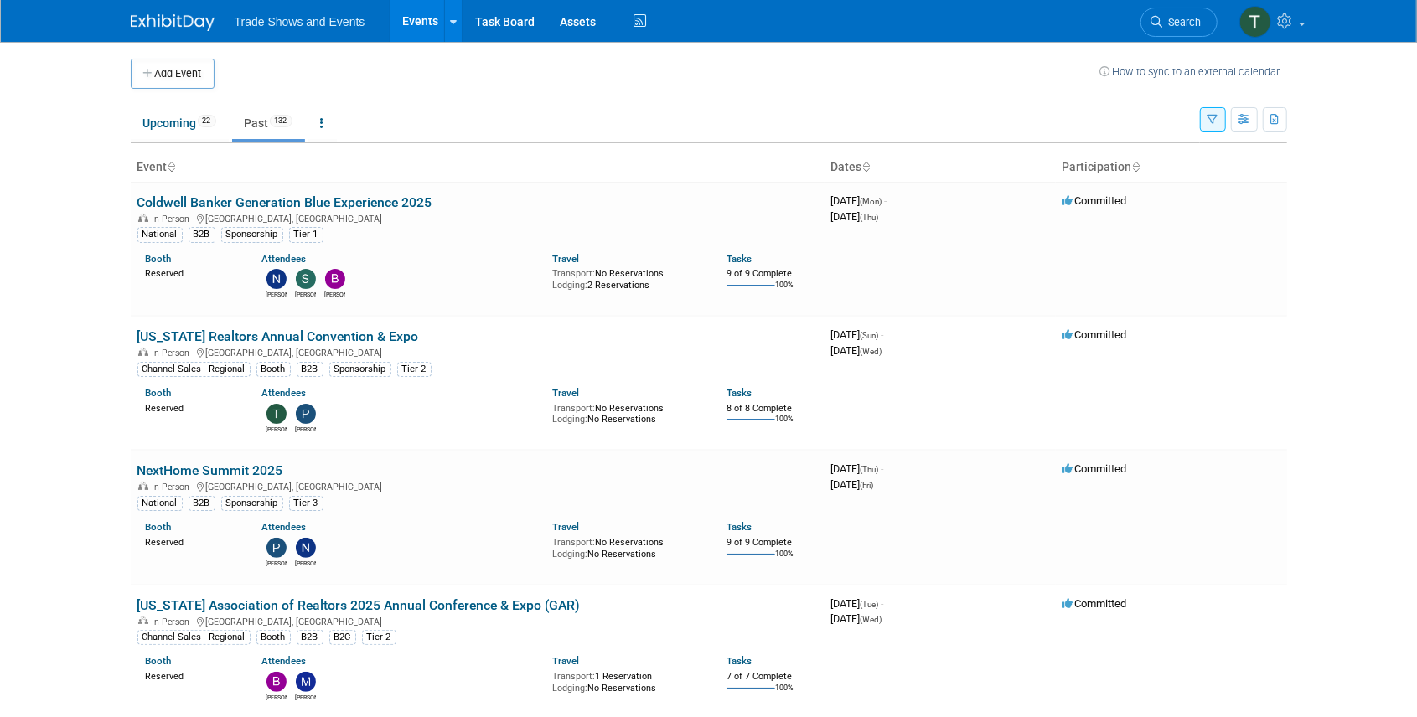
click at [251, 194] on link "Coldwell Banker Generation Blue Experience 2025" at bounding box center [284, 202] width 295 height 16
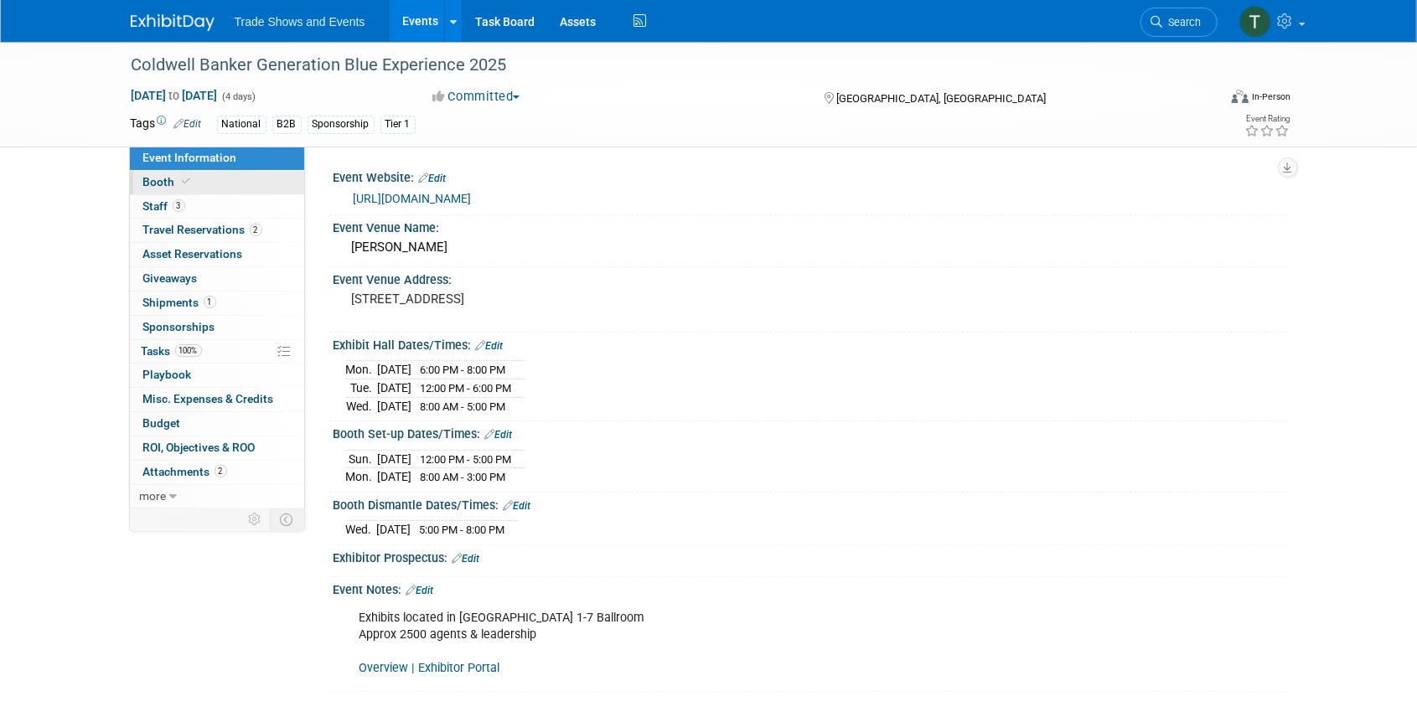
click at [179, 181] on span at bounding box center [186, 181] width 15 height 13
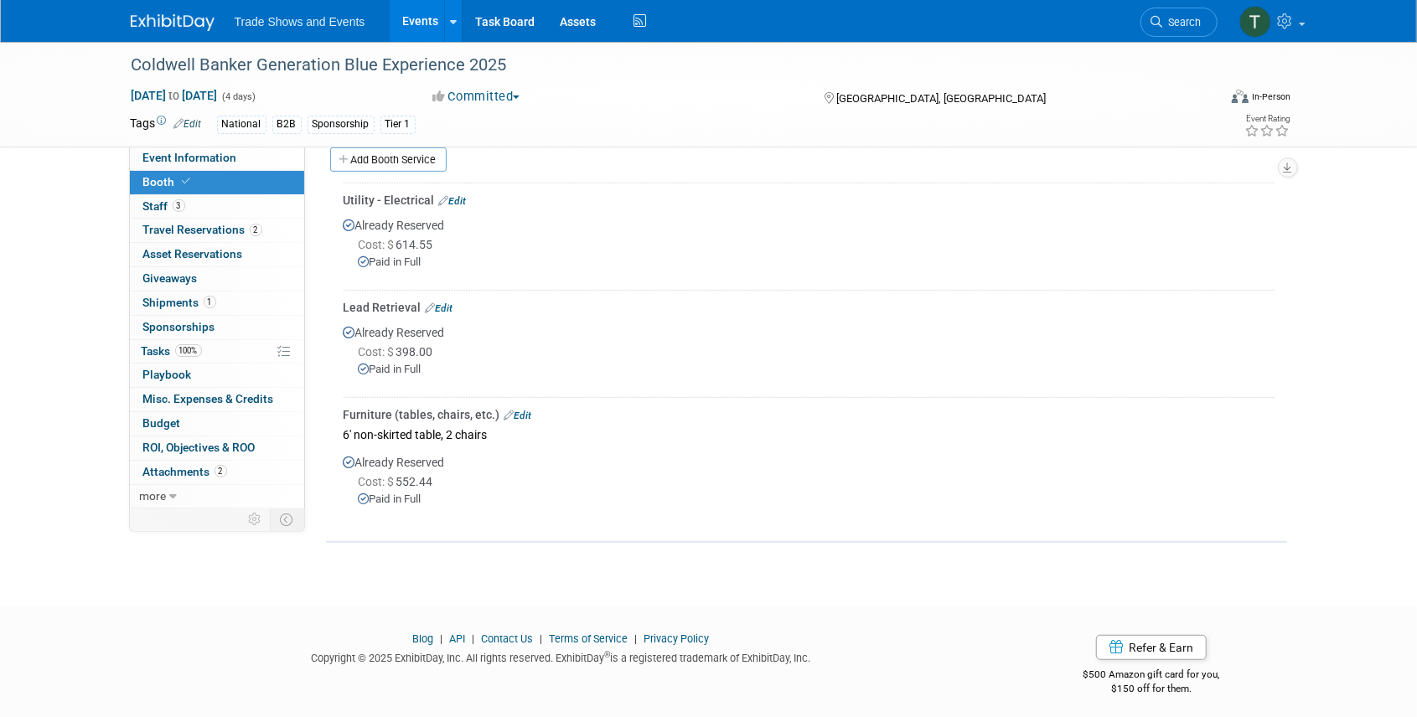
scroll to position [439, 0]
click at [422, 15] on link "Events" at bounding box center [420, 21] width 61 height 42
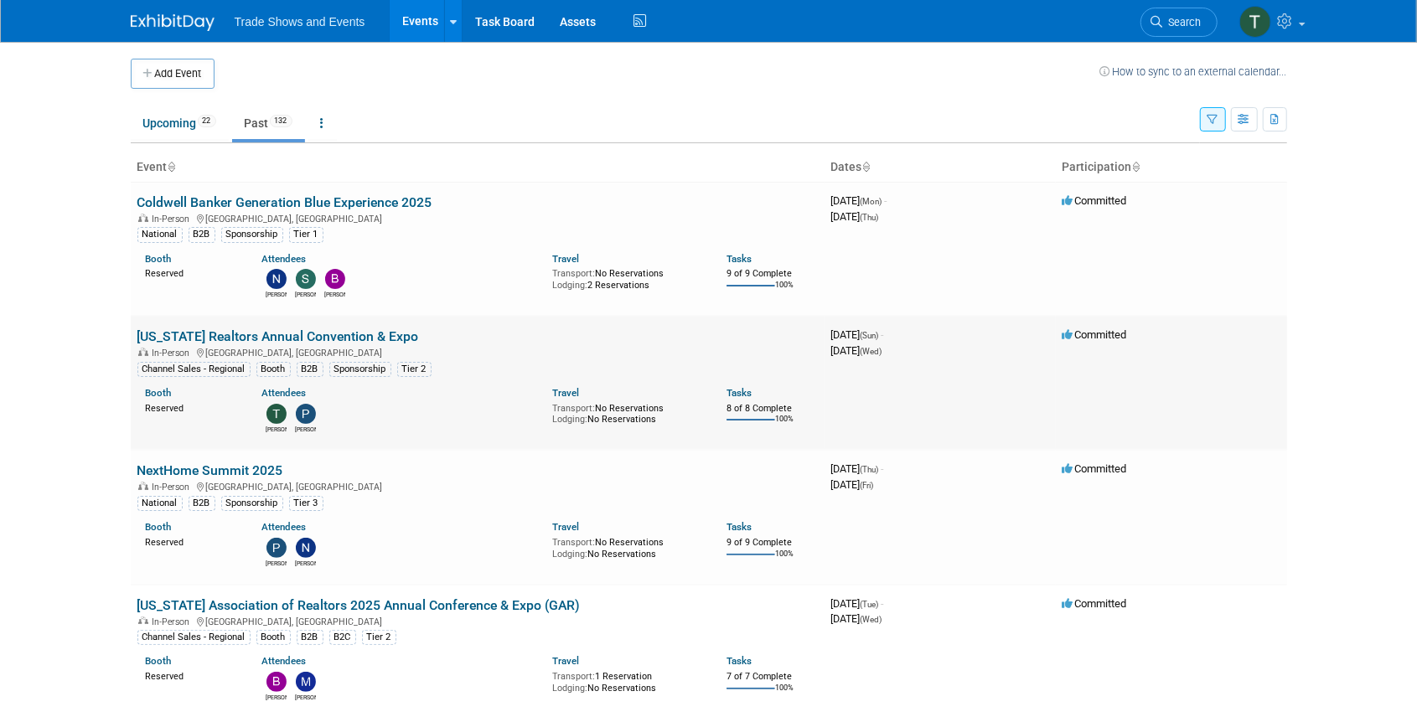
click at [228, 334] on link "[US_STATE] Realtors Annual Convention & Expo" at bounding box center [278, 337] width 282 height 16
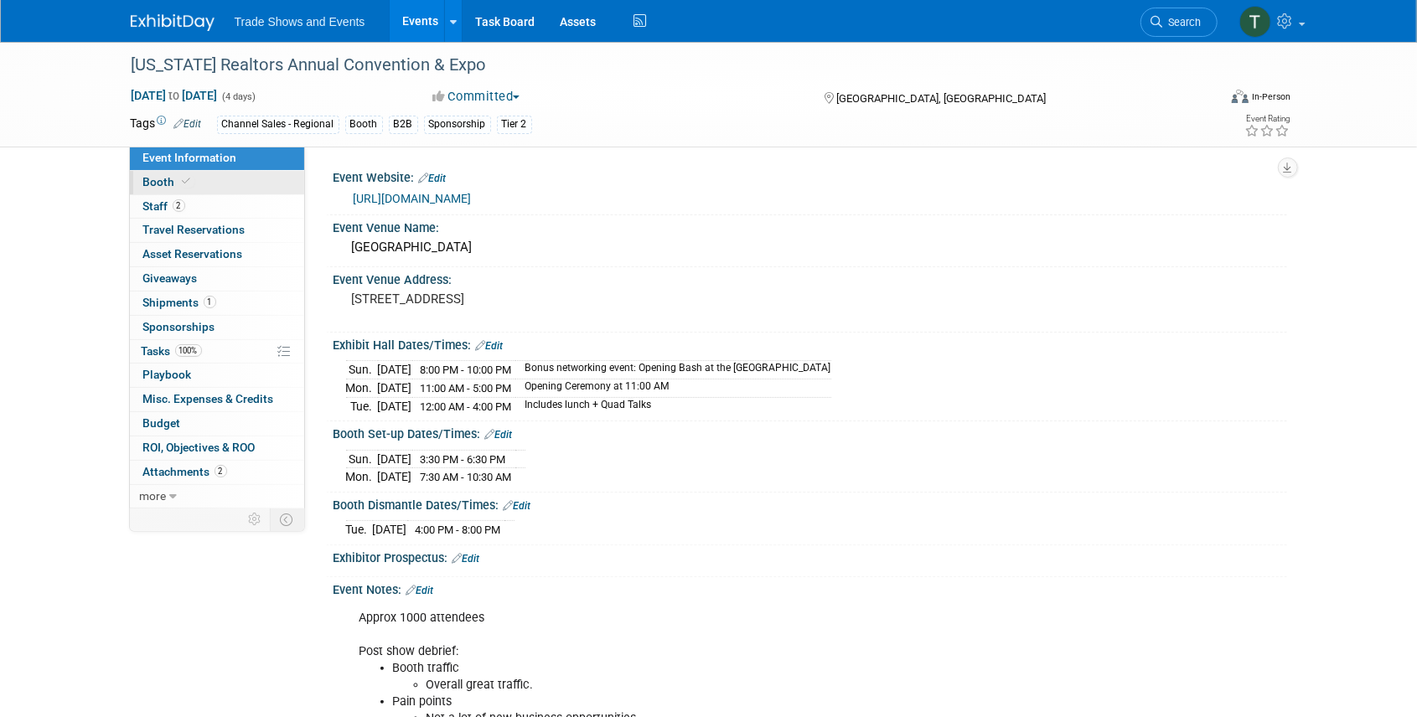
click at [194, 184] on link "Booth" at bounding box center [217, 182] width 174 height 23
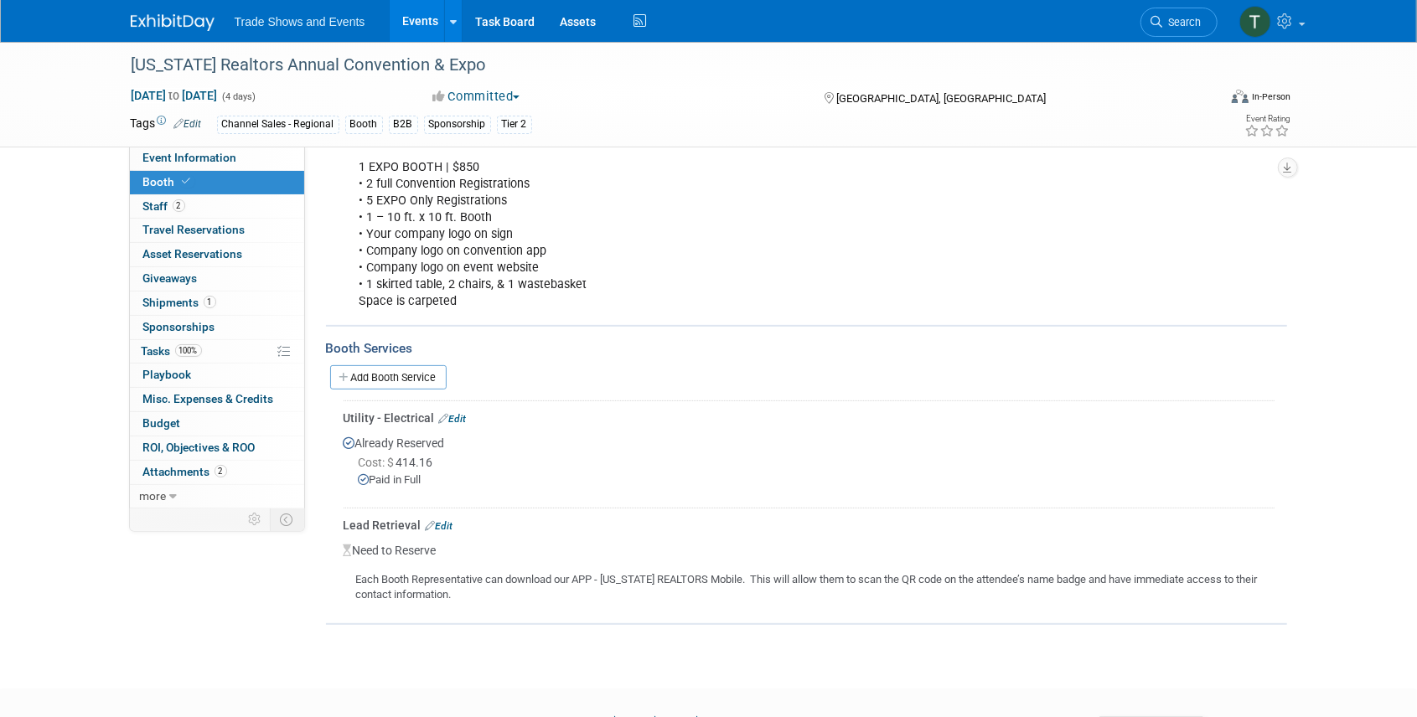
scroll to position [223, 0]
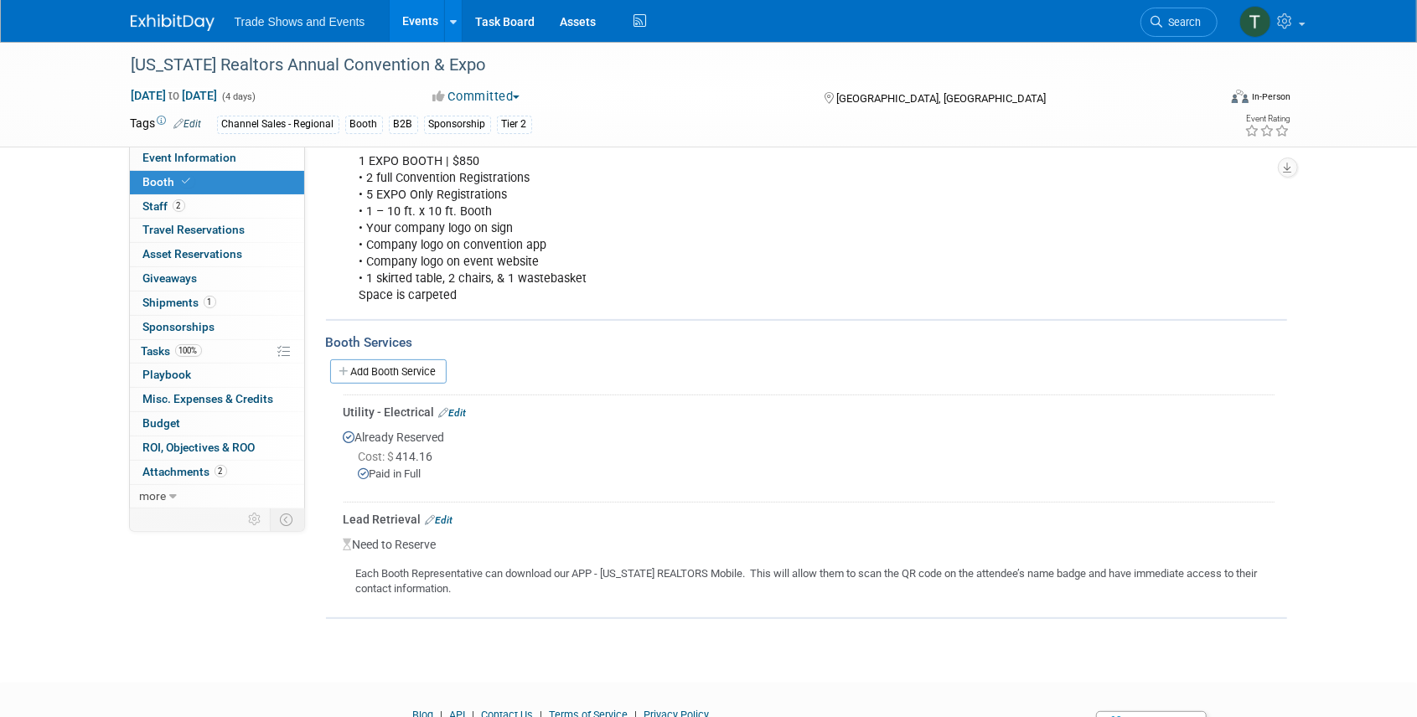
click at [414, 22] on link "Events" at bounding box center [420, 21] width 61 height 42
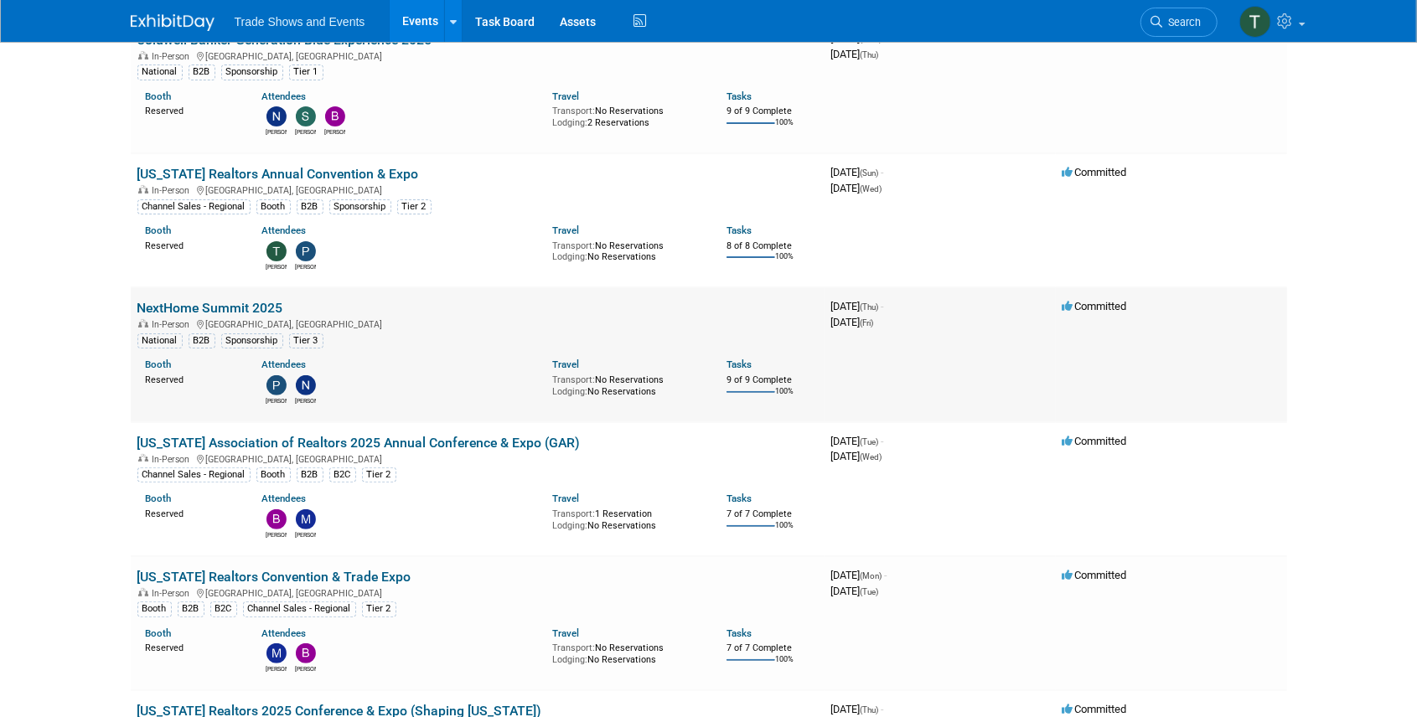
scroll to position [168, 0]
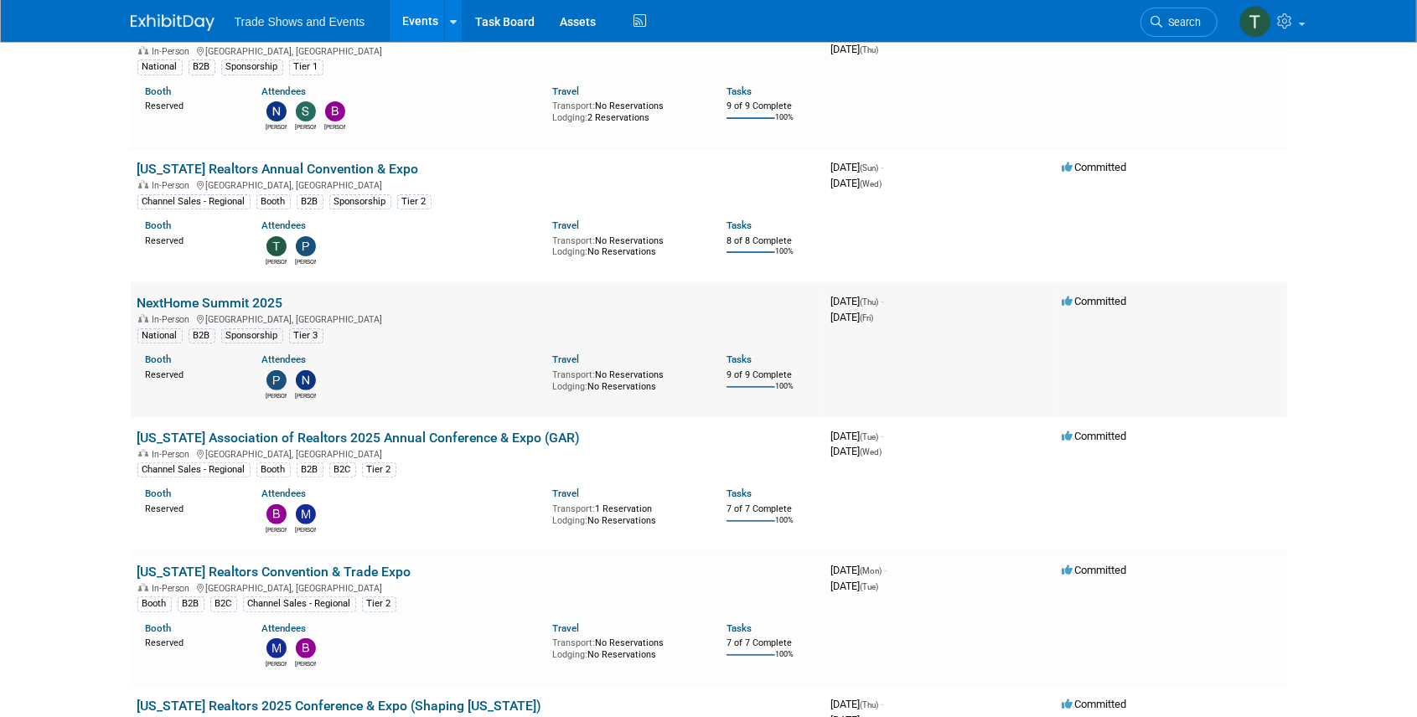
click at [253, 302] on link "NextHome Summit 2025" at bounding box center [210, 303] width 146 height 16
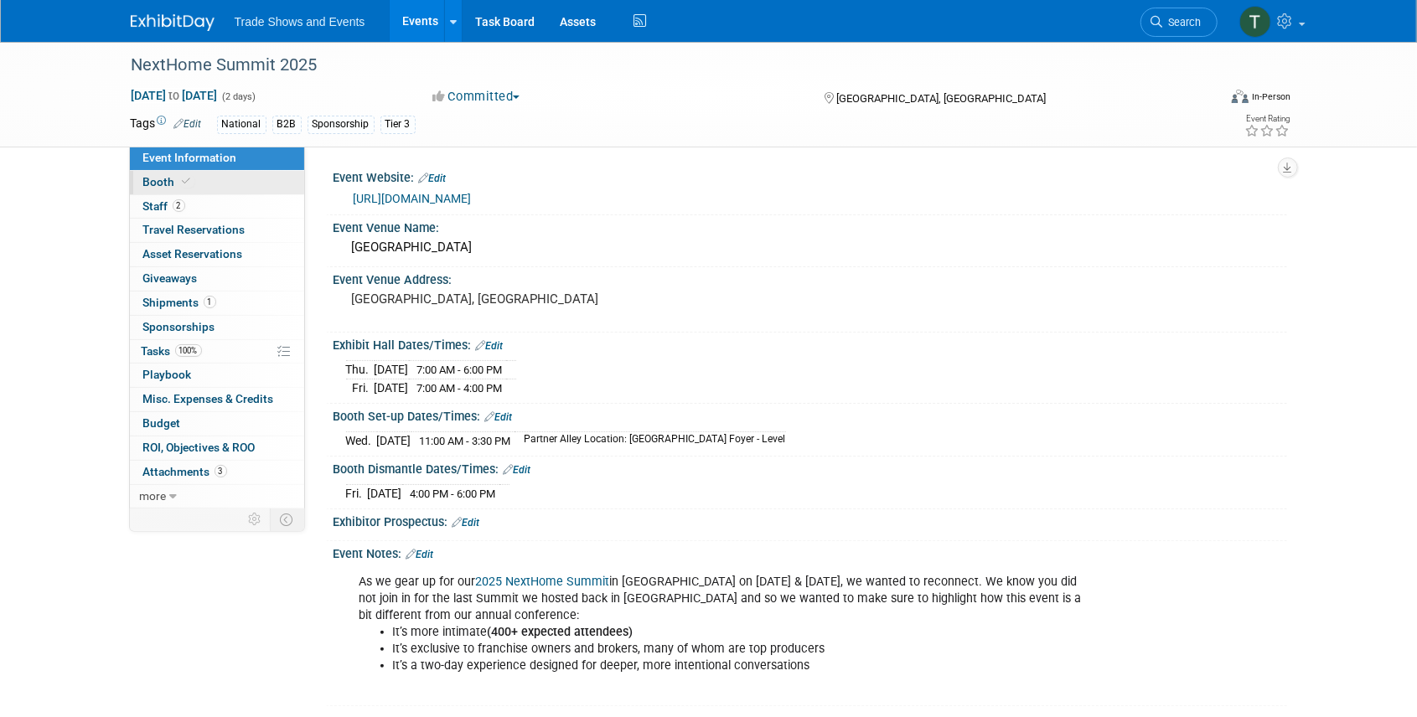
click at [155, 175] on span "Booth" at bounding box center [168, 181] width 51 height 13
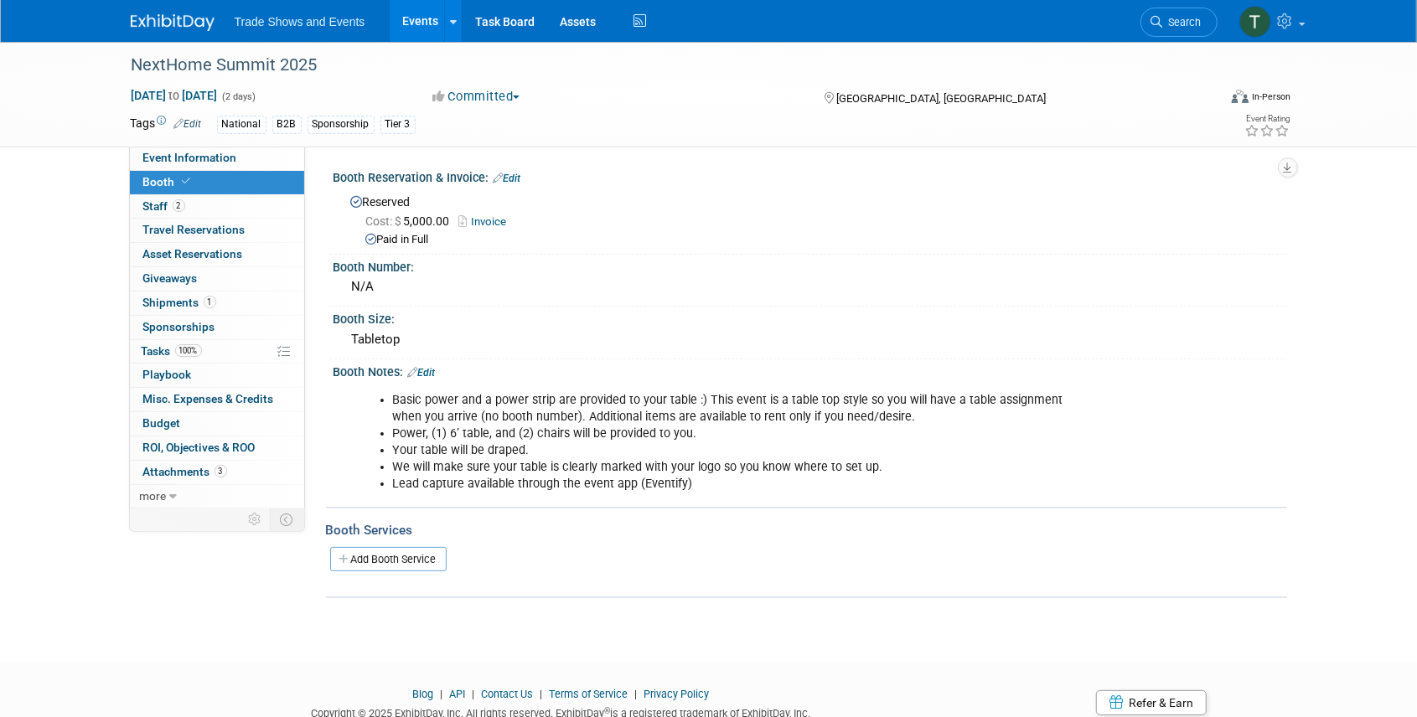
click at [422, 18] on link "Events" at bounding box center [420, 21] width 61 height 42
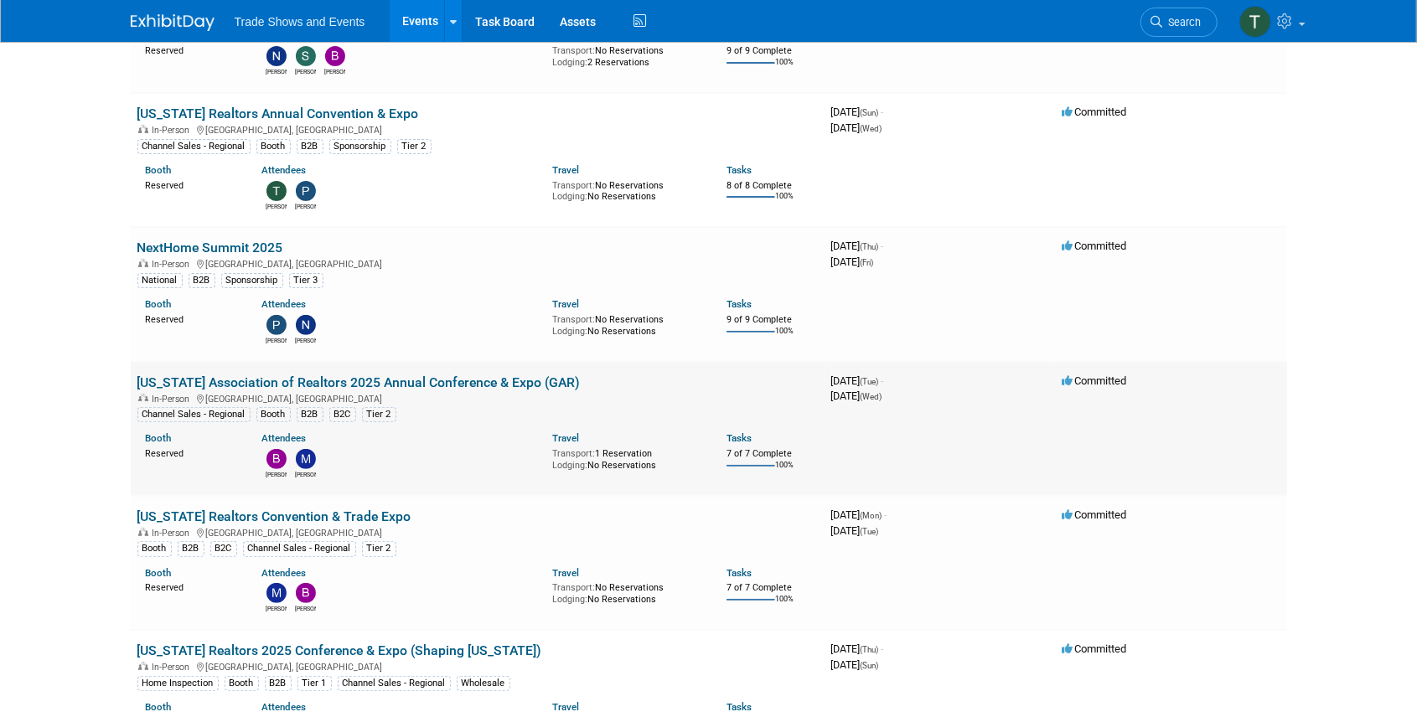
scroll to position [223, 0]
click at [340, 375] on link "[US_STATE] Association of Realtors 2025 Annual Conference & Expo (GAR)" at bounding box center [358, 383] width 443 height 16
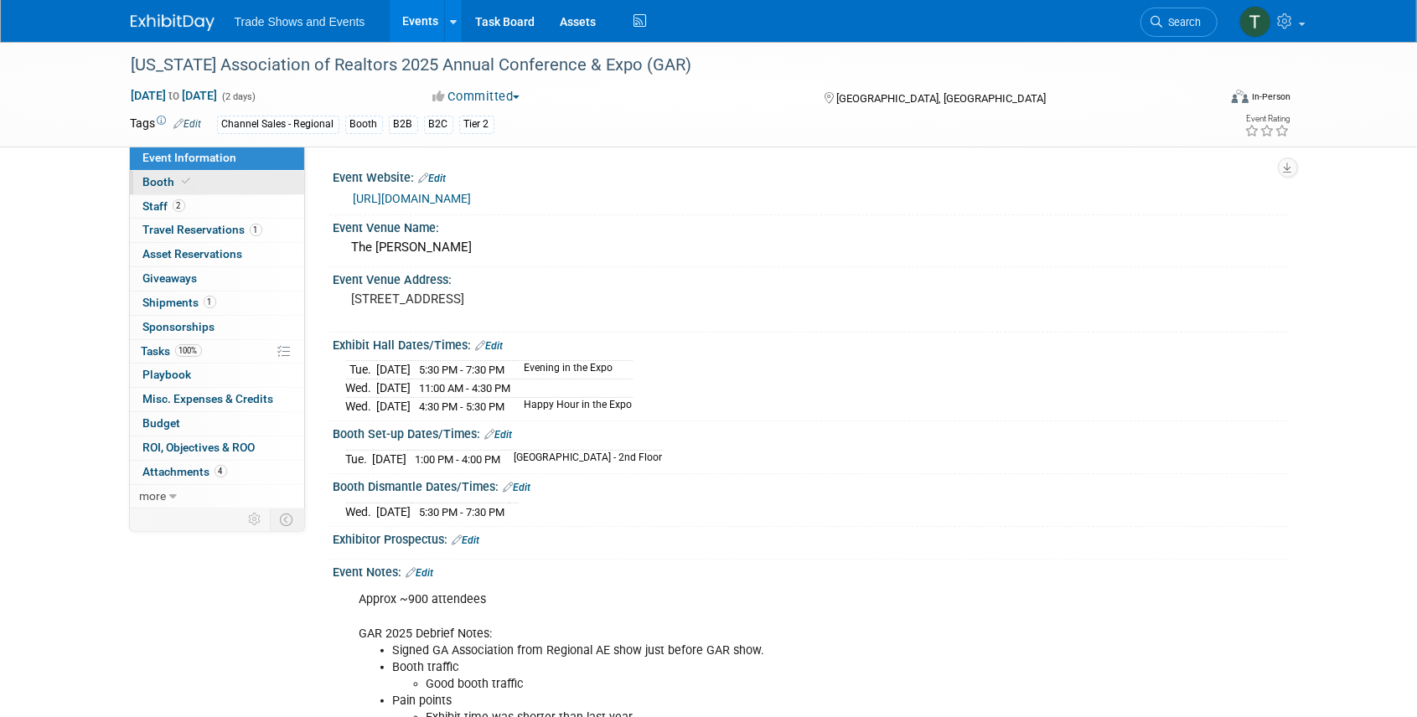
click at [146, 173] on link "Booth" at bounding box center [217, 182] width 174 height 23
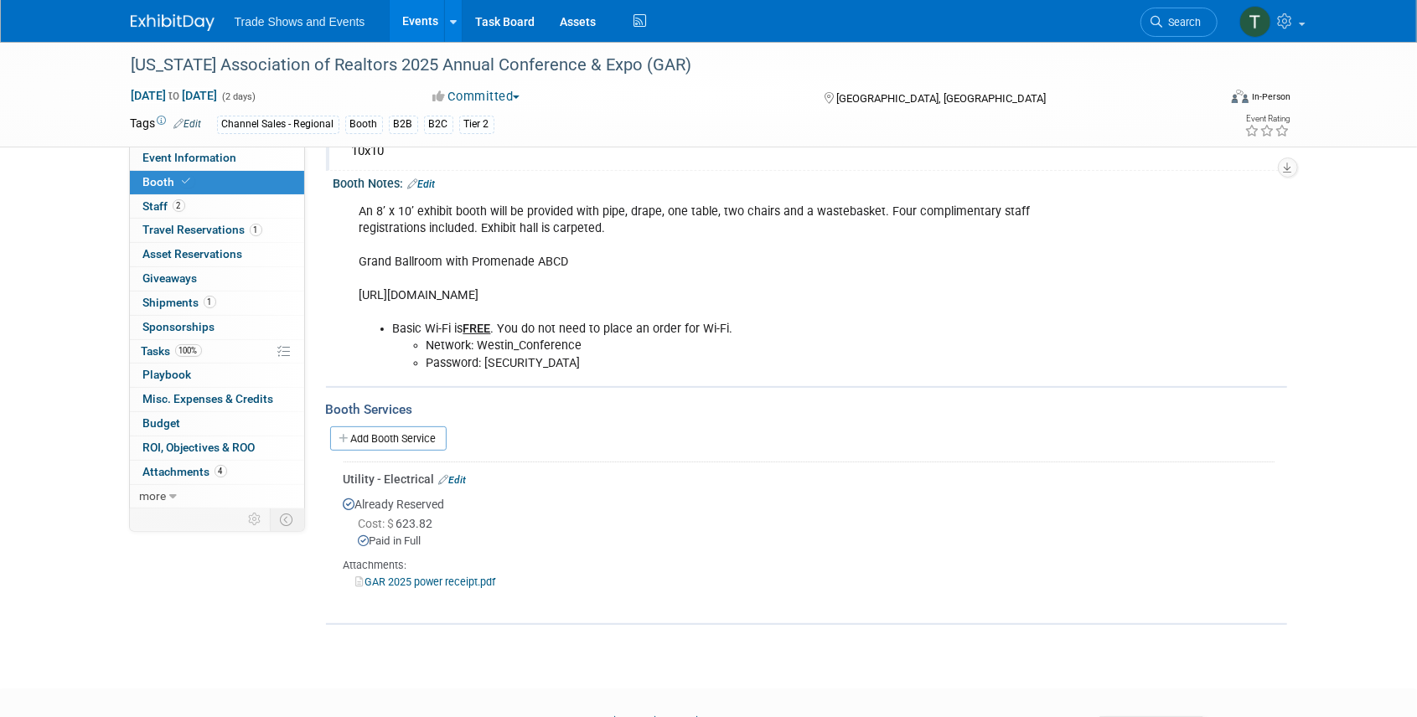
scroll to position [223, 0]
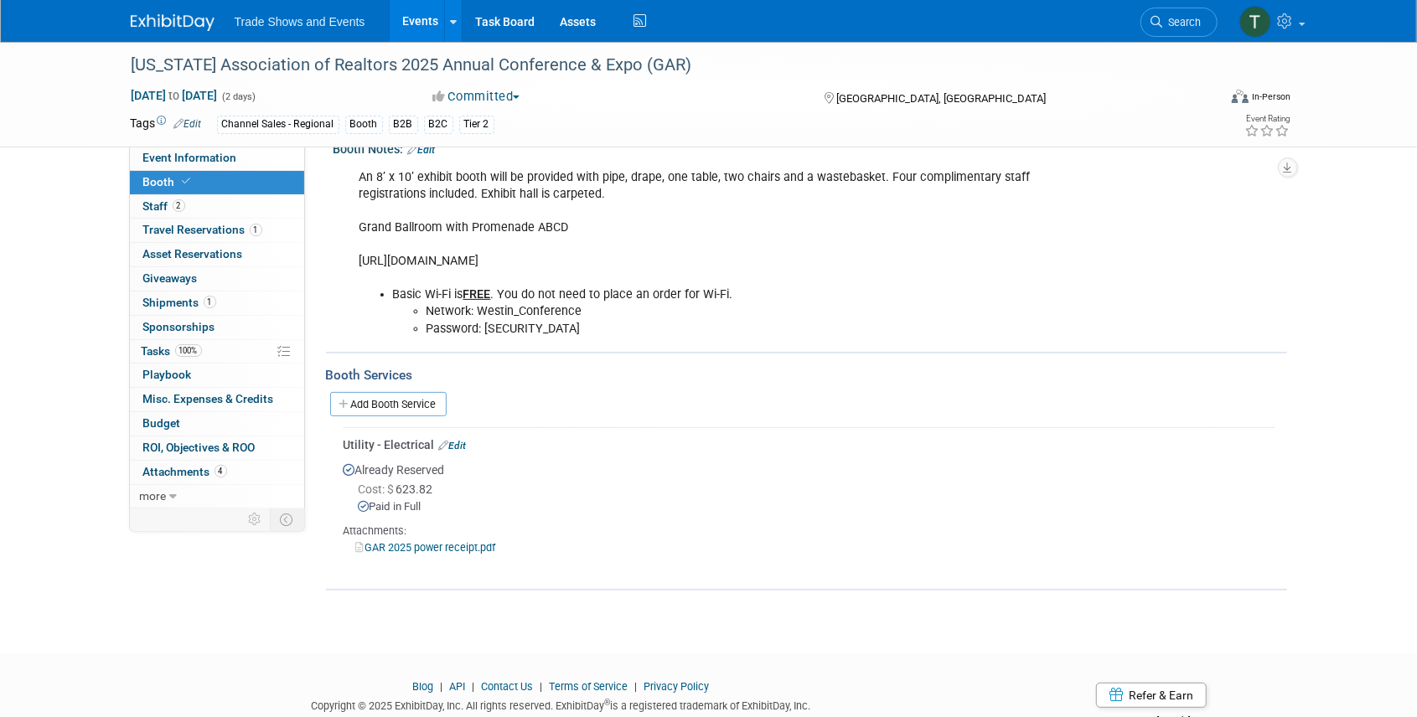
click at [397, 19] on link "Events" at bounding box center [420, 21] width 61 height 42
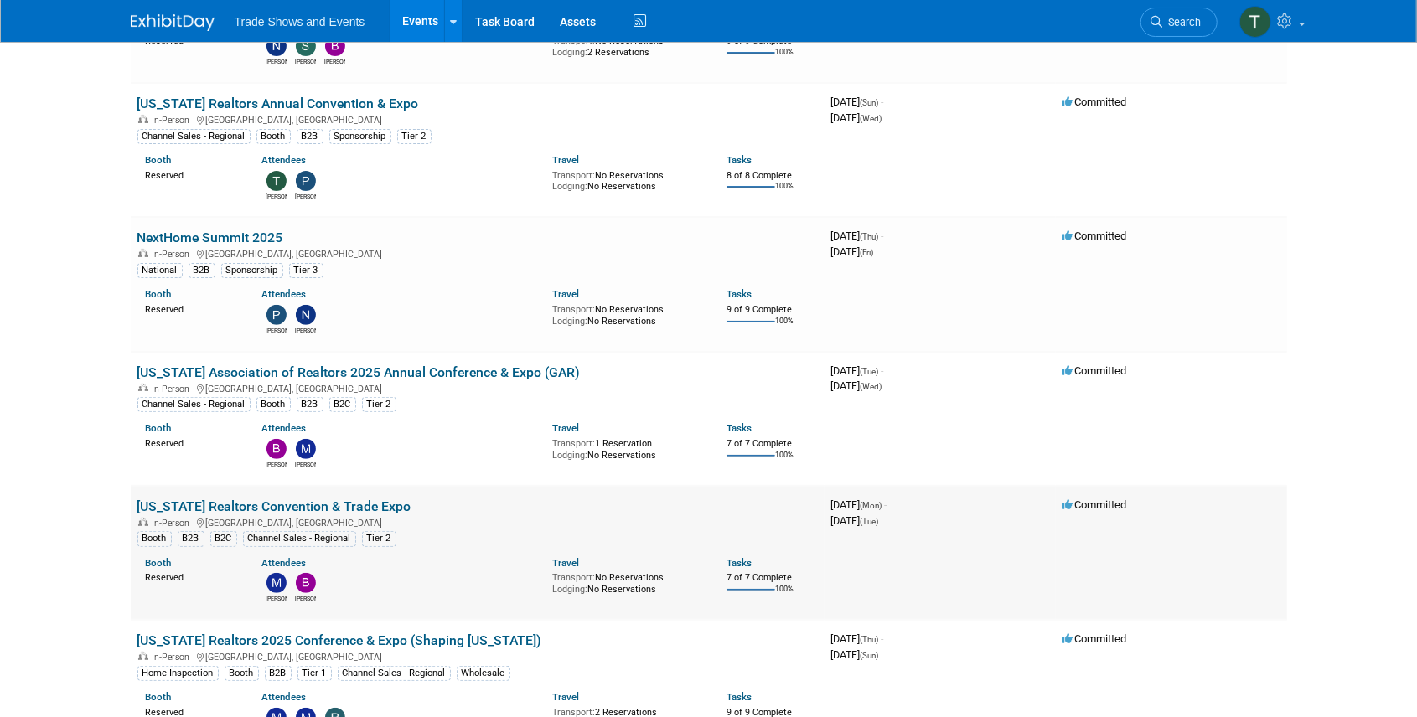
scroll to position [391, 0]
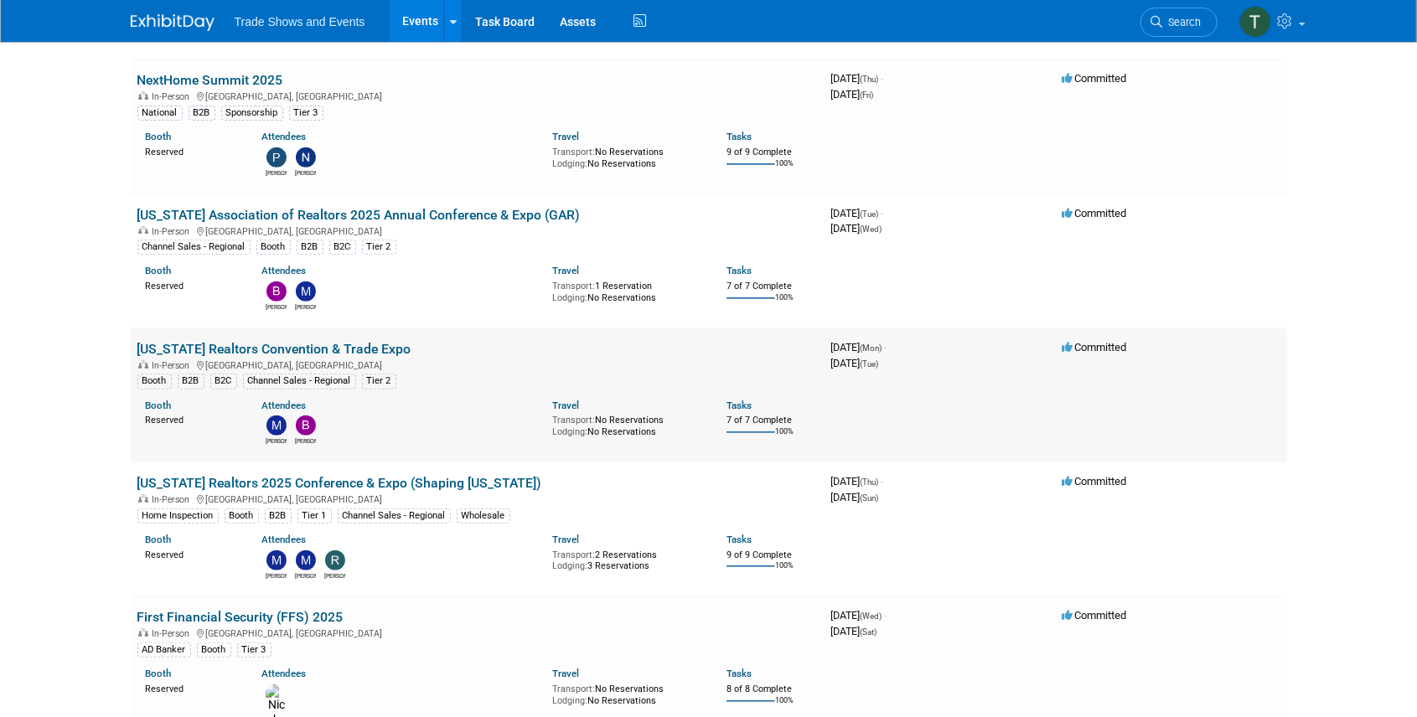
click at [325, 341] on link "[US_STATE] Realtors Convention & Trade Expo" at bounding box center [274, 349] width 274 height 16
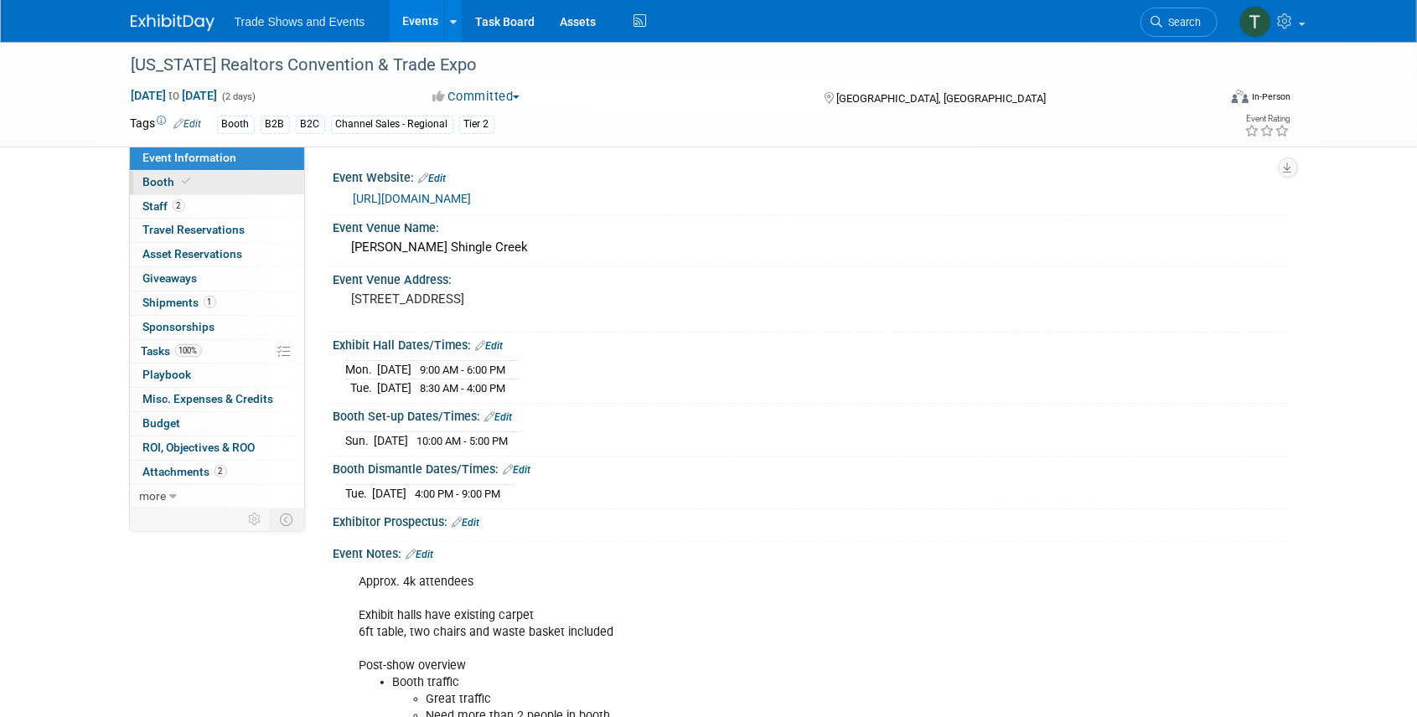
click at [183, 179] on icon at bounding box center [187, 181] width 8 height 9
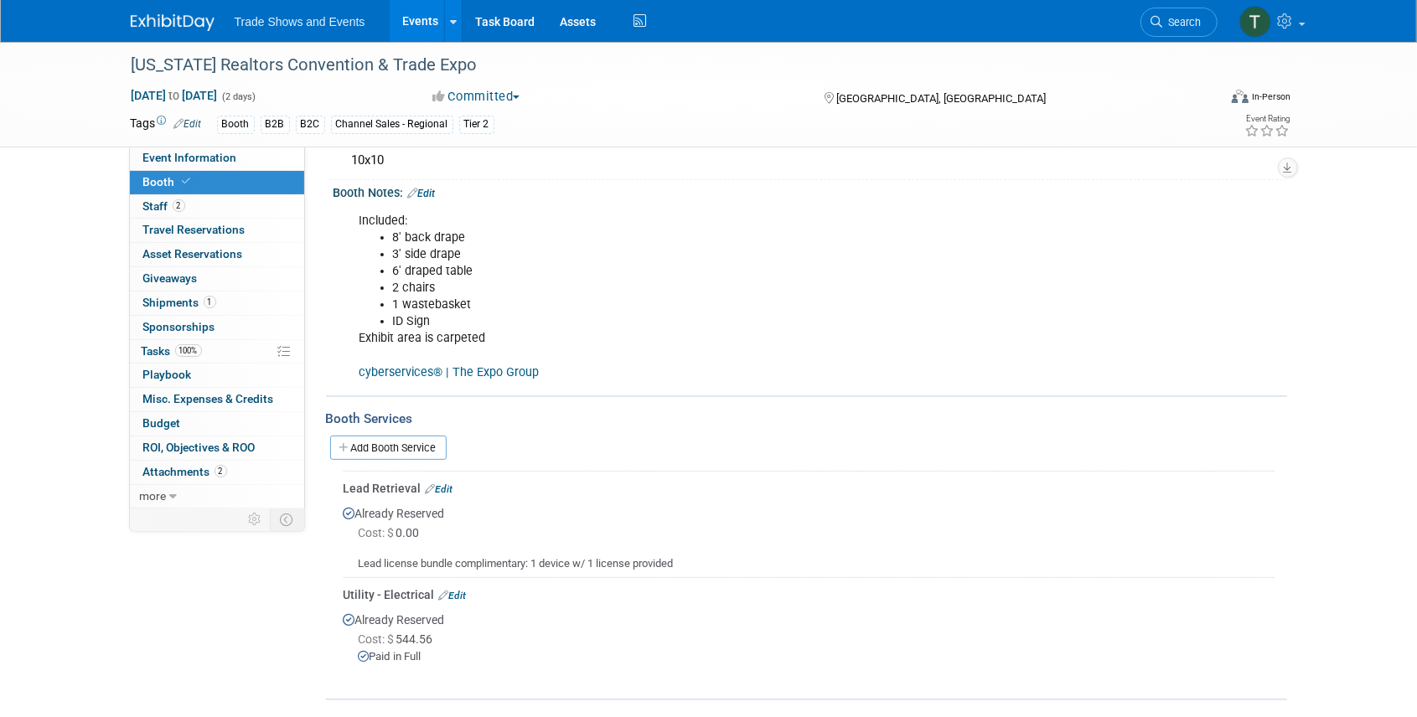
scroll to position [223, 0]
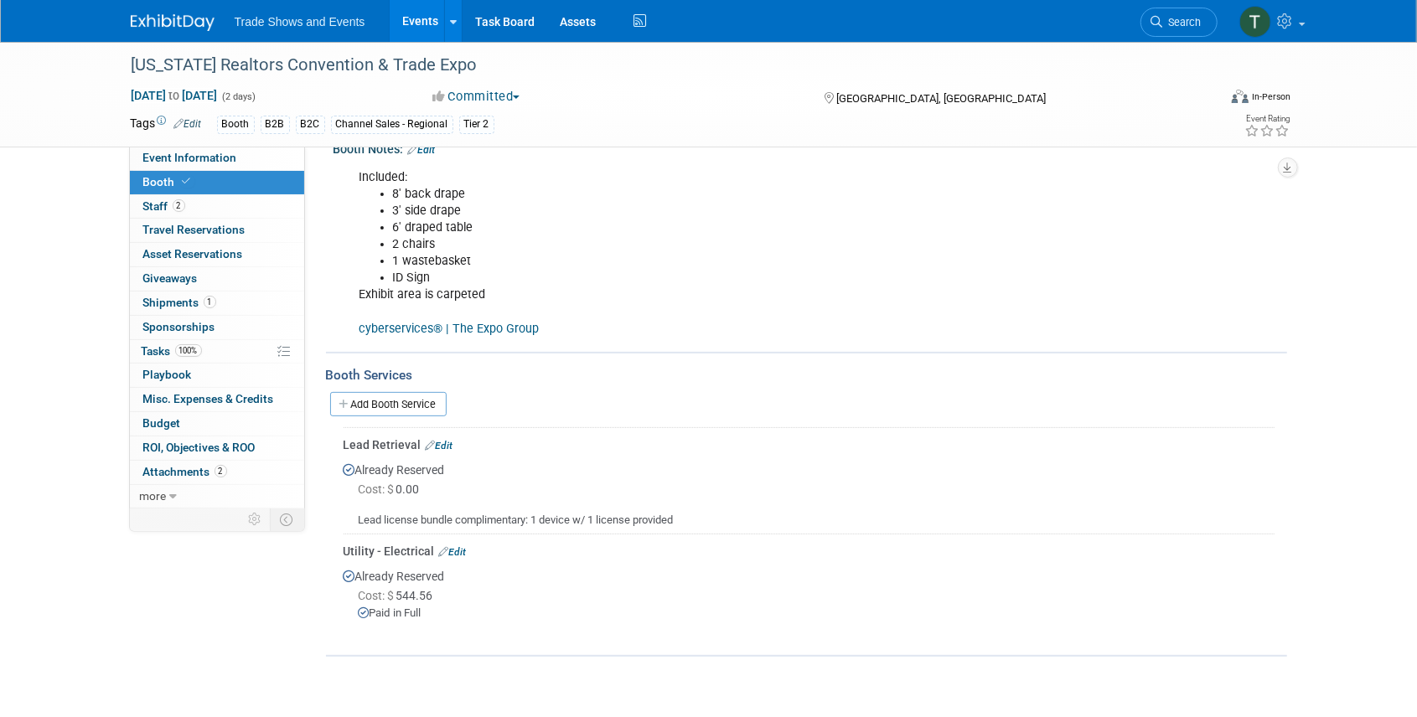
click at [401, 22] on link "Events" at bounding box center [420, 21] width 61 height 42
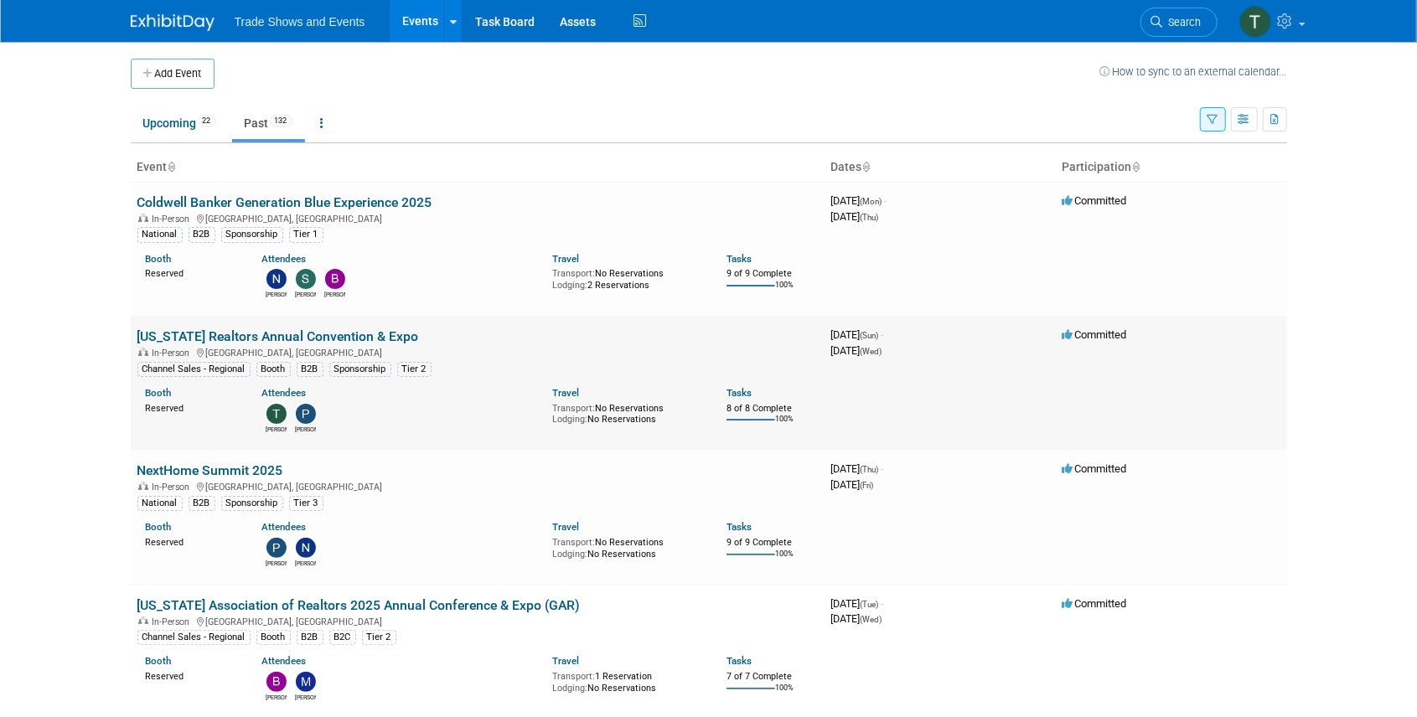
click at [234, 332] on link "[US_STATE] Realtors Annual Convention & Expo" at bounding box center [278, 337] width 282 height 16
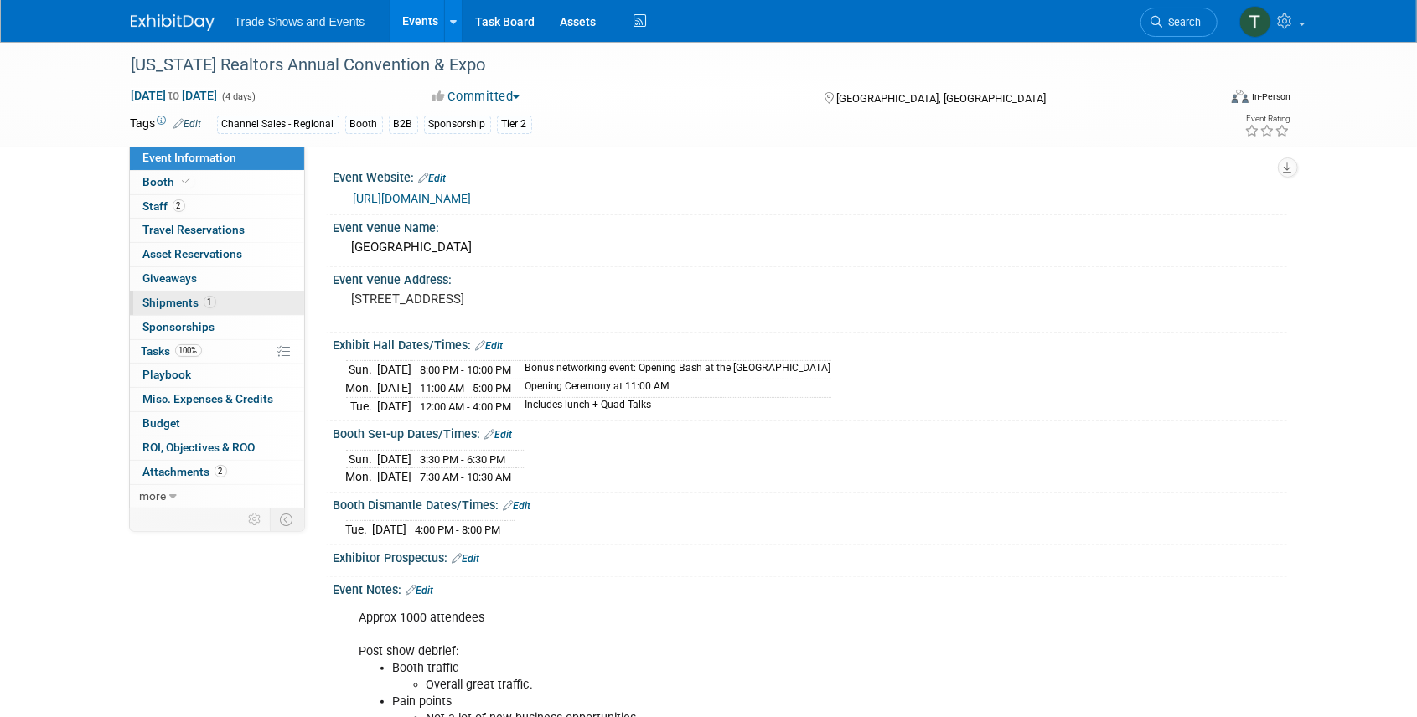
click at [169, 296] on span "Shipments 1" at bounding box center [179, 302] width 73 height 13
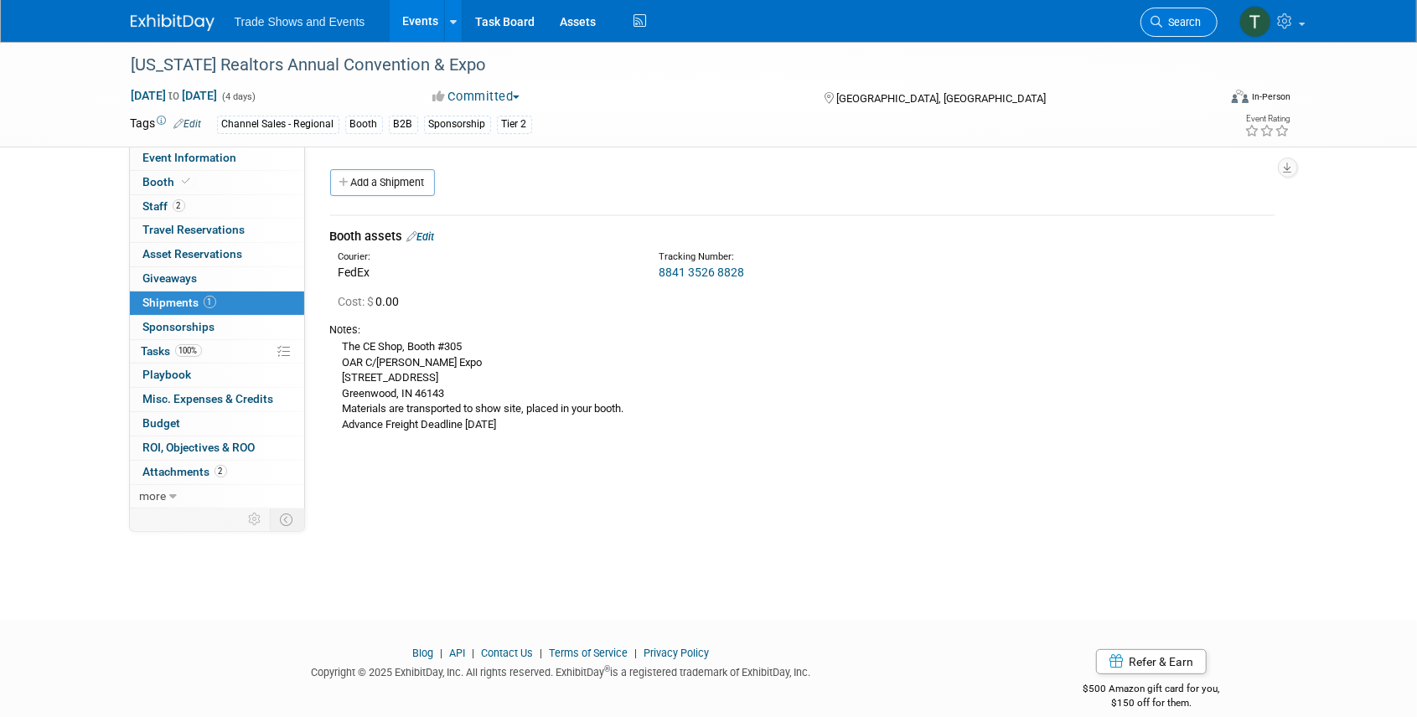
click at [1163, 17] on span "Search" at bounding box center [1182, 22] width 39 height 13
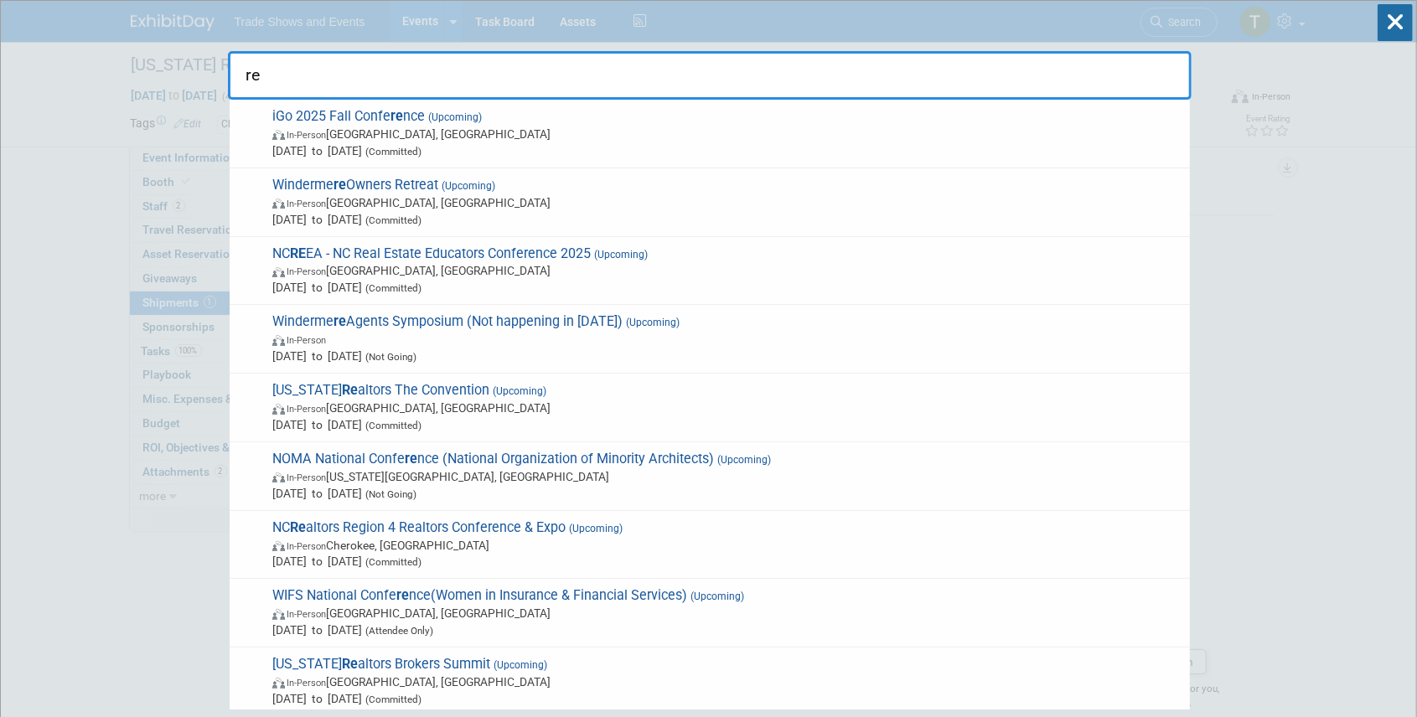
type input "r"
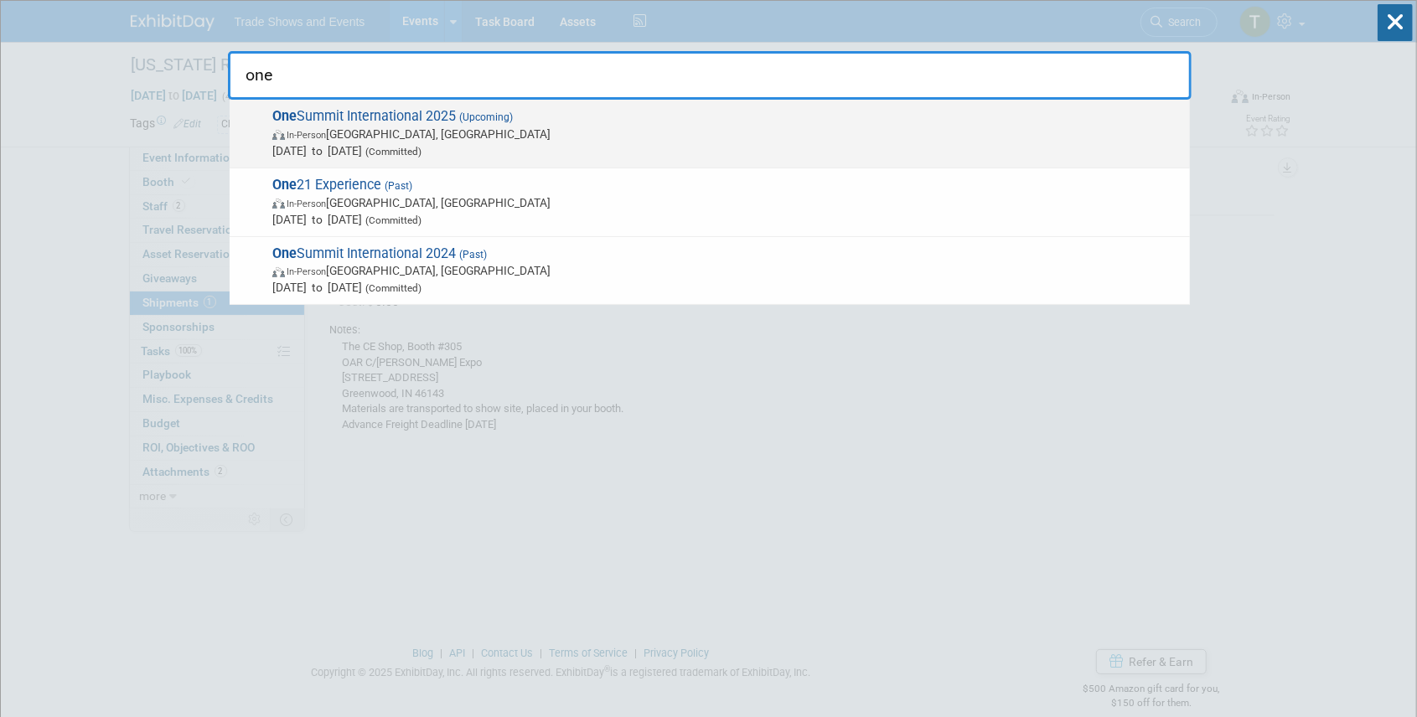
type input "one"
click at [527, 111] on span "One Summit International 2025 (Upcoming) In-Person Miami, FL Nov 2, 2025 to Nov…" at bounding box center [724, 133] width 914 height 51
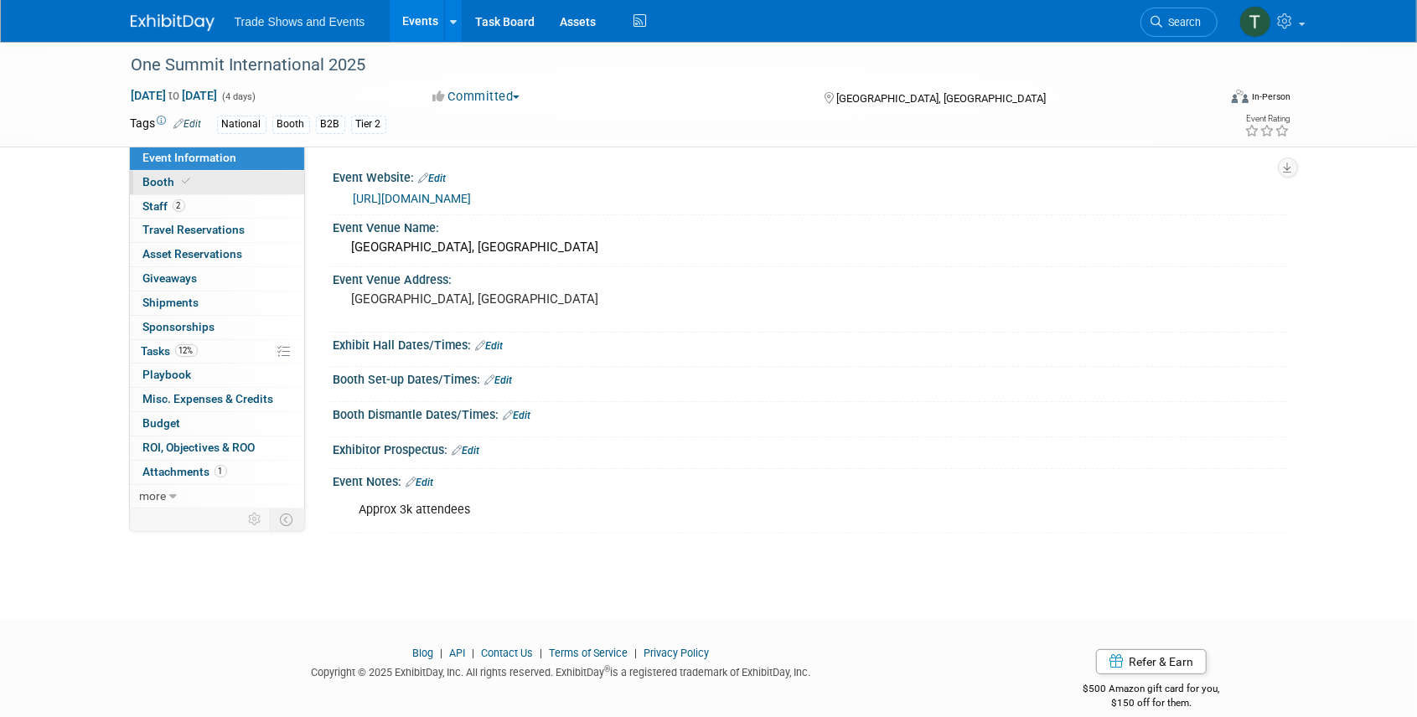
click at [223, 182] on link "Booth" at bounding box center [217, 182] width 174 height 23
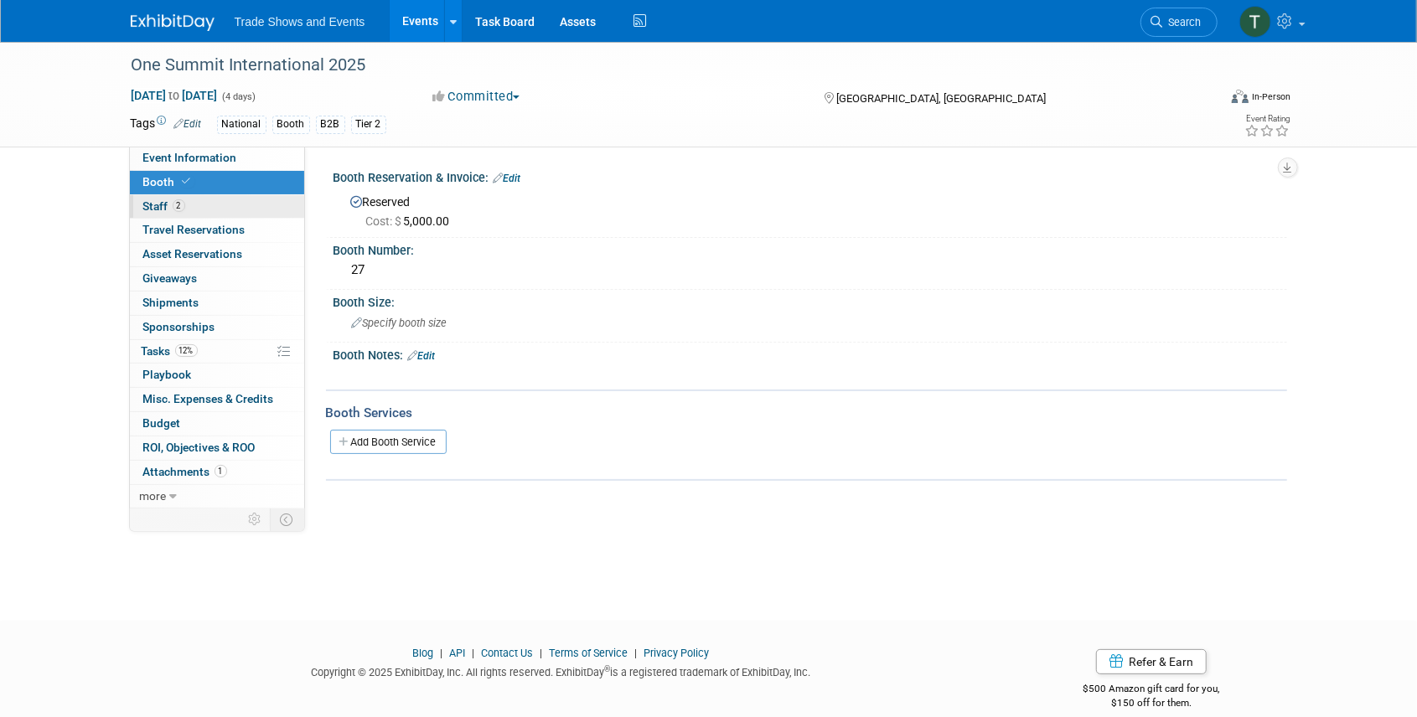
click at [220, 211] on link "2 Staff 2" at bounding box center [217, 206] width 174 height 23
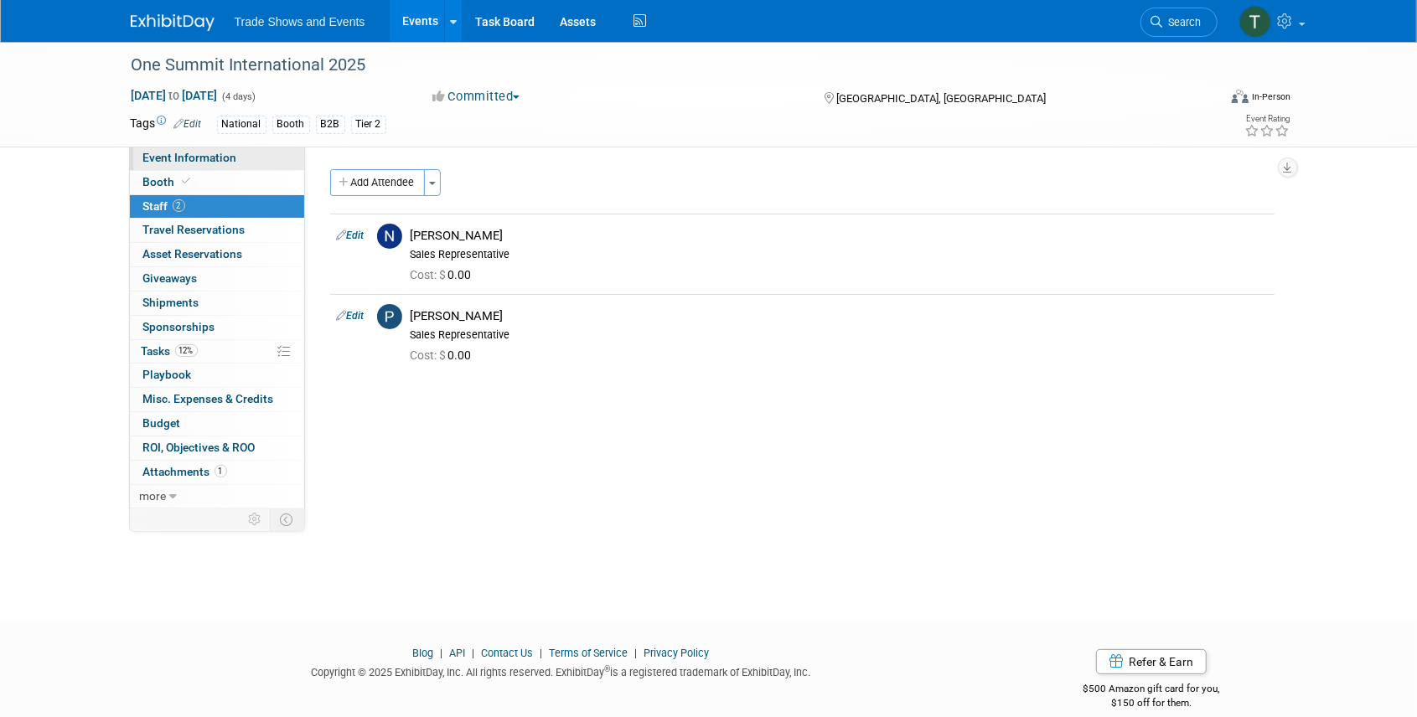
click at [213, 158] on span "Event Information" at bounding box center [190, 157] width 94 height 13
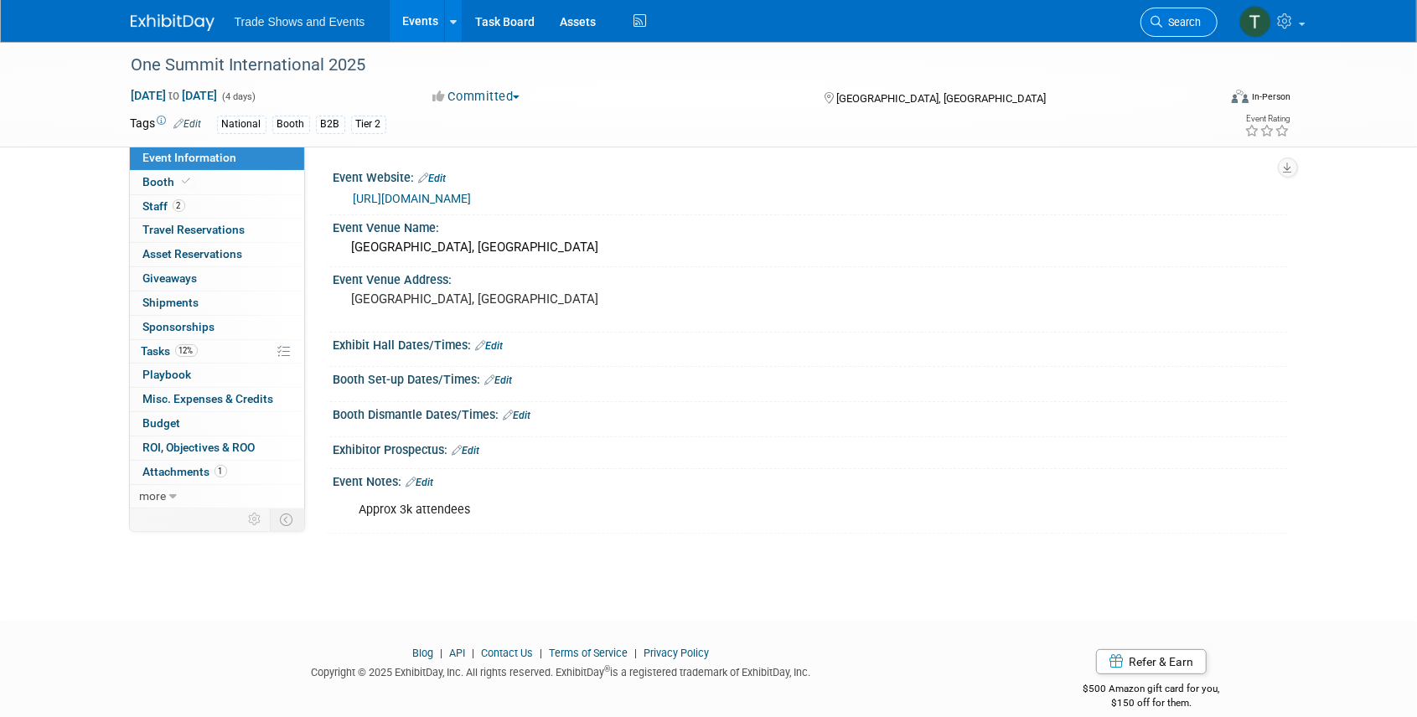
click at [1193, 24] on span "Search" at bounding box center [1182, 22] width 39 height 13
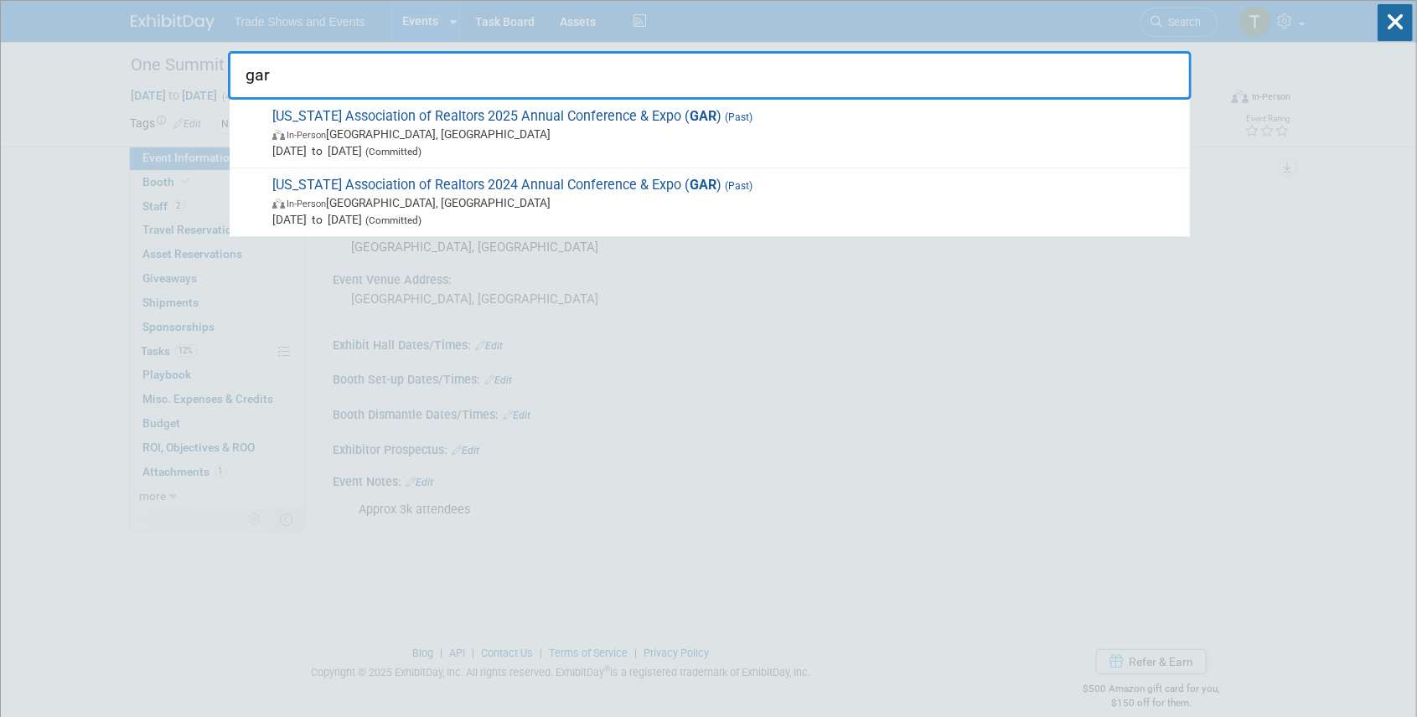
type input "gar"
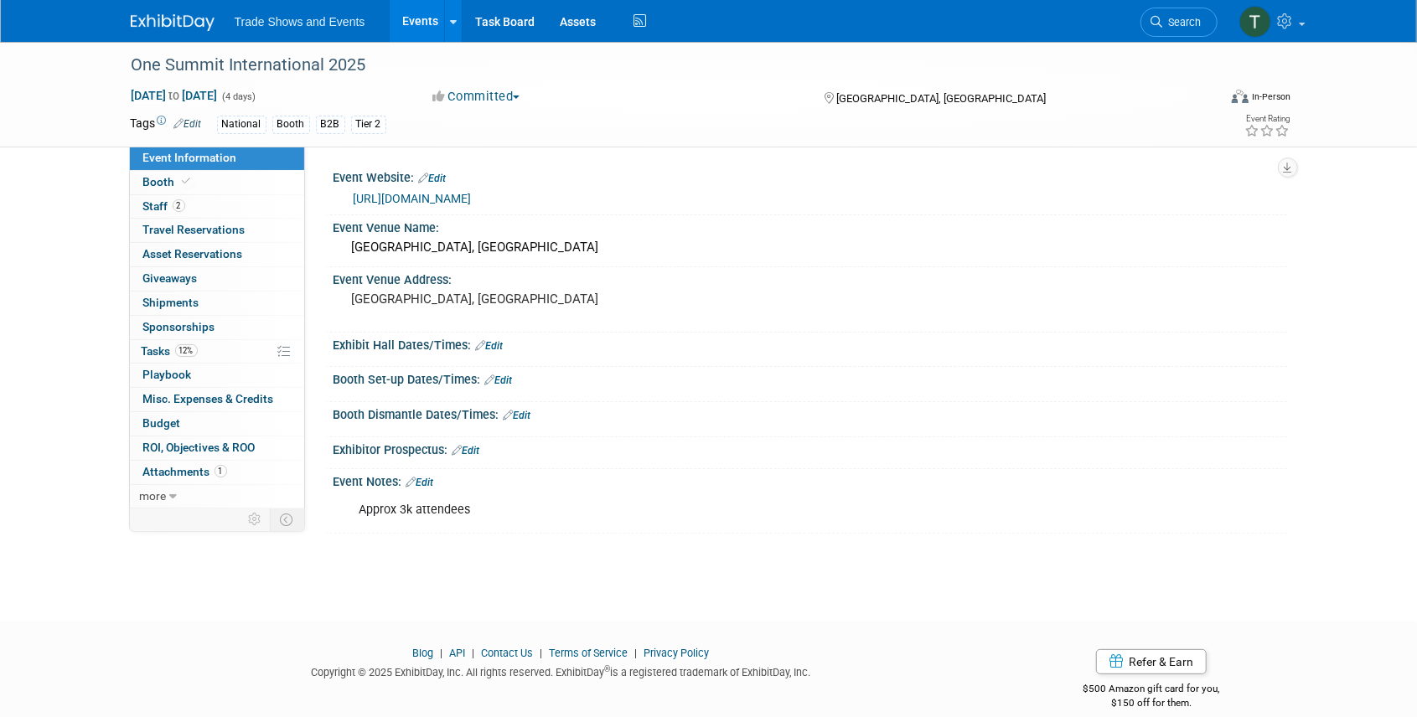
click at [422, 21] on link "Events" at bounding box center [420, 21] width 61 height 42
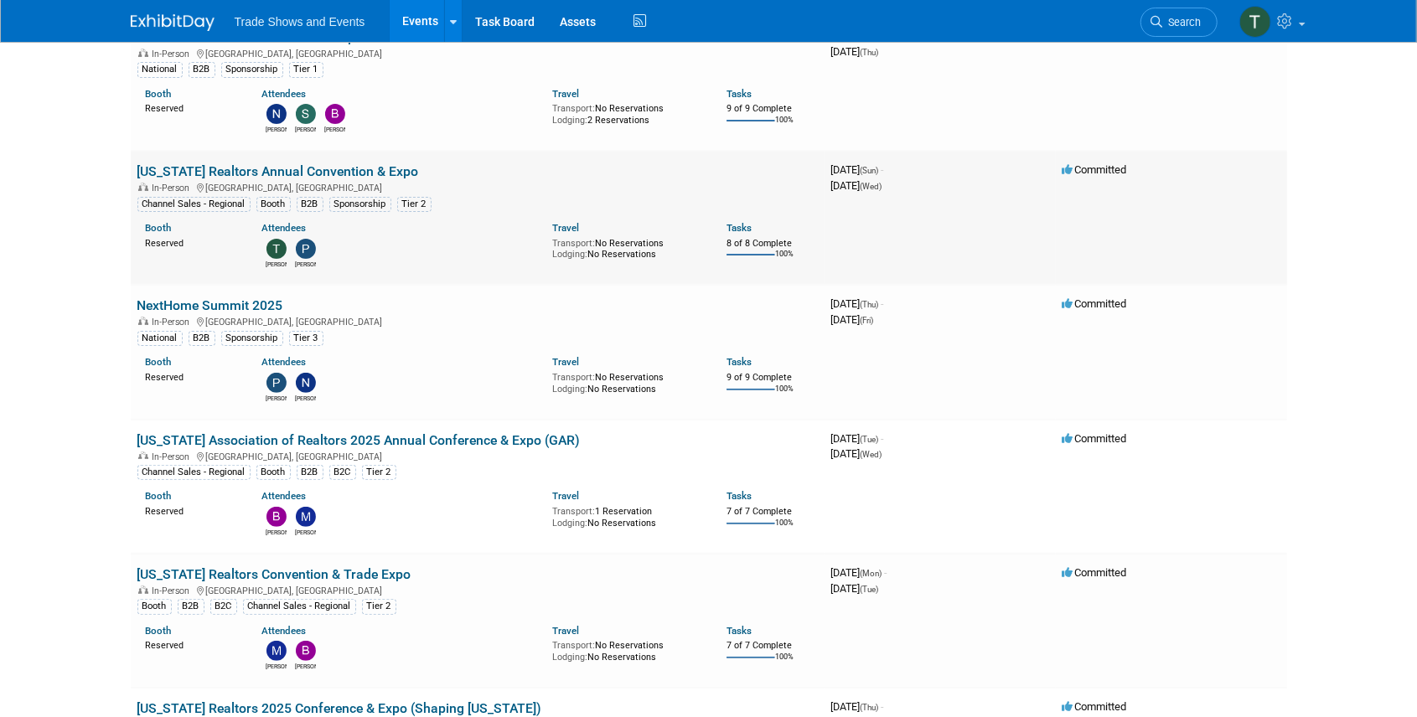
scroll to position [168, 0]
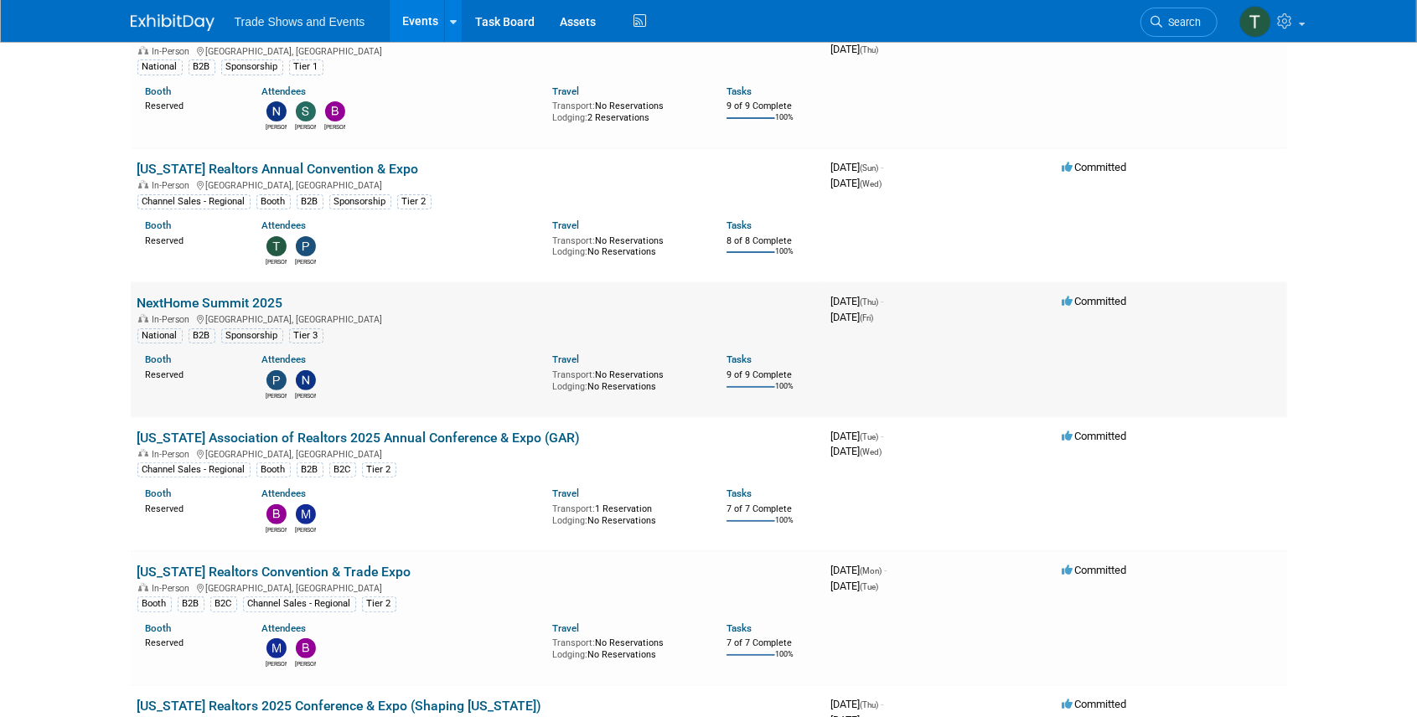
click at [205, 298] on link "NextHome Summit 2025" at bounding box center [210, 303] width 146 height 16
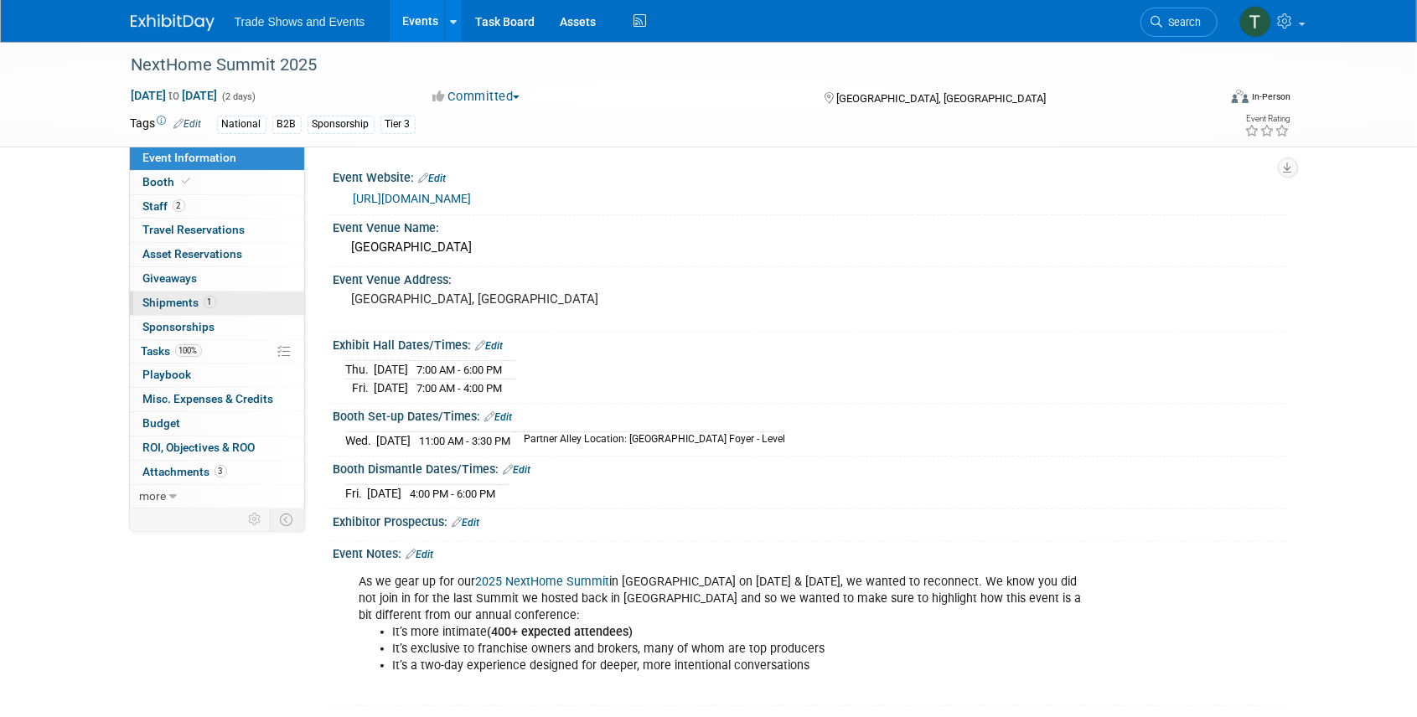
click at [159, 297] on span "Shipments 1" at bounding box center [179, 302] width 73 height 13
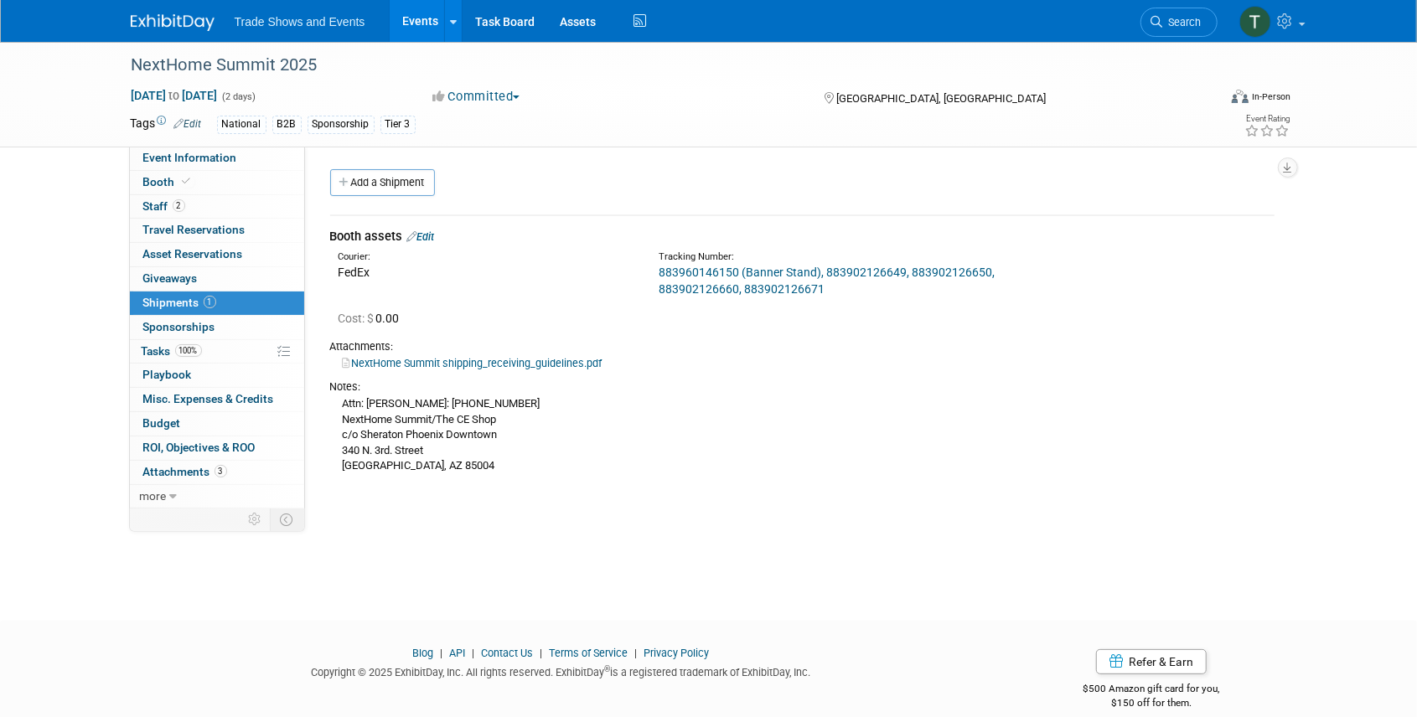
click at [413, 25] on link "Events" at bounding box center [420, 21] width 61 height 42
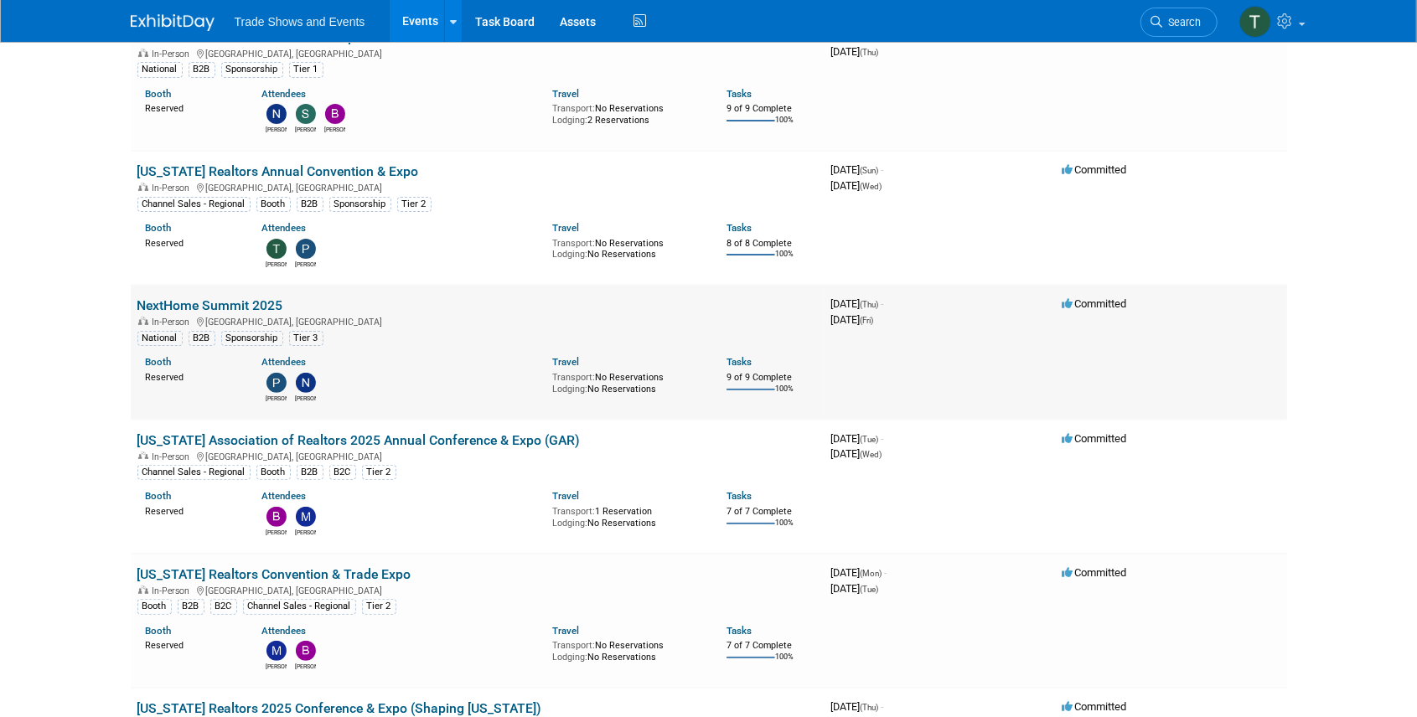
scroll to position [168, 0]
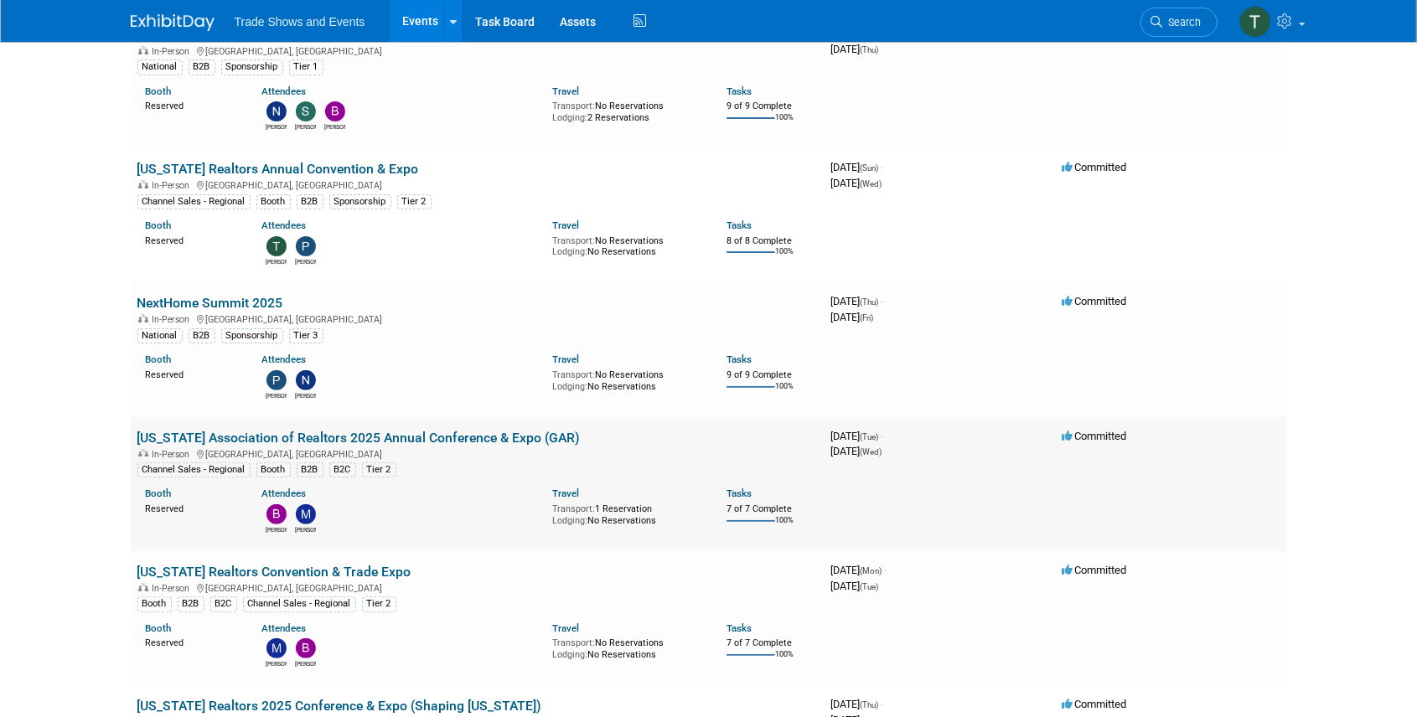
click at [298, 430] on link "[US_STATE] Association of Realtors 2025 Annual Conference & Expo (GAR)" at bounding box center [358, 438] width 443 height 16
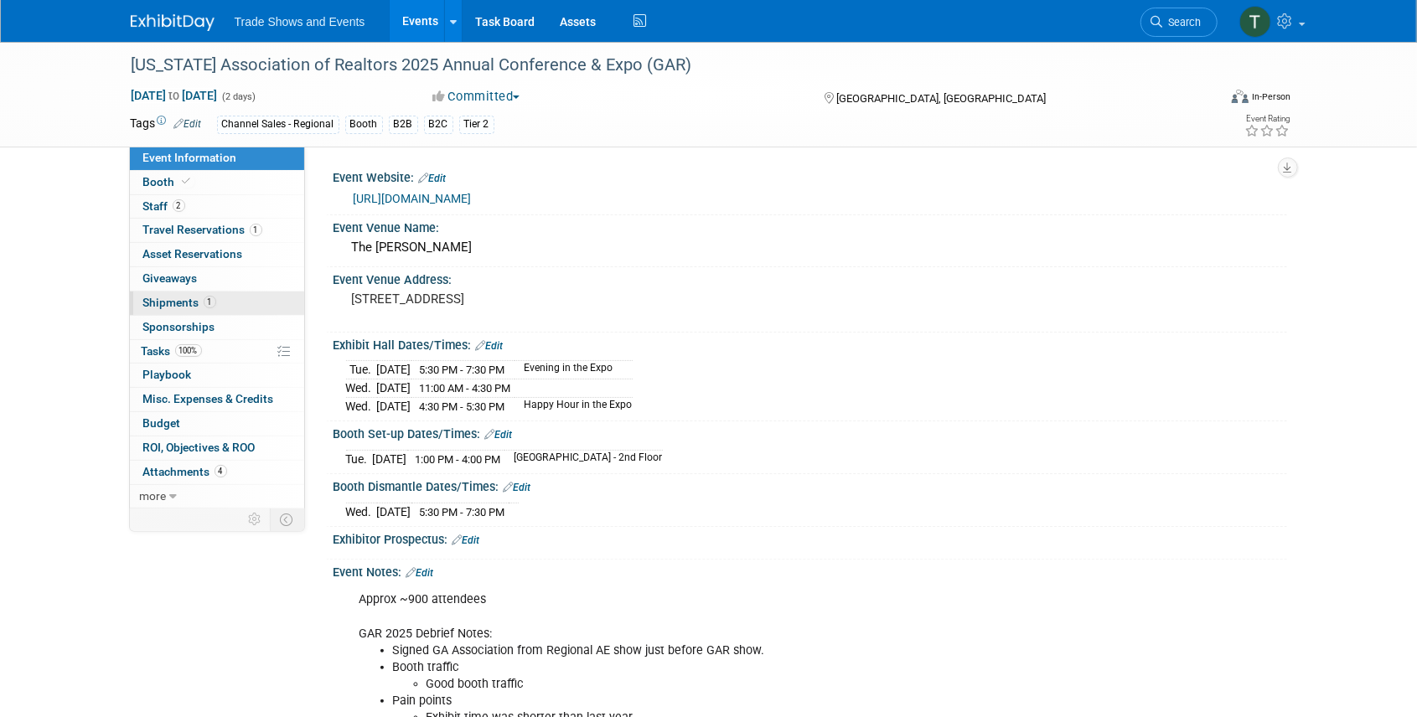
click at [176, 310] on link "1 Shipments 1" at bounding box center [217, 303] width 174 height 23
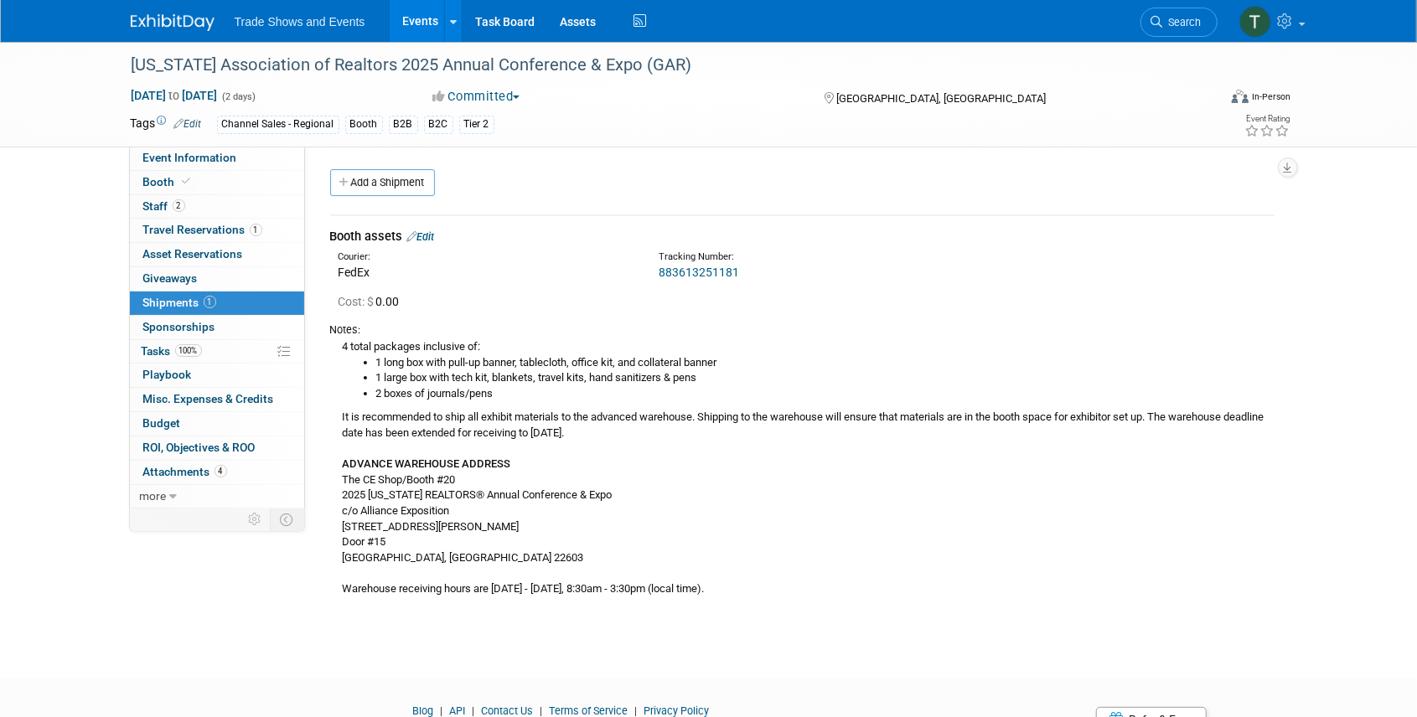
click at [417, 28] on link "Events" at bounding box center [420, 21] width 61 height 42
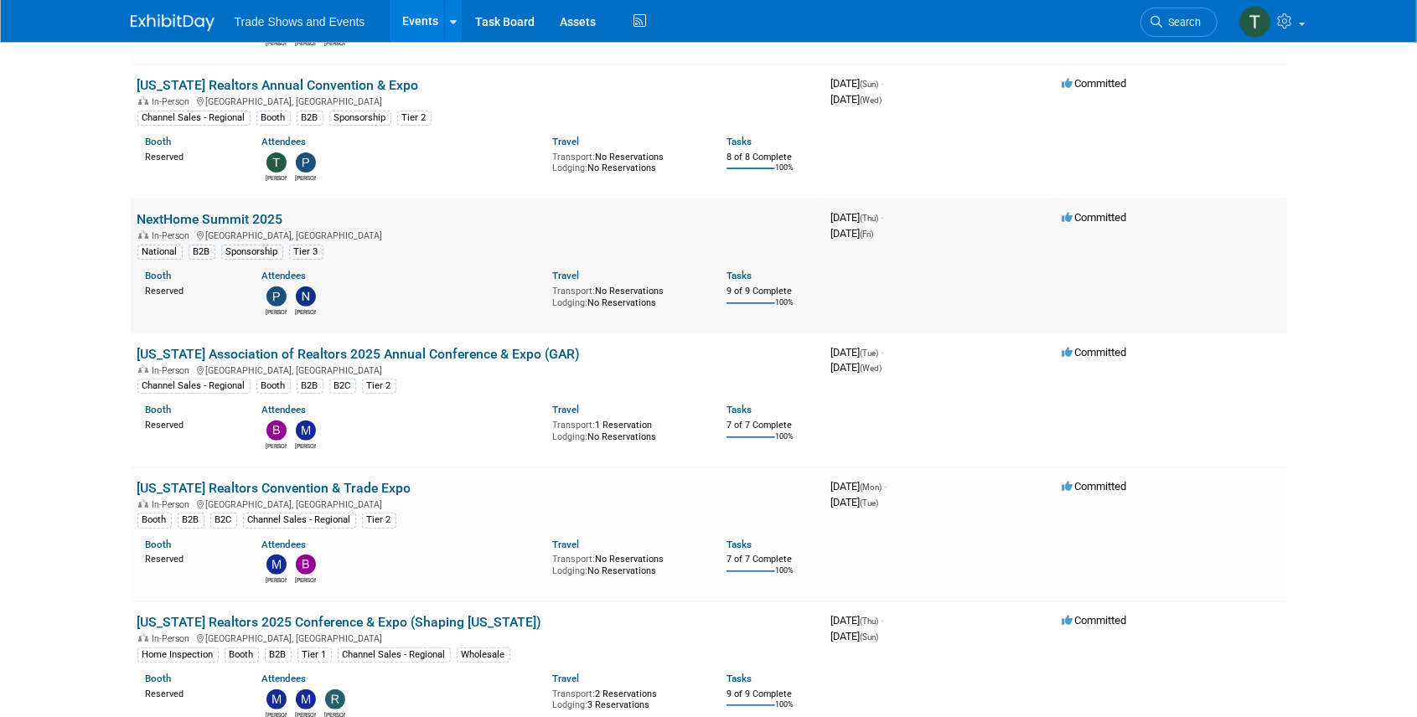
scroll to position [279, 0]
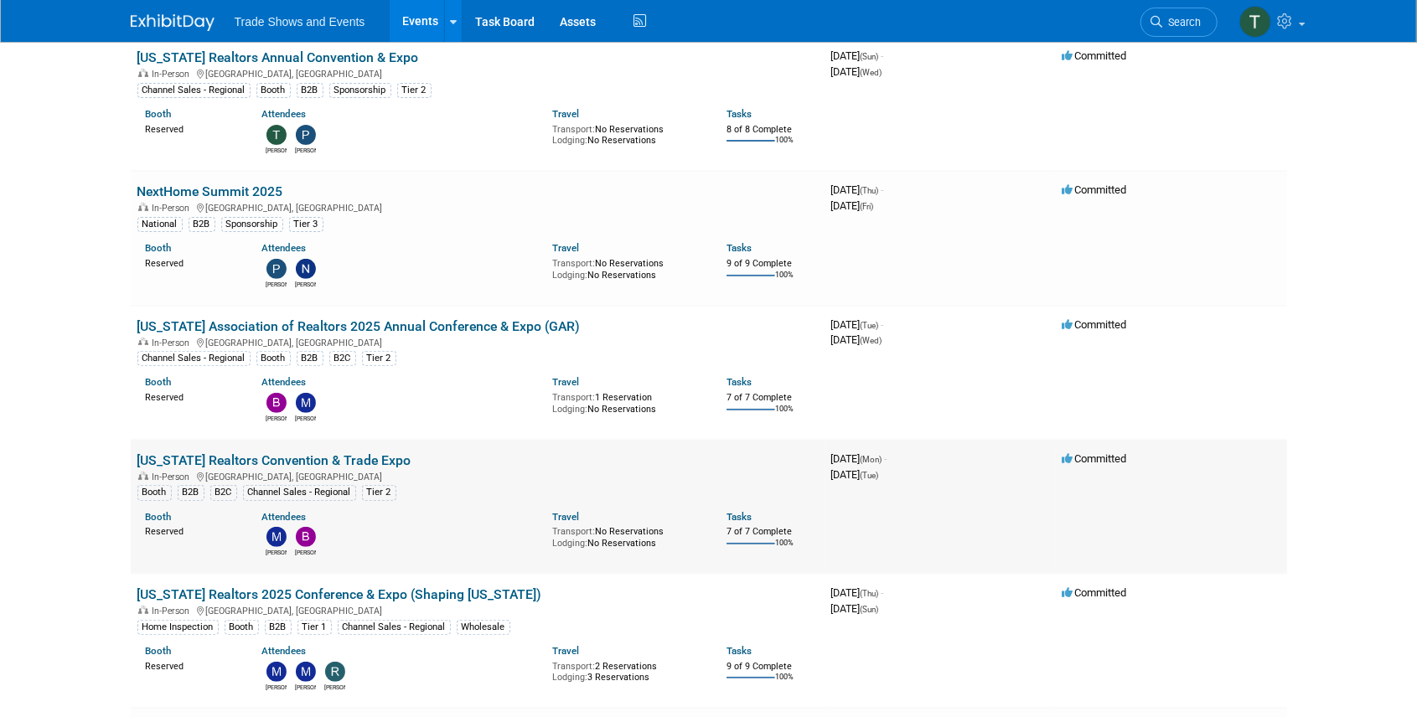
click at [315, 453] on link "[US_STATE] Realtors Convention & Trade Expo" at bounding box center [274, 461] width 274 height 16
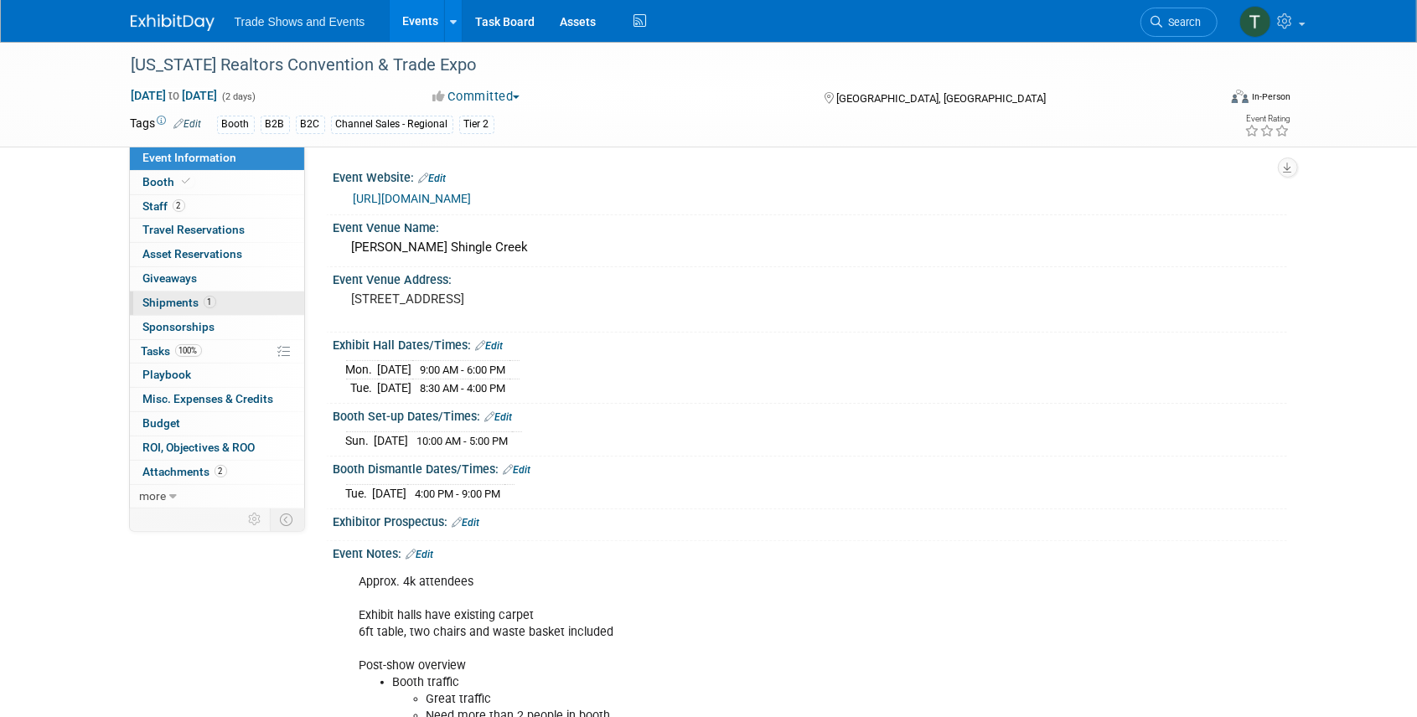
click at [179, 308] on link "1 Shipments 1" at bounding box center [217, 303] width 174 height 23
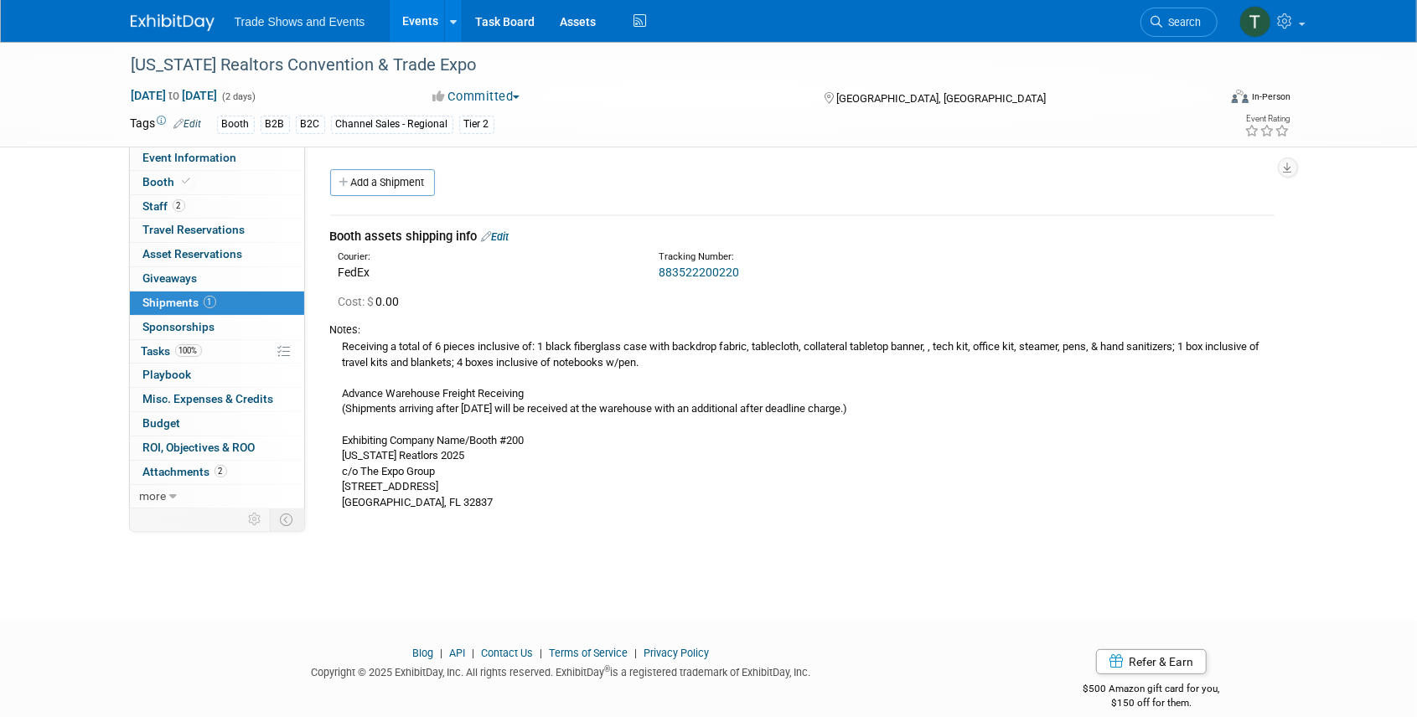
click at [407, 20] on link "Events" at bounding box center [420, 21] width 61 height 42
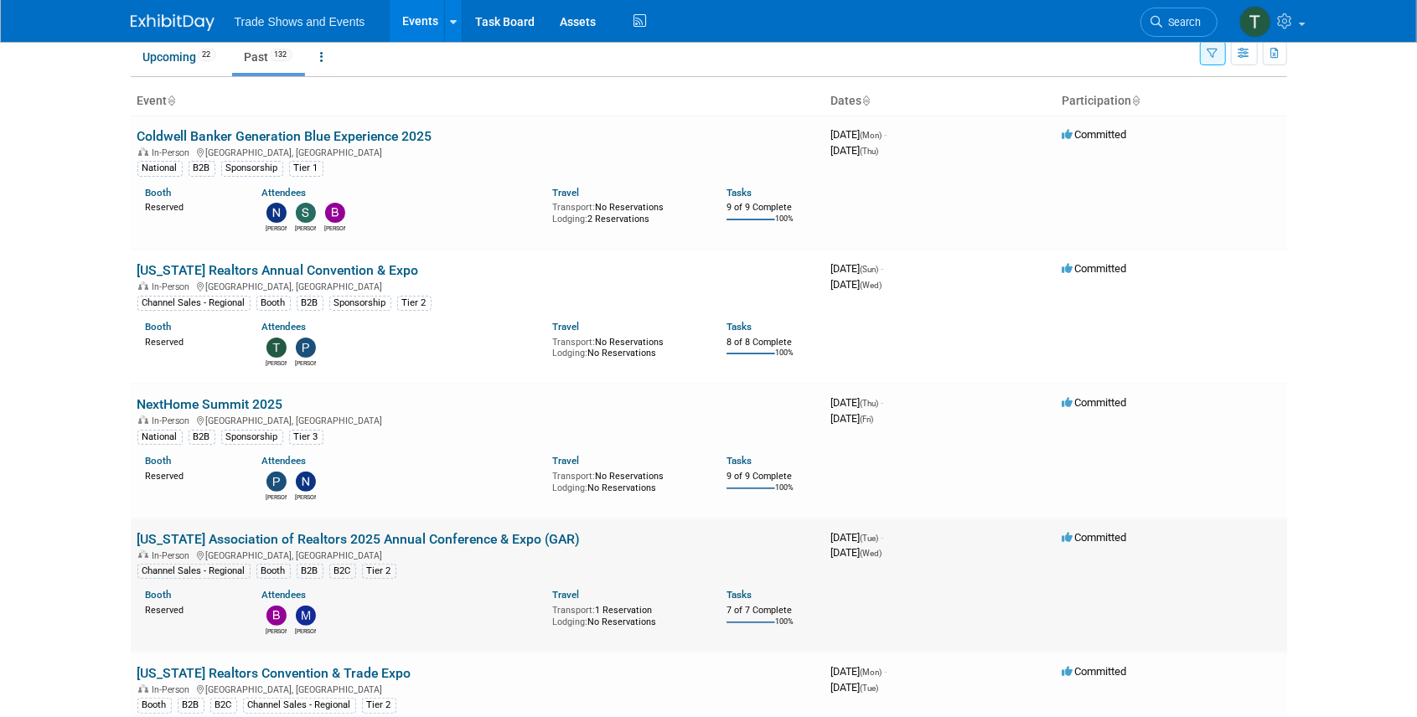
scroll to position [55, 0]
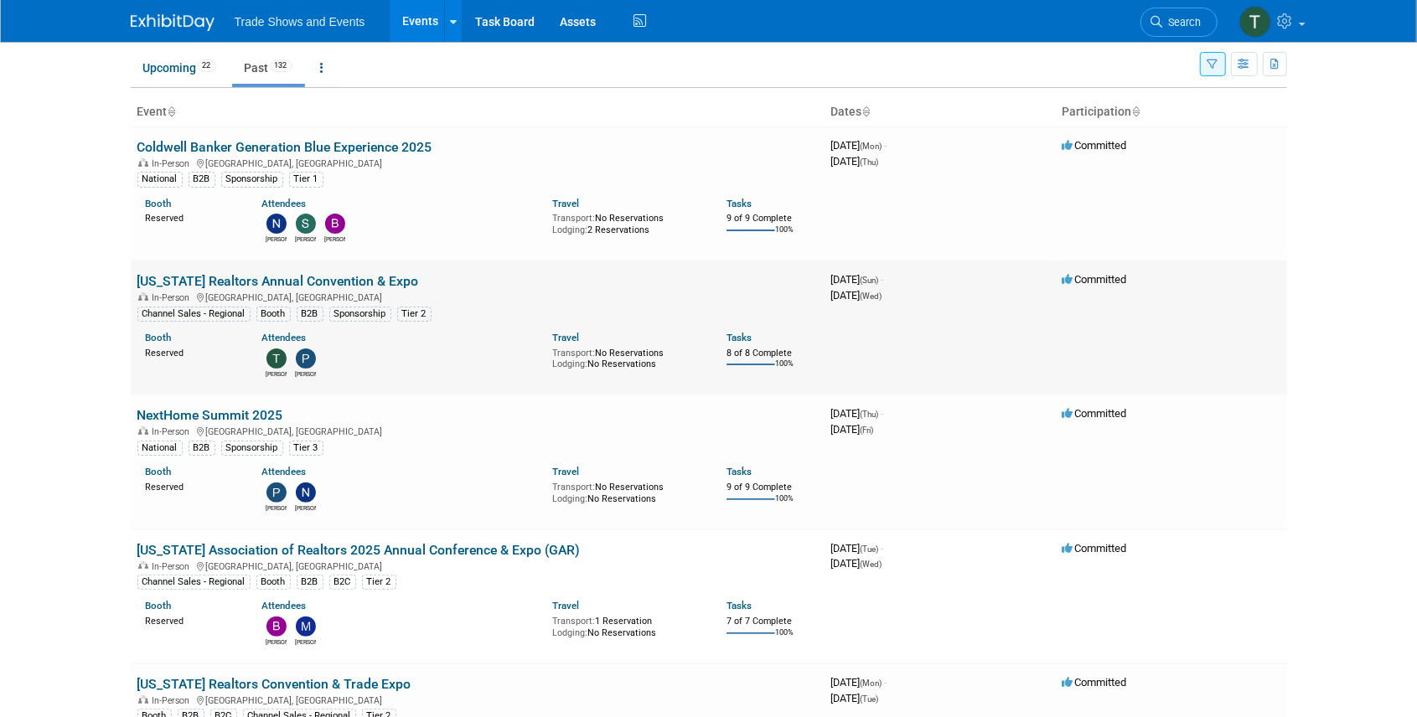
click at [280, 276] on link "[US_STATE] Realtors Annual Convention & Expo" at bounding box center [278, 281] width 282 height 16
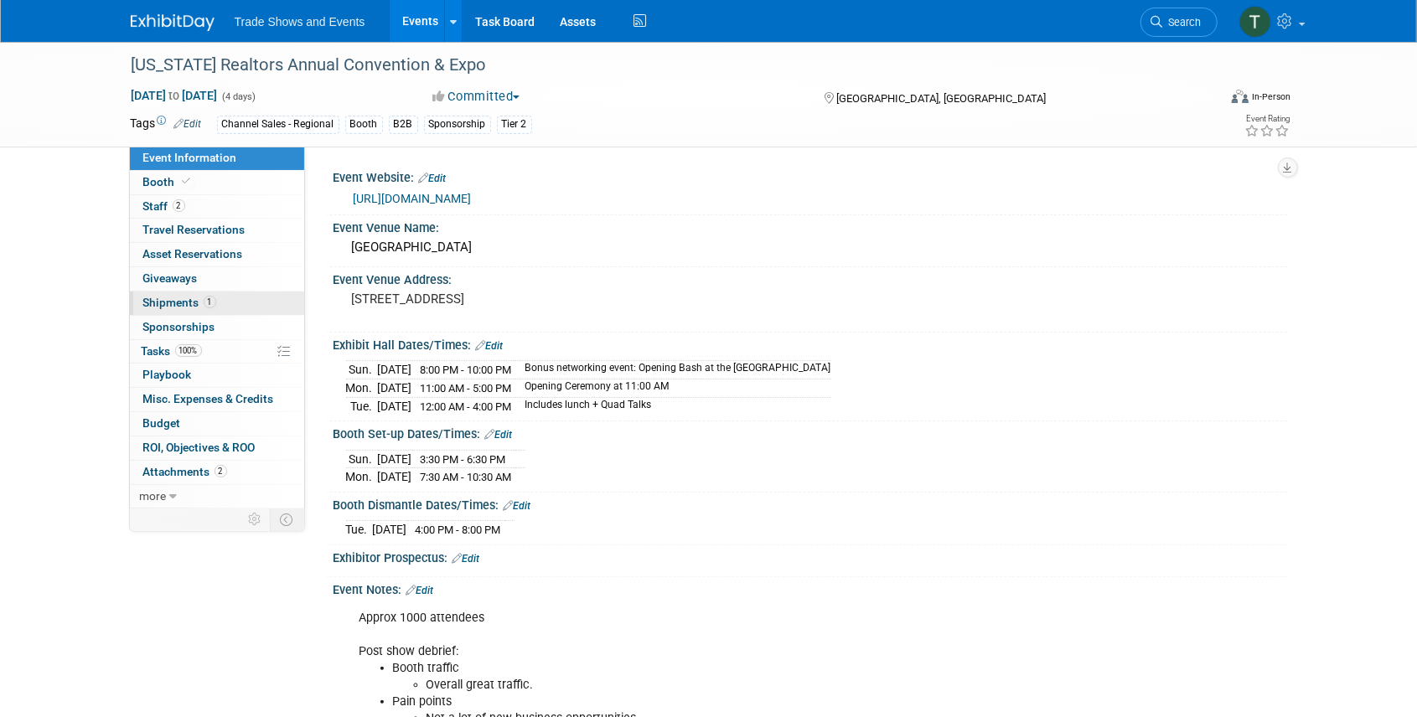
click at [181, 308] on link "1 Shipments 1" at bounding box center [217, 303] width 174 height 23
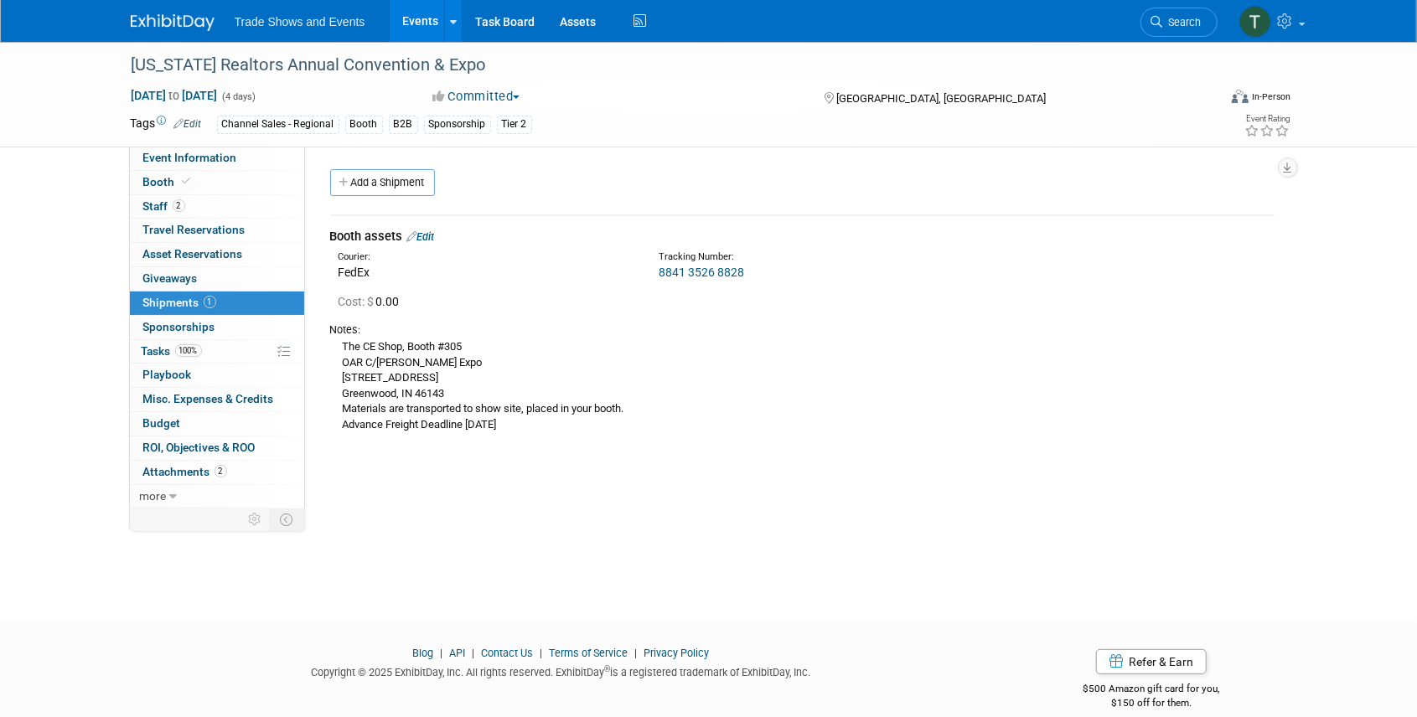
click at [434, 16] on link "Events" at bounding box center [420, 21] width 61 height 42
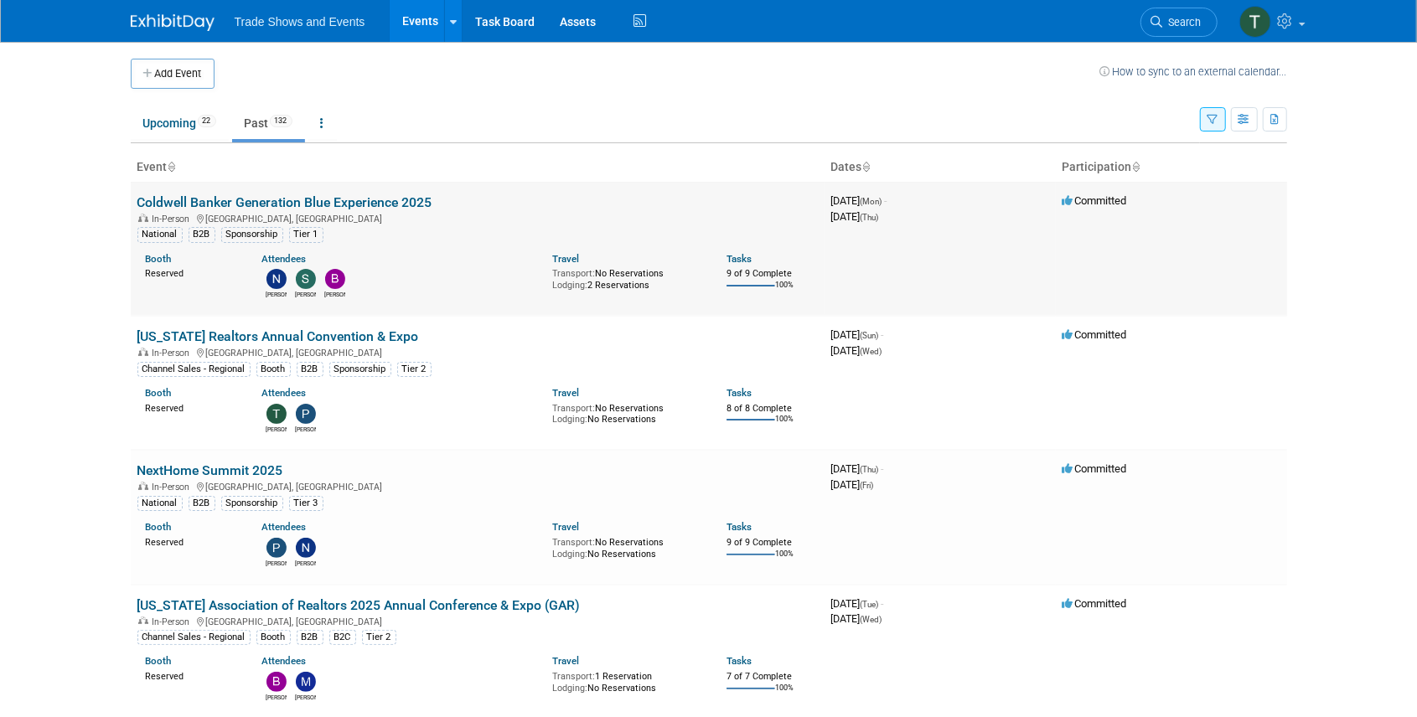
click at [310, 196] on link "Coldwell Banker Generation Blue Experience 2025" at bounding box center [284, 202] width 295 height 16
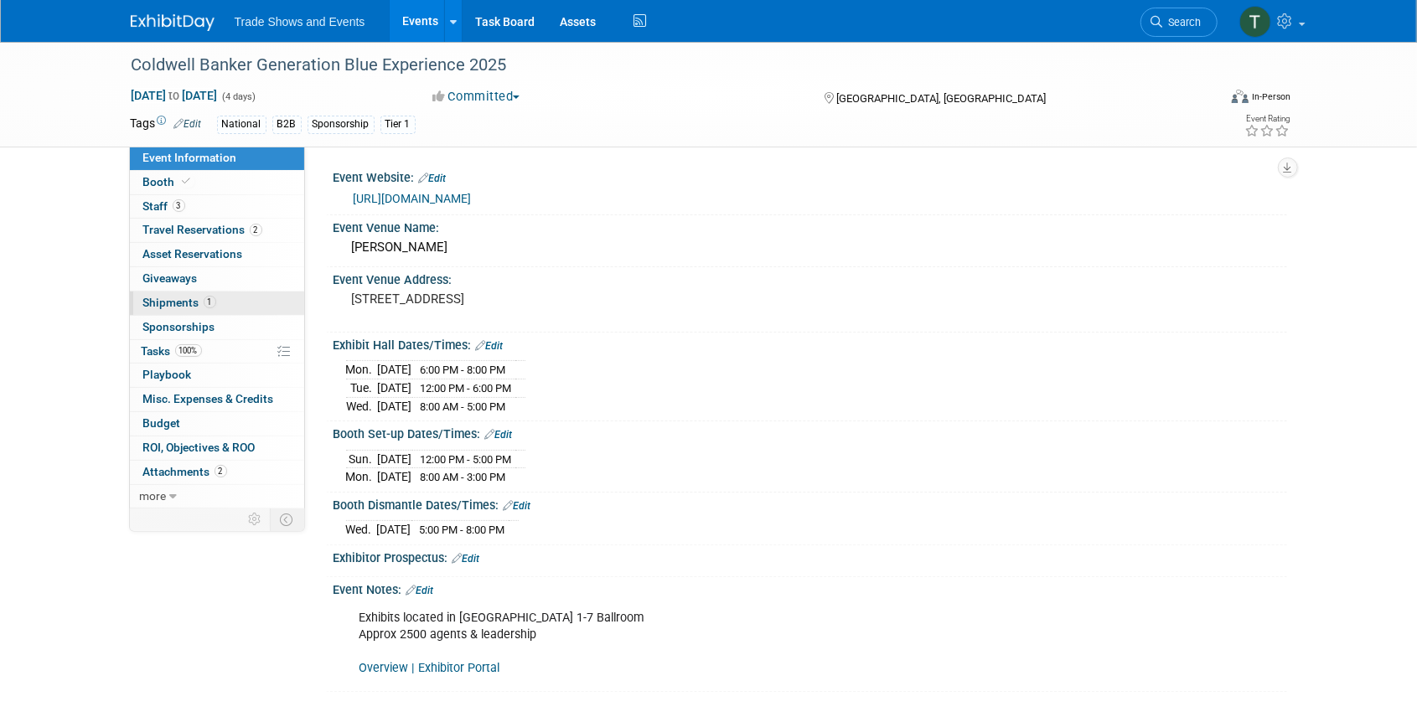
click at [168, 299] on span "Shipments 1" at bounding box center [179, 302] width 73 height 13
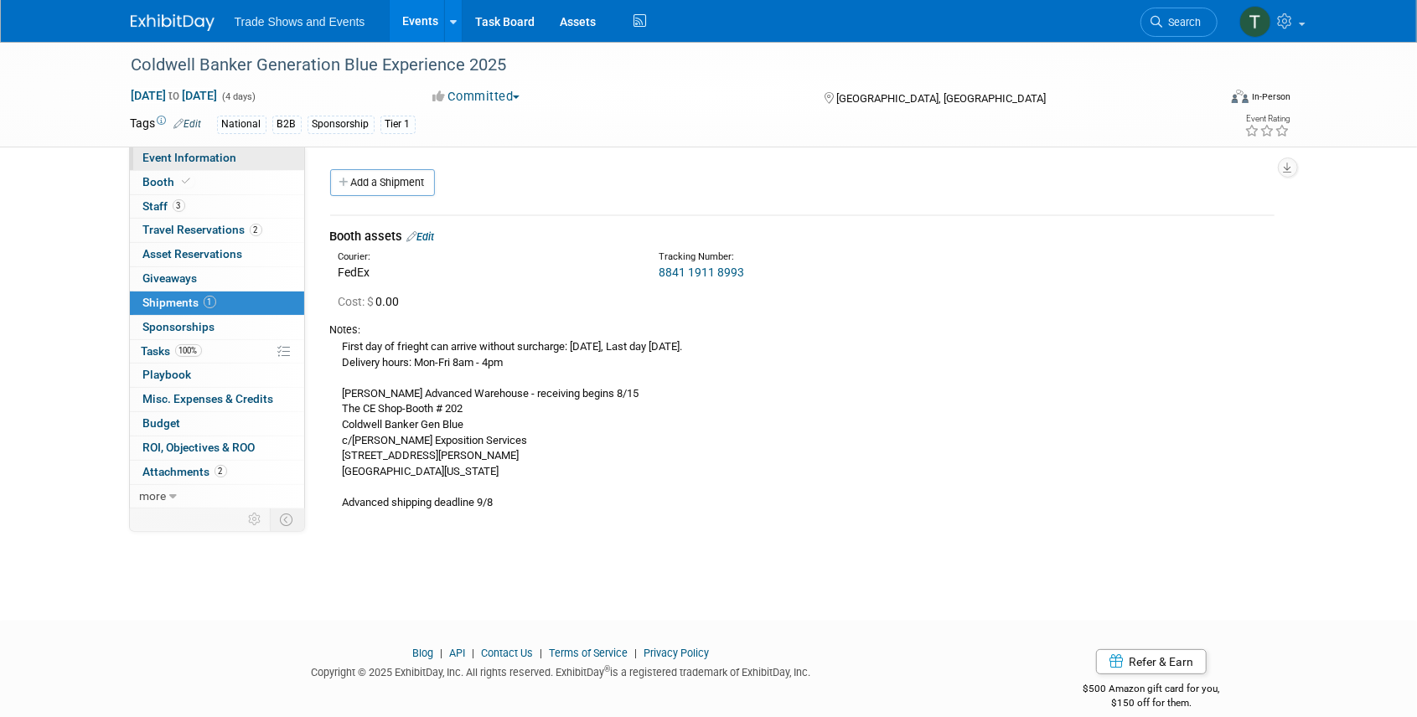
click at [179, 155] on span "Event Information" at bounding box center [190, 157] width 94 height 13
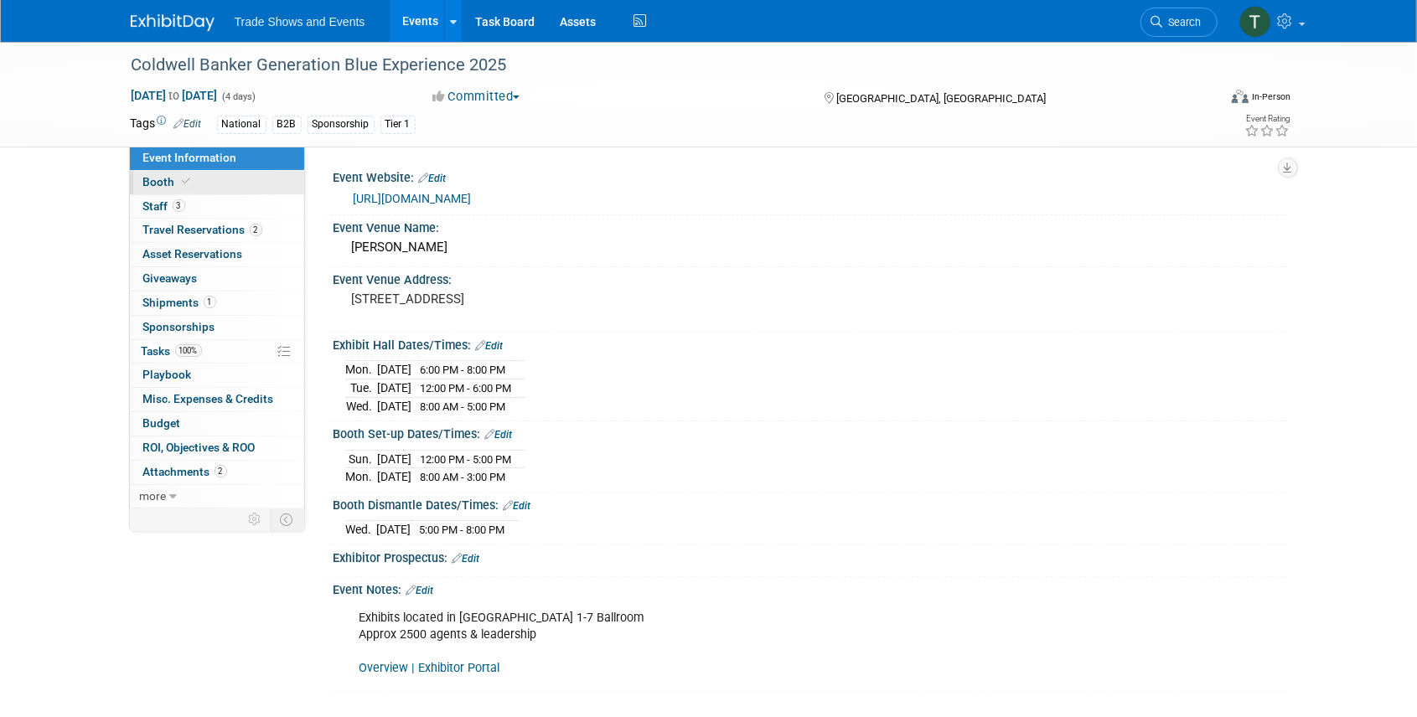
click at [178, 171] on link "Booth" at bounding box center [217, 182] width 174 height 23
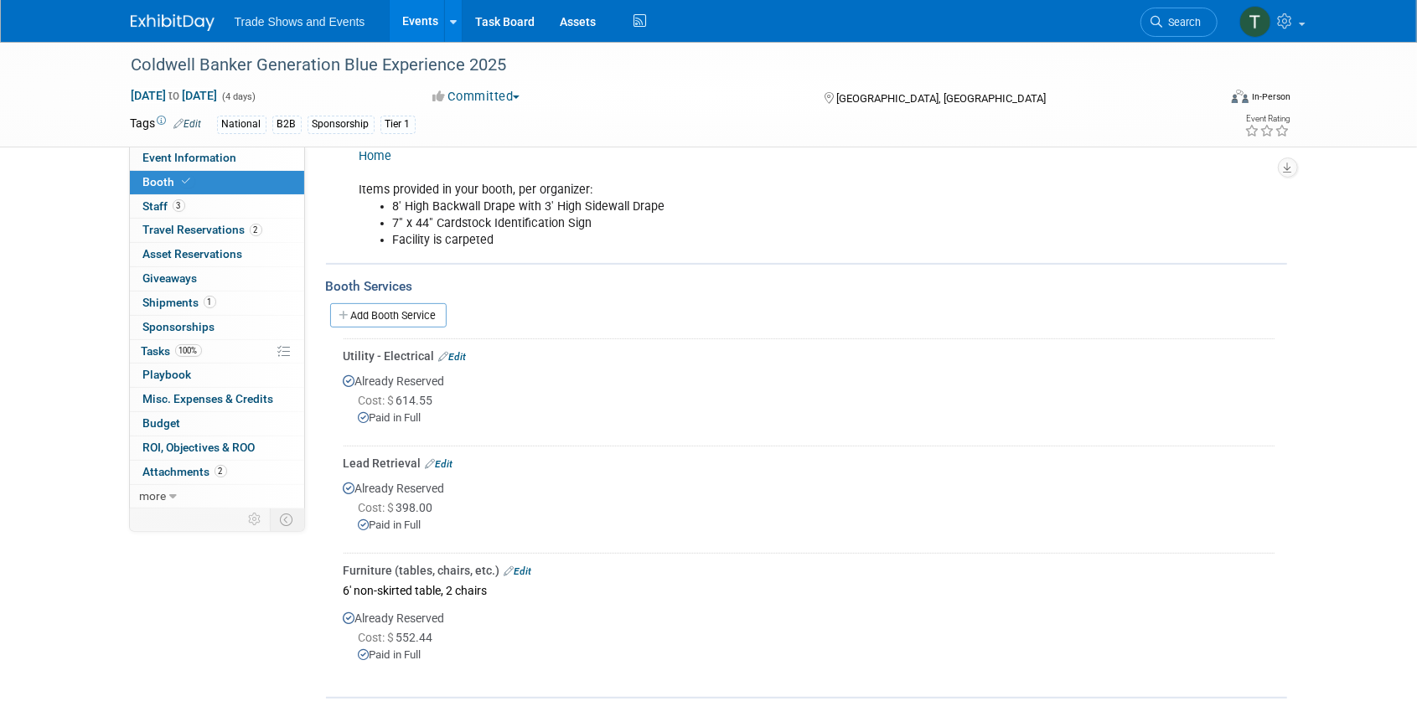
scroll to position [335, 0]
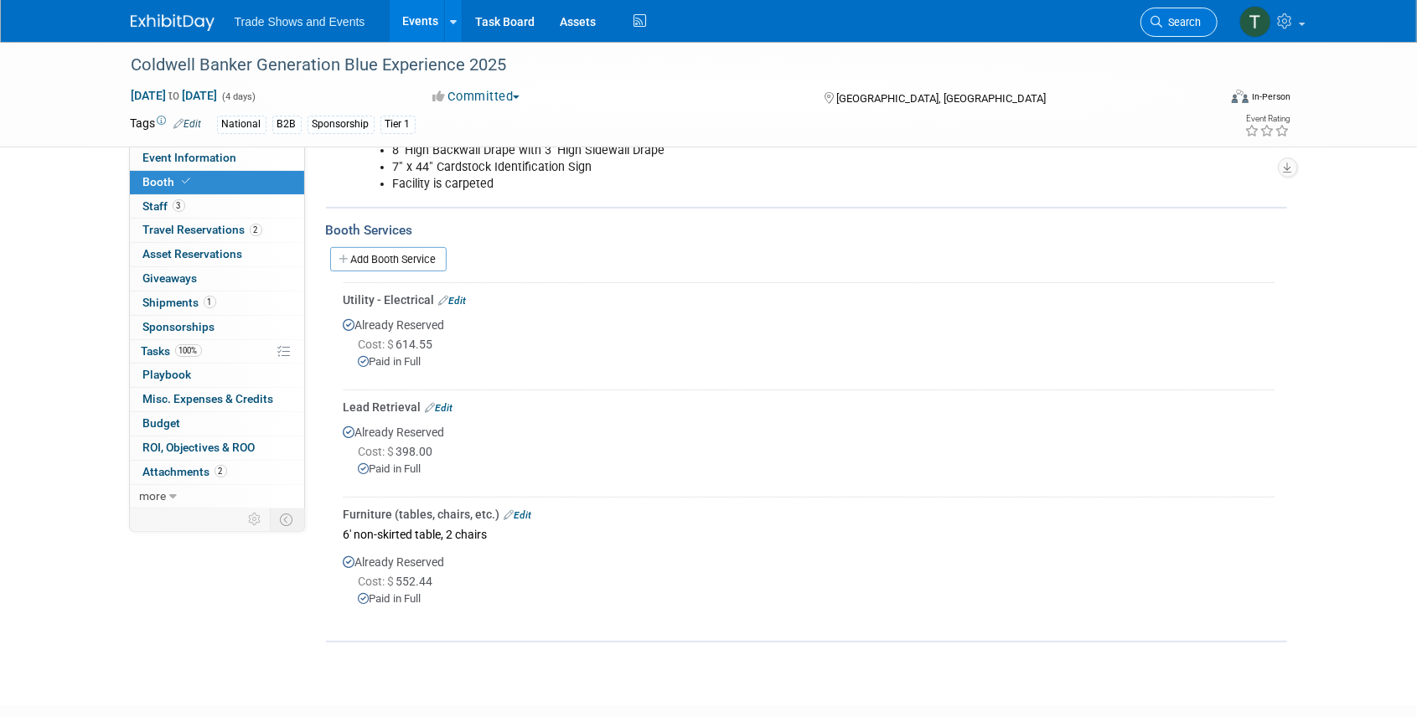
click at [1197, 18] on span "Search" at bounding box center [1182, 22] width 39 height 13
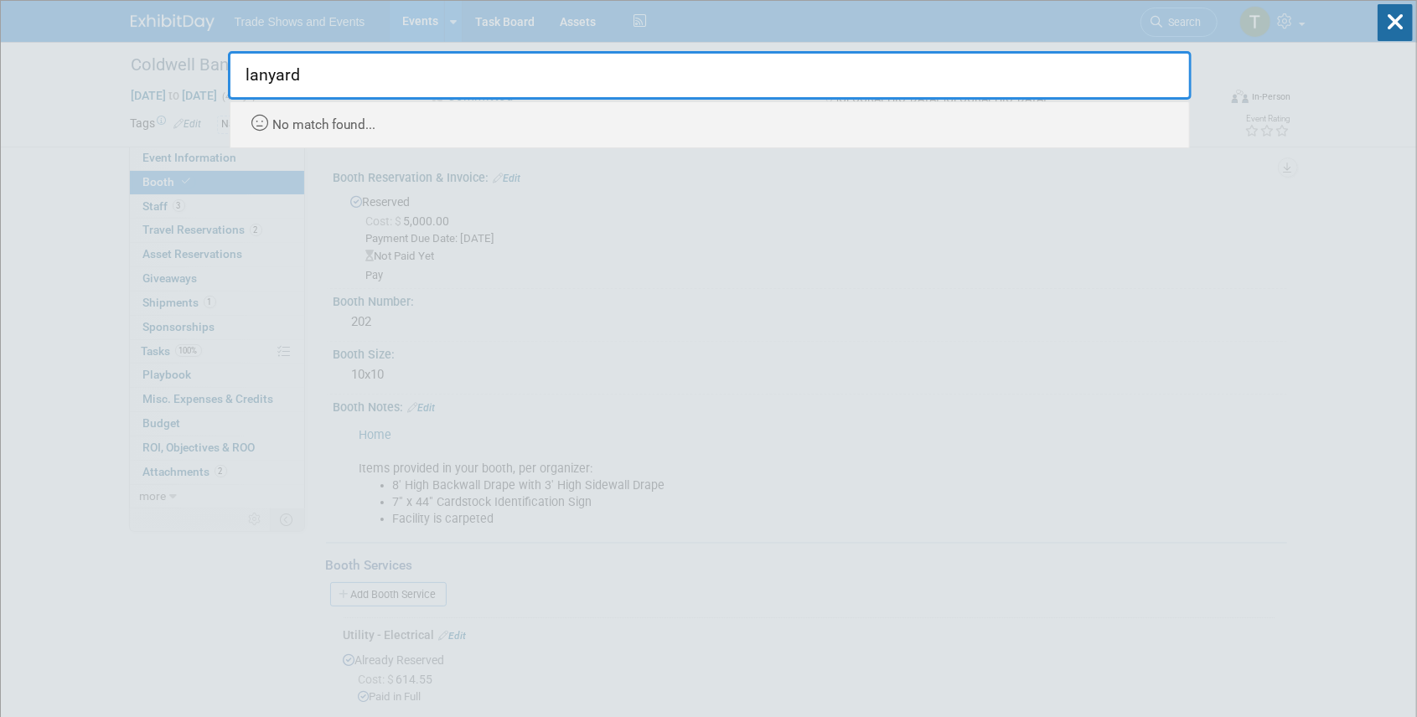
type input "lanyard"
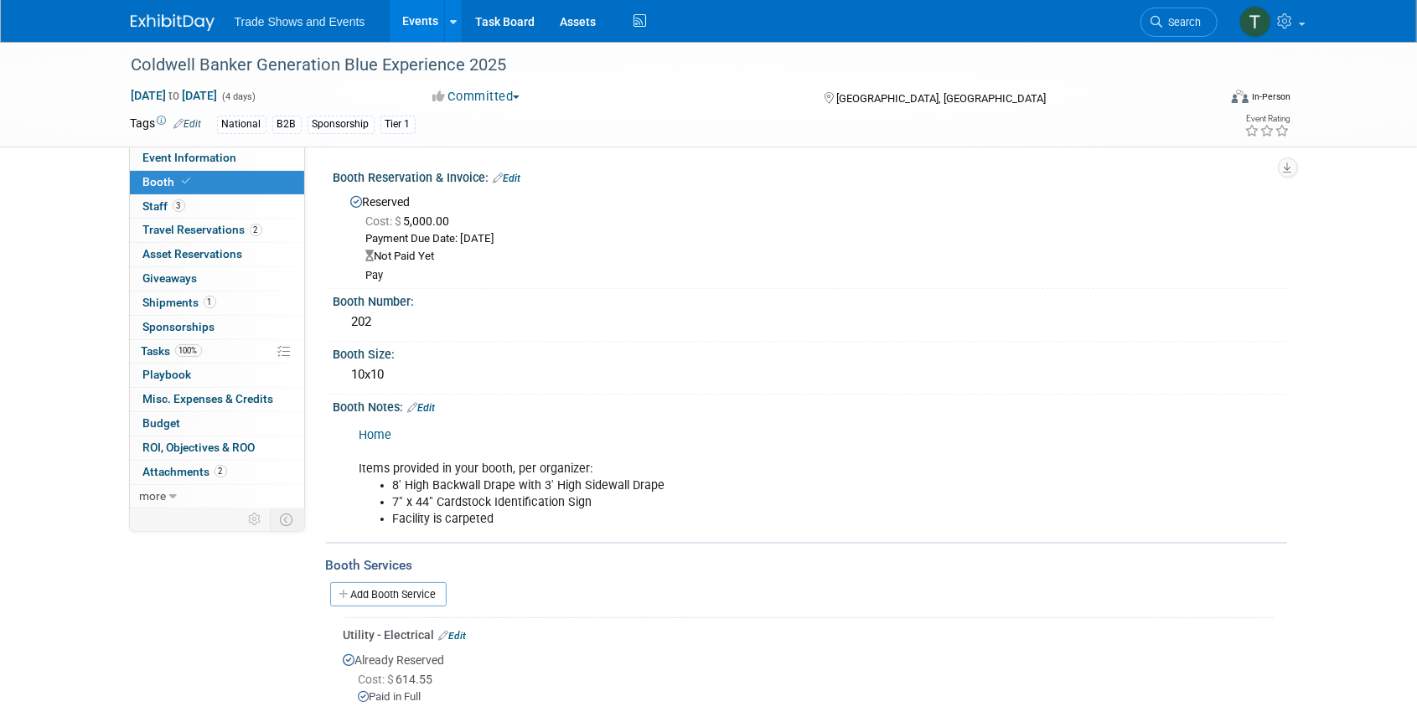
click at [418, 22] on link "Events" at bounding box center [420, 21] width 61 height 42
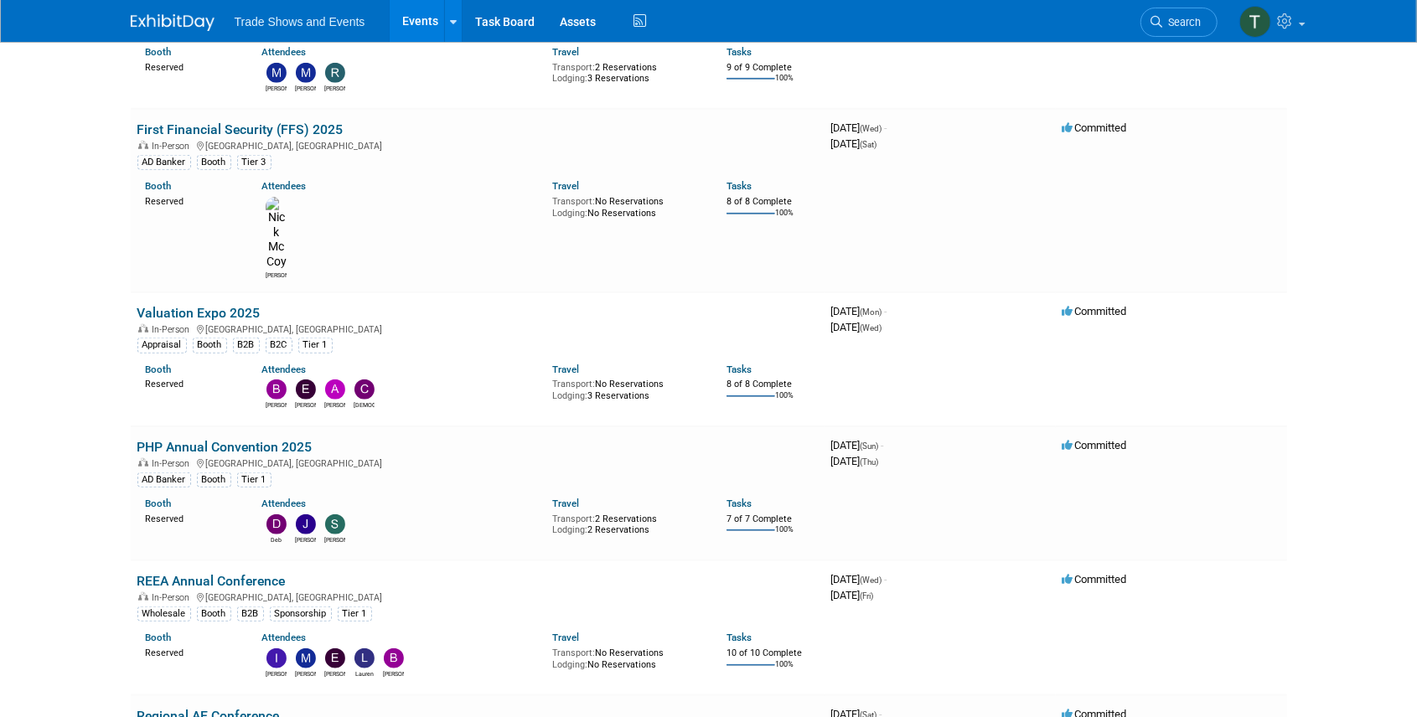
scroll to position [949, 0]
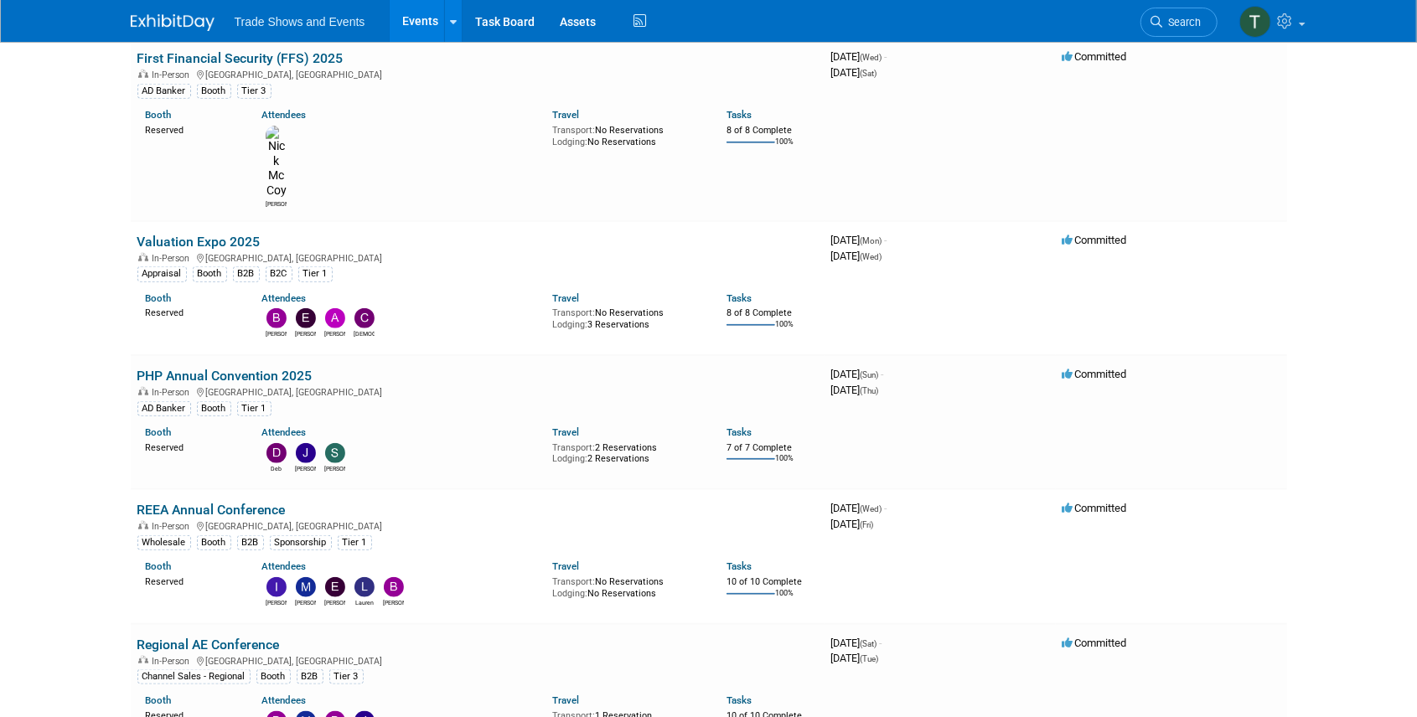
click at [1178, 17] on span "Search" at bounding box center [1182, 22] width 39 height 13
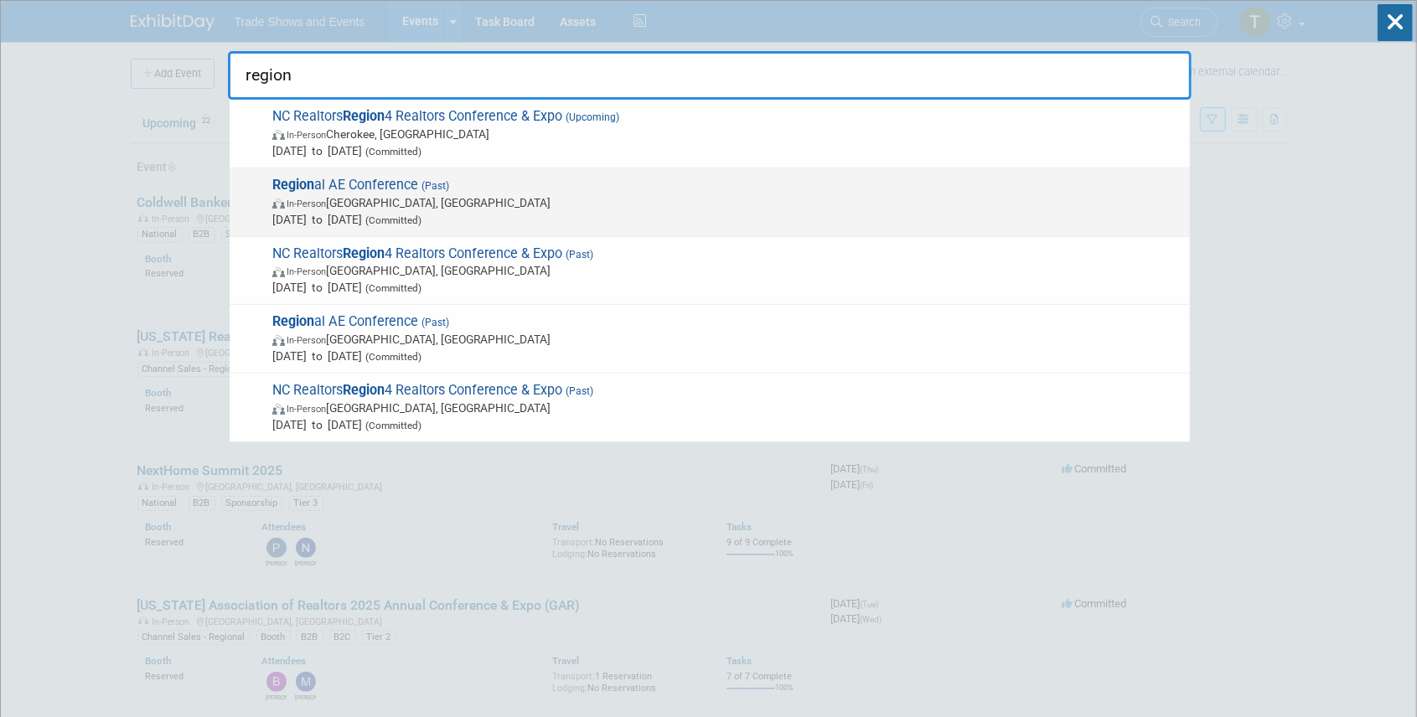
type input "region"
click at [355, 181] on span "Region al AE Conference (Past) In-Person Wilmington, NC Jul 19, 2025 to Jul 22,…" at bounding box center [724, 202] width 914 height 51
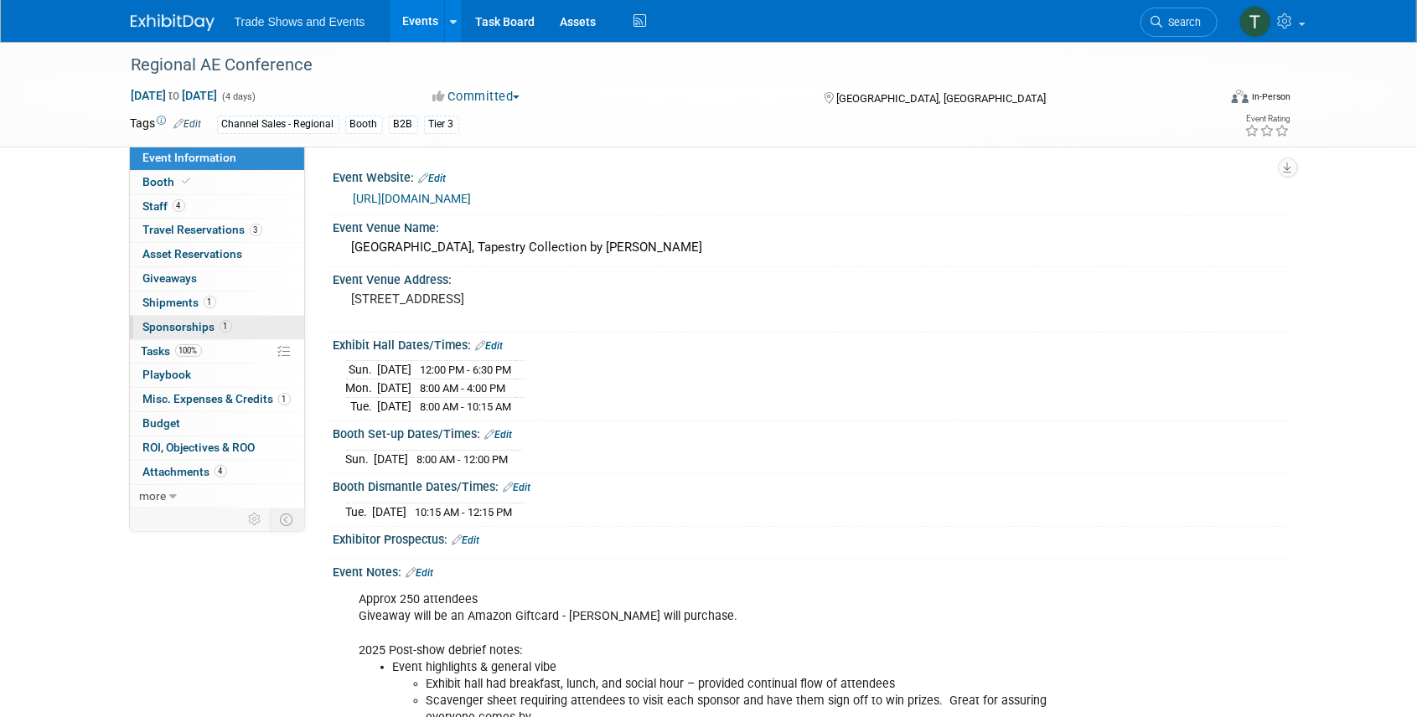
click at [168, 320] on span "Sponsorships 1" at bounding box center [187, 326] width 89 height 13
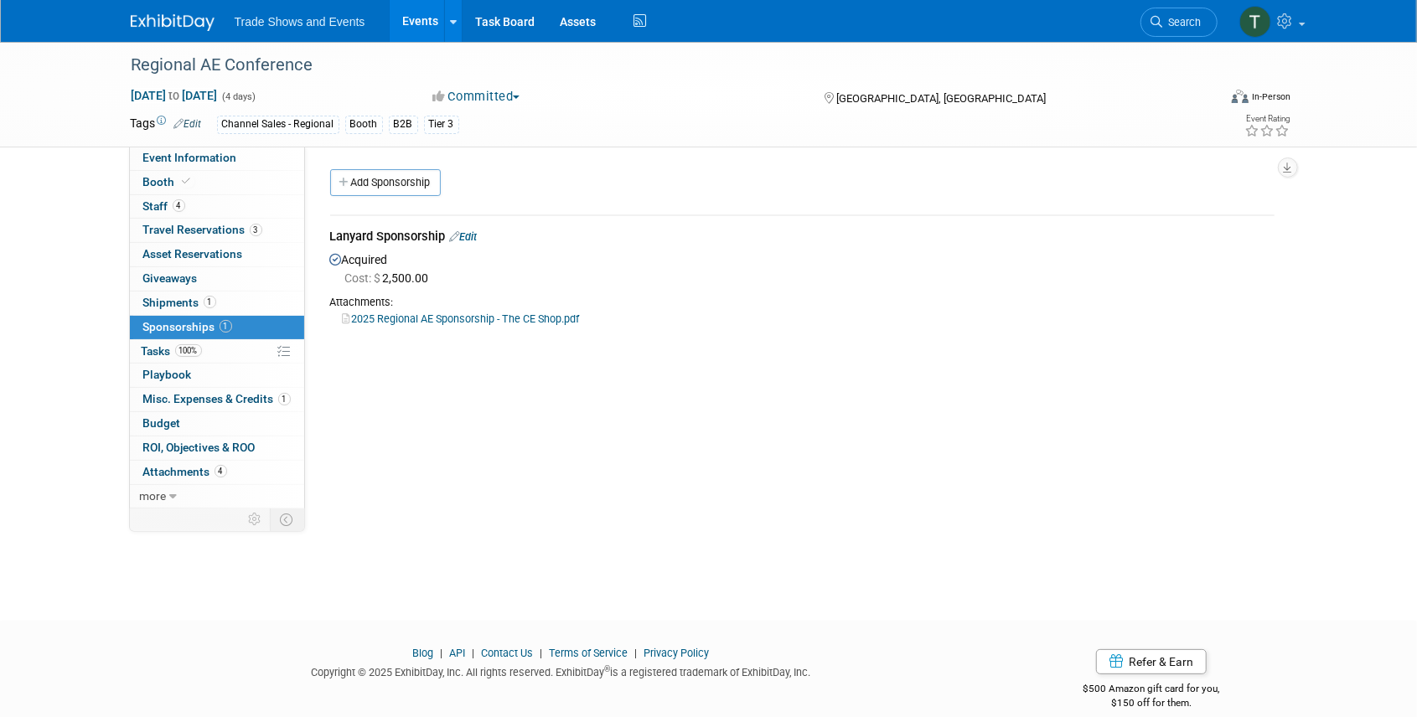
click at [417, 315] on link "2025 Regional AE Sponsorship - The CE Shop.pdf" at bounding box center [461, 319] width 237 height 13
